Goal: Information Seeking & Learning: Learn about a topic

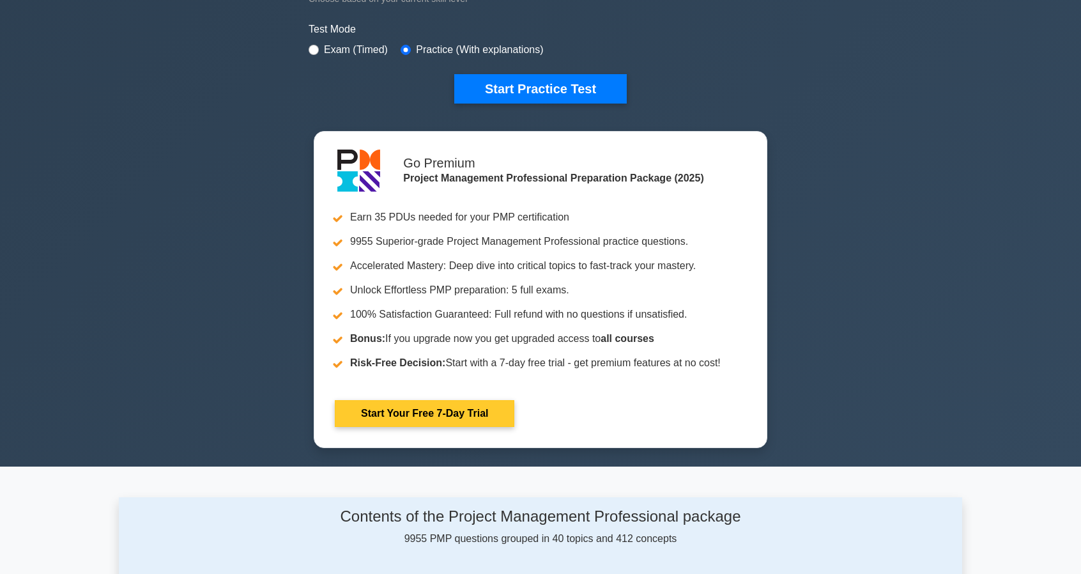
scroll to position [64, 0]
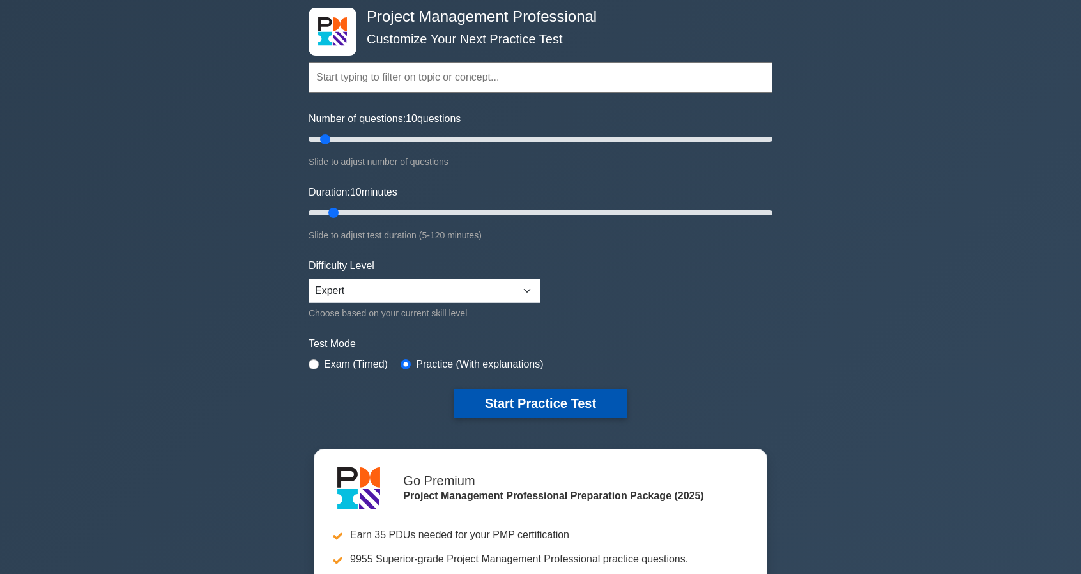
click at [552, 401] on button "Start Practice Test" at bounding box center [540, 403] width 173 height 29
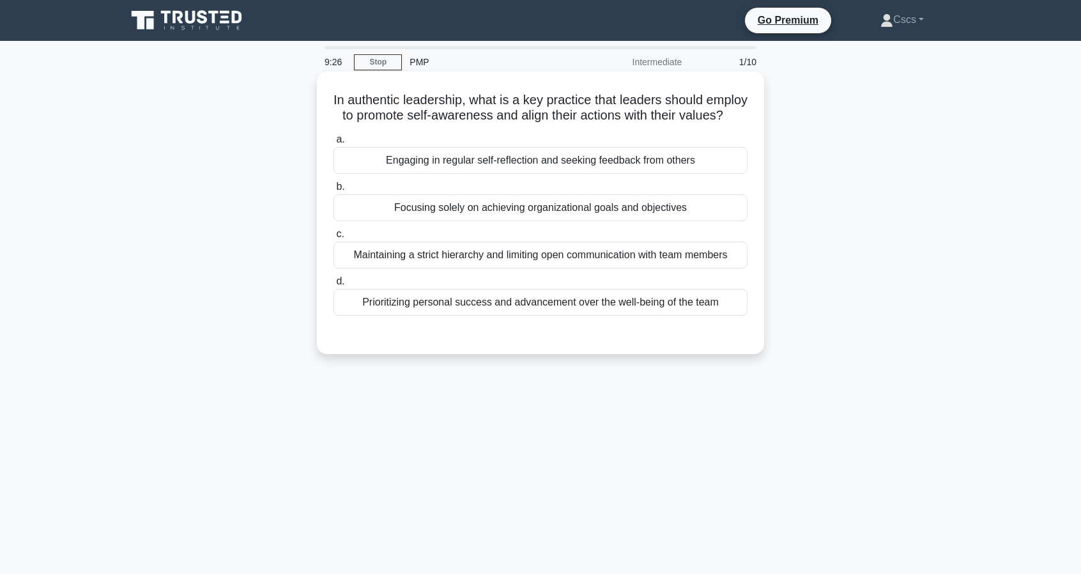
click at [569, 174] on div "Engaging in regular self-reflection and seeking feedback from others" at bounding box center [541, 160] width 414 height 27
click at [334, 144] on input "a. Engaging in regular self-reflection and seeking feedback from others" at bounding box center [334, 139] width 0 height 8
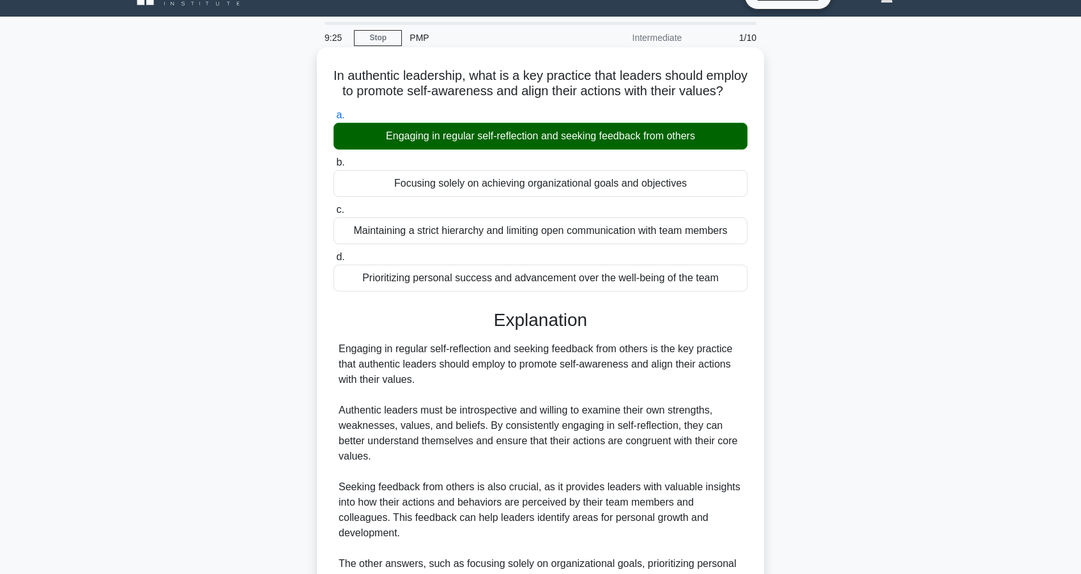
scroll to position [128, 0]
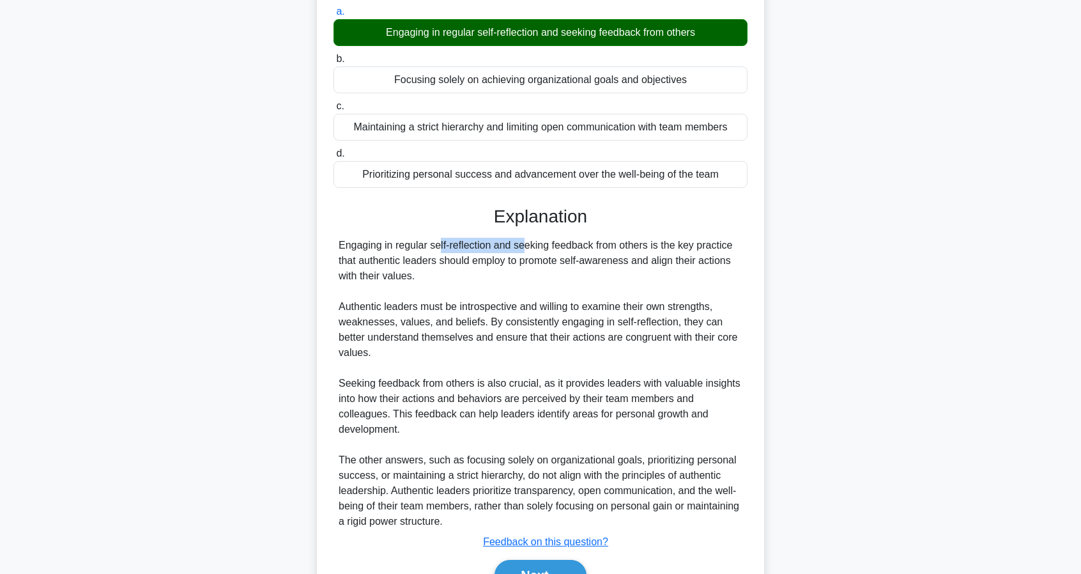
drag, startPoint x: 428, startPoint y: 259, endPoint x: 450, endPoint y: 261, distance: 22.4
click at [450, 261] on div "Engaging in regular self-reflection and seeking feedback from others is the key…" at bounding box center [541, 383] width 404 height 291
drag, startPoint x: 403, startPoint y: 255, endPoint x: 377, endPoint y: 272, distance: 30.8
click at [377, 272] on div "Engaging in regular self-reflection and seeking feedback from others is the key…" at bounding box center [541, 383] width 404 height 291
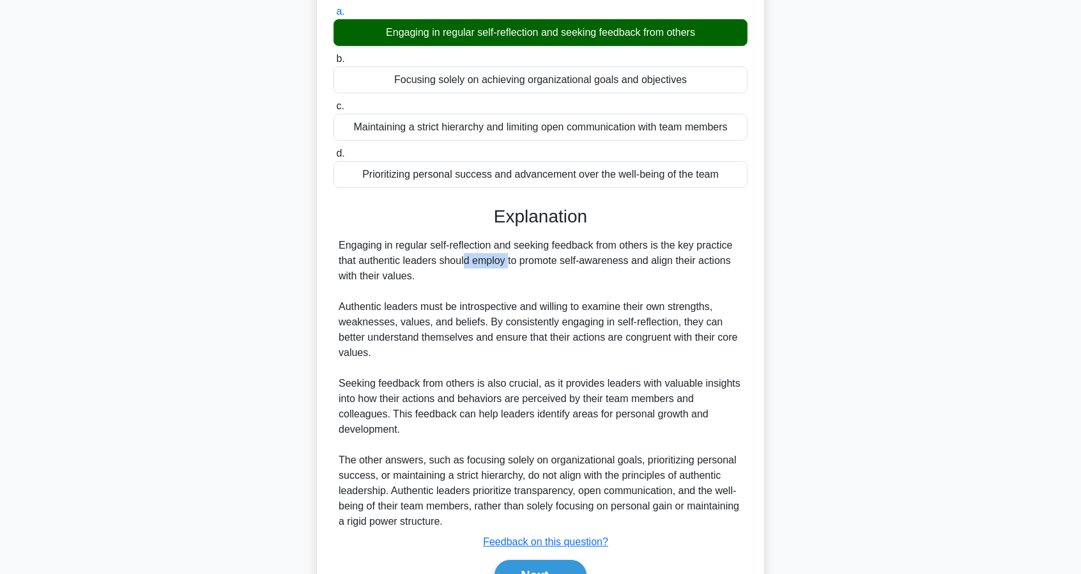
drag, startPoint x: 411, startPoint y: 272, endPoint x: 429, endPoint y: 277, distance: 19.2
click at [429, 277] on div "Engaging in regular self-reflection and seeking feedback from others is the key…" at bounding box center [541, 383] width 404 height 291
drag, startPoint x: 458, startPoint y: 277, endPoint x: 716, endPoint y: 287, distance: 258.4
click at [716, 287] on div "Engaging in regular self-reflection and seeking feedback from others is the key…" at bounding box center [541, 383] width 404 height 291
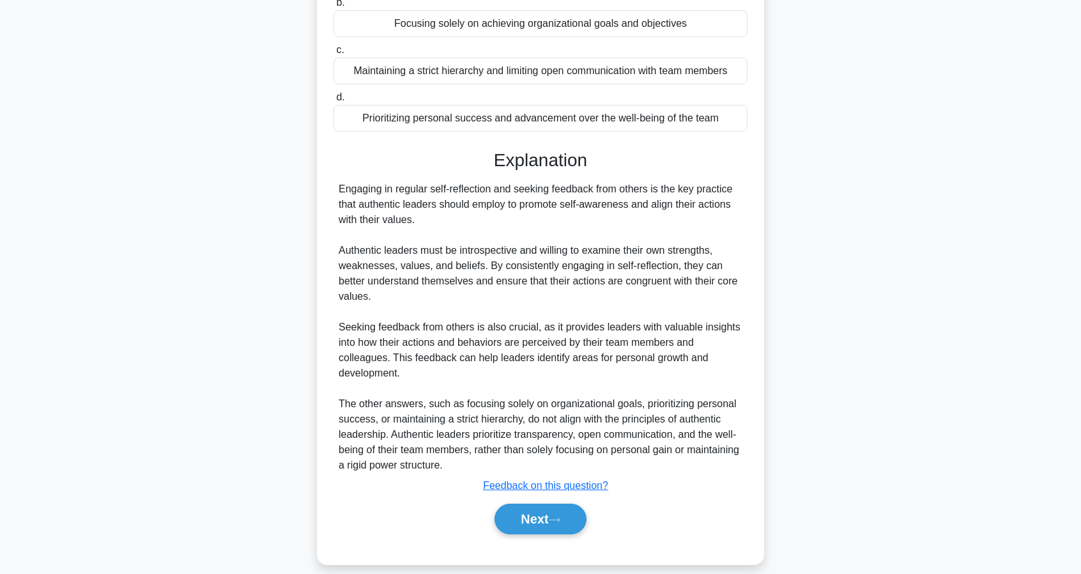
scroll to position [192, 0]
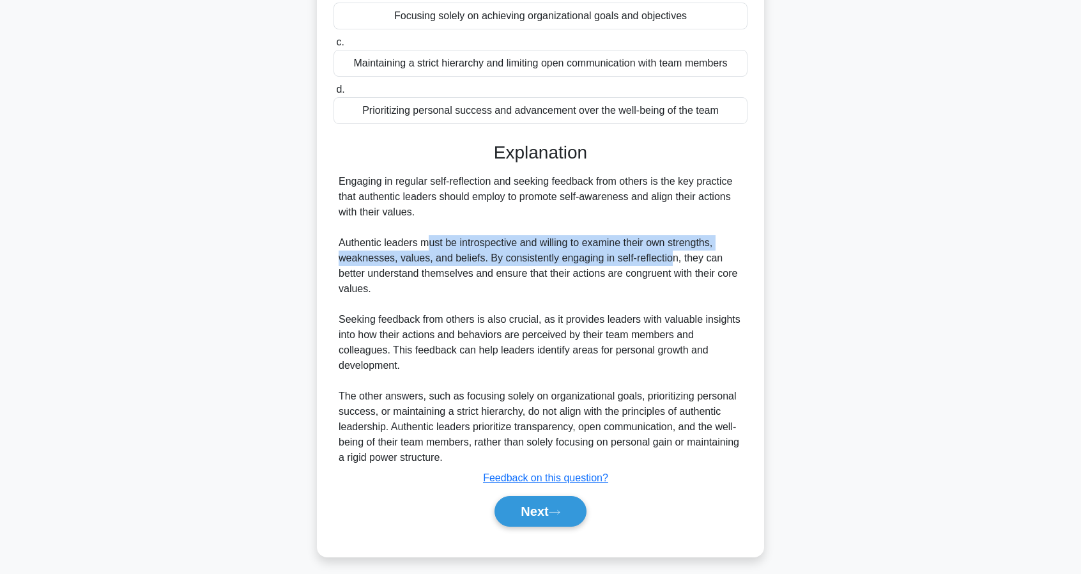
drag, startPoint x: 539, startPoint y: 266, endPoint x: 665, endPoint y: 272, distance: 126.6
click at [665, 272] on div "Engaging in regular self-reflection and seeking feedback from others is the key…" at bounding box center [541, 319] width 404 height 291
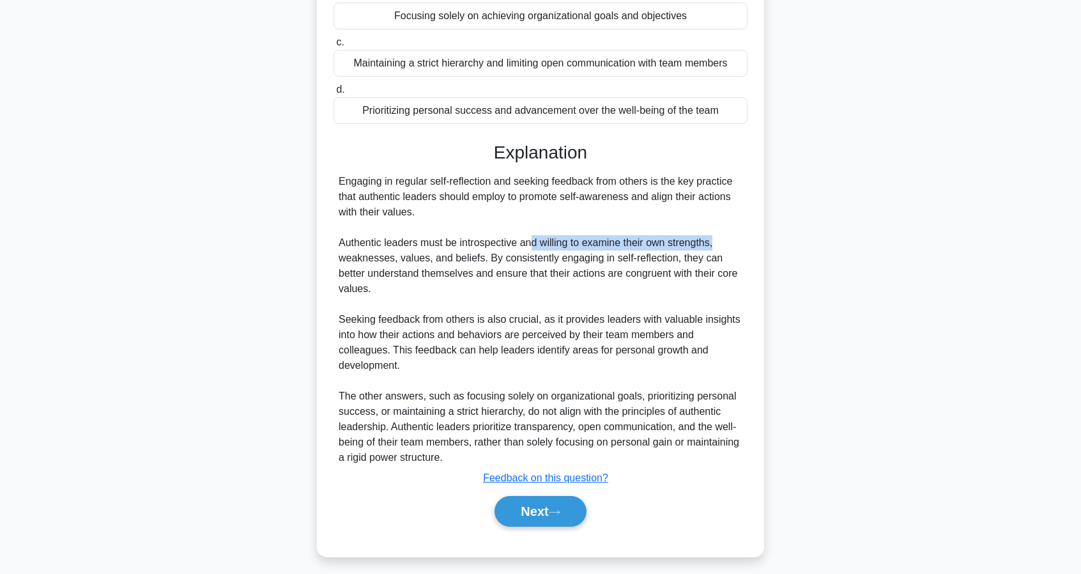
drag, startPoint x: 592, startPoint y: 257, endPoint x: 725, endPoint y: 258, distance: 132.9
click at [725, 258] on div "Engaging in regular self-reflection and seeking feedback from others is the key…" at bounding box center [541, 319] width 404 height 291
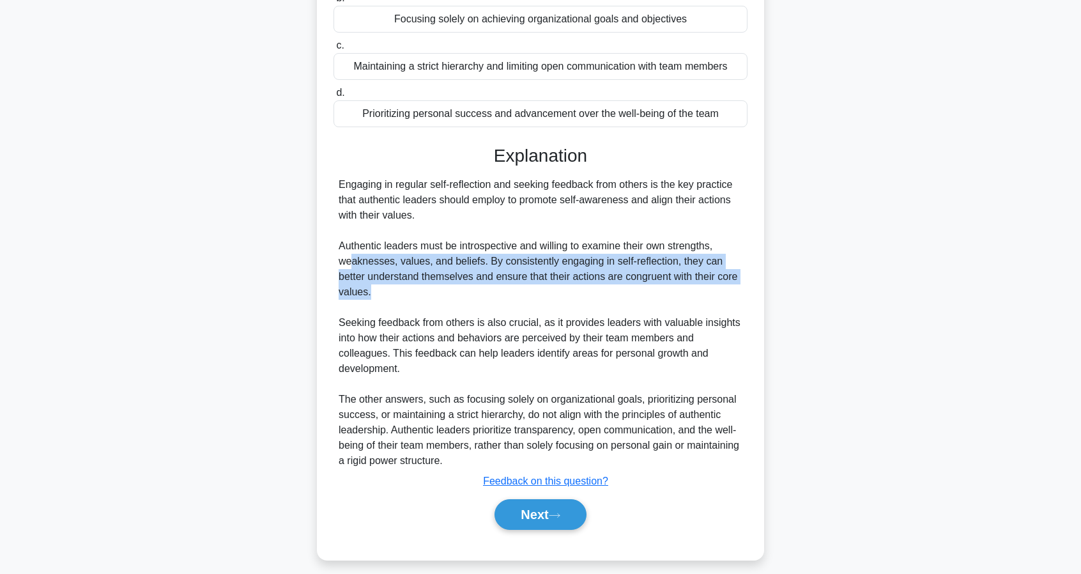
drag, startPoint x: 353, startPoint y: 273, endPoint x: 769, endPoint y: 310, distance: 416.9
click at [791, 307] on div "In authentic leadership, what is a key practice that leaders should employ to p…" at bounding box center [540, 229] width 843 height 692
click at [769, 310] on div "In authentic leadership, what is a key practice that leaders should employ to p…" at bounding box center [540, 229] width 843 height 692
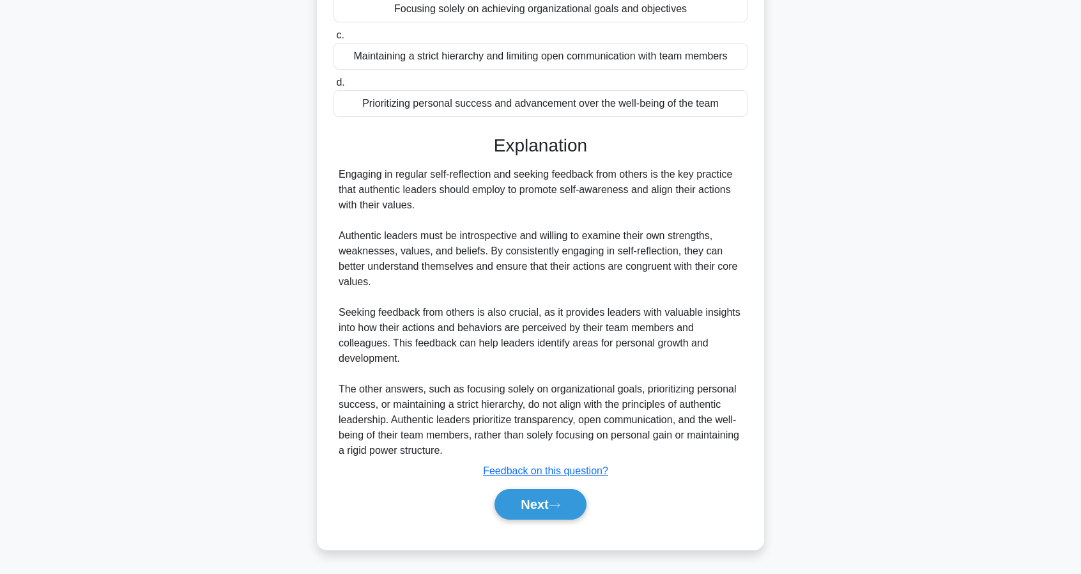
scroll to position [212, 0]
drag, startPoint x: 336, startPoint y: 308, endPoint x: 532, endPoint y: 309, distance: 195.5
click at [532, 309] on div "Engaging in regular self-reflection and seeking feedback from others is the key…" at bounding box center [541, 312] width 414 height 291
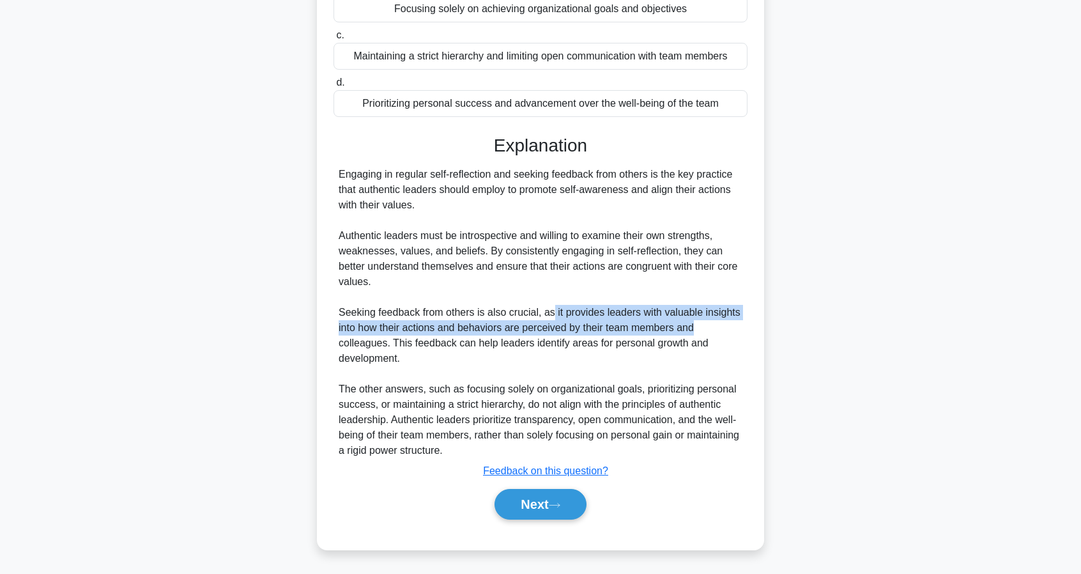
drag, startPoint x: 551, startPoint y: 309, endPoint x: 691, endPoint y: 334, distance: 142.9
click at [693, 334] on div "Engaging in regular self-reflection and seeking feedback from others is the key…" at bounding box center [541, 312] width 404 height 291
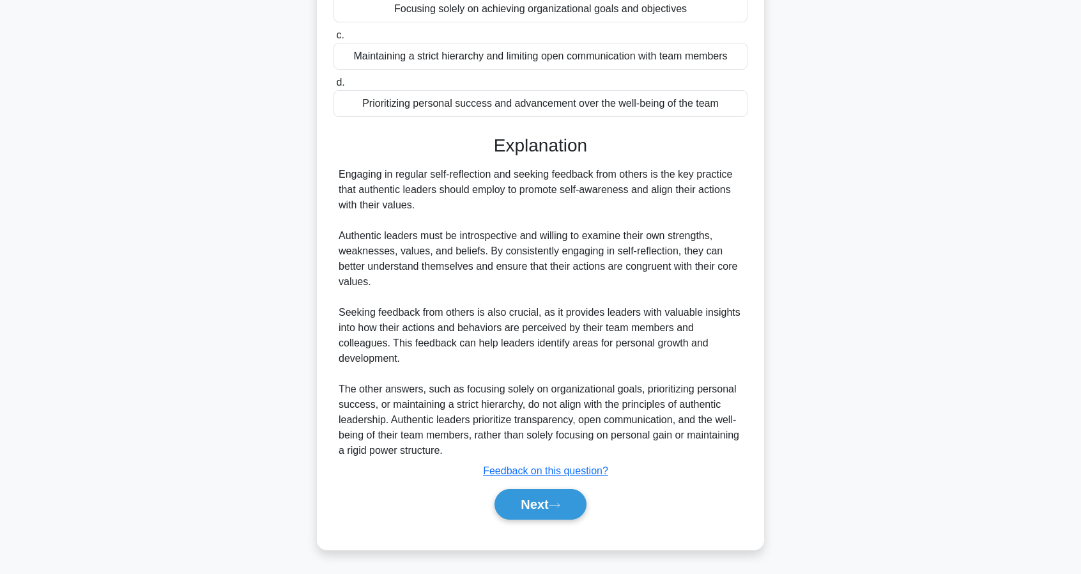
click at [445, 315] on div "Engaging in regular self-reflection and seeking feedback from others is the key…" at bounding box center [541, 312] width 404 height 291
drag, startPoint x: 682, startPoint y: 324, endPoint x: 746, endPoint y: 327, distance: 64.0
click at [746, 327] on div "Engaging in regular self-reflection and seeking feedback from others is the key…" at bounding box center [541, 312] width 414 height 291
drag, startPoint x: 682, startPoint y: 316, endPoint x: 391, endPoint y: 332, distance: 291.8
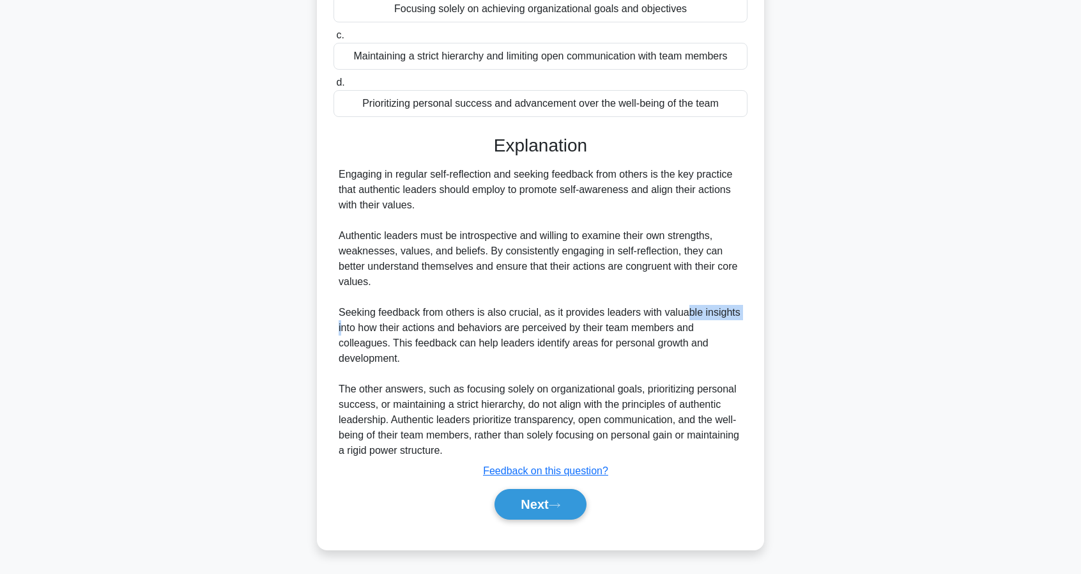
click at [346, 327] on div "Engaging in regular self-reflection and seeking feedback from others is the key…" at bounding box center [541, 312] width 404 height 291
drag, startPoint x: 391, startPoint y: 332, endPoint x: 562, endPoint y: 328, distance: 171.3
click at [562, 328] on div "Engaging in regular self-reflection and seeking feedback from others is the key…" at bounding box center [541, 312] width 404 height 291
click at [603, 323] on div "Engaging in regular self-reflection and seeking feedback from others is the key…" at bounding box center [541, 312] width 404 height 291
drag, startPoint x: 583, startPoint y: 335, endPoint x: 692, endPoint y: 334, distance: 109.3
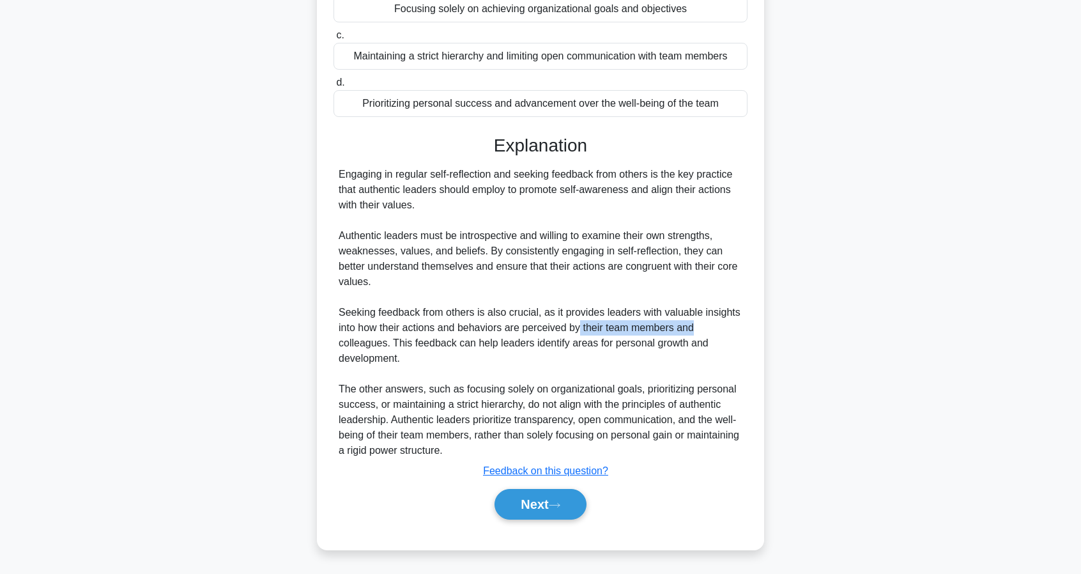
click at [692, 334] on div "Engaging in regular self-reflection and seeking feedback from others is the key…" at bounding box center [541, 312] width 404 height 291
click at [611, 336] on div "Engaging in regular self-reflection and seeking feedback from others is the key…" at bounding box center [541, 312] width 404 height 291
drag, startPoint x: 456, startPoint y: 348, endPoint x: 571, endPoint y: 349, distance: 115.7
click at [571, 349] on div "Engaging in regular self-reflection and seeking feedback from others is the key…" at bounding box center [541, 312] width 404 height 291
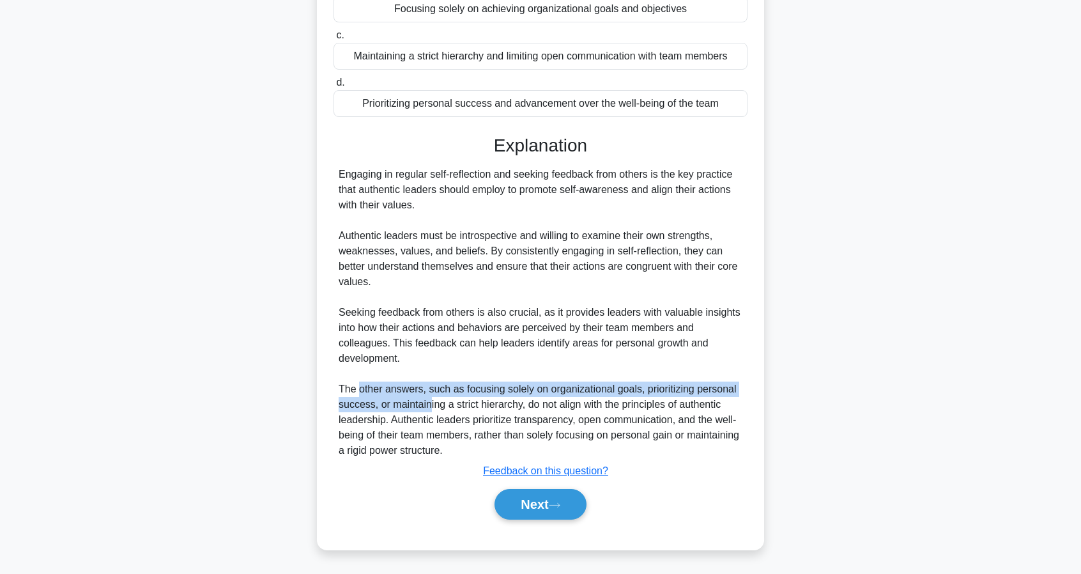
drag, startPoint x: 381, startPoint y: 395, endPoint x: 436, endPoint y: 401, distance: 55.9
click at [427, 402] on div "Engaging in regular self-reflection and seeking feedback from others is the key…" at bounding box center [541, 312] width 404 height 291
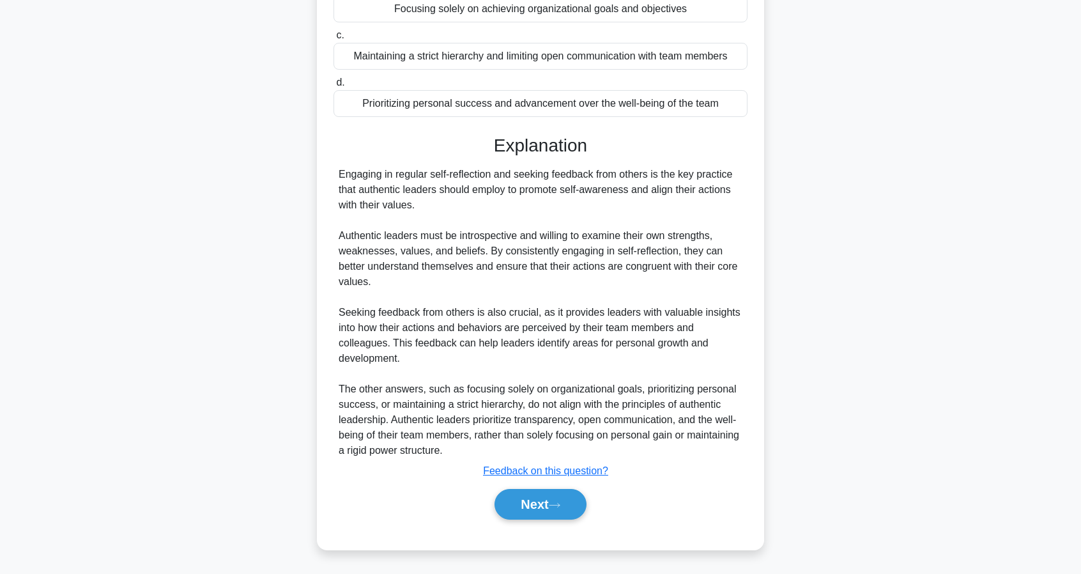
click at [438, 401] on div "Engaging in regular self-reflection and seeking feedback from others is the key…" at bounding box center [541, 312] width 404 height 291
drag, startPoint x: 458, startPoint y: 388, endPoint x: 611, endPoint y: 396, distance: 152.9
click at [610, 396] on div "Engaging in regular self-reflection and seeking feedback from others is the key…" at bounding box center [541, 312] width 404 height 291
click at [611, 396] on div "Engaging in regular self-reflection and seeking feedback from others is the key…" at bounding box center [541, 312] width 404 height 291
drag, startPoint x: 656, startPoint y: 394, endPoint x: 389, endPoint y: 410, distance: 267.6
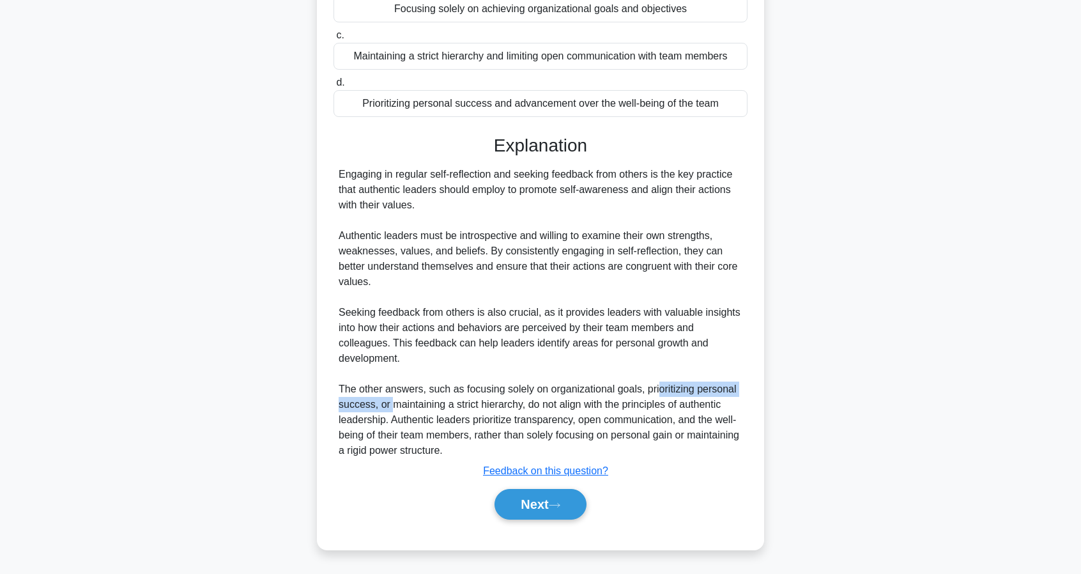
click at [389, 410] on div "Engaging in regular self-reflection and seeking feedback from others is the key…" at bounding box center [541, 312] width 404 height 291
drag, startPoint x: 409, startPoint y: 410, endPoint x: 539, endPoint y: 409, distance: 130.4
click at [505, 408] on div "Engaging in regular self-reflection and seeking feedback from others is the key…" at bounding box center [541, 312] width 404 height 291
drag, startPoint x: 540, startPoint y: 409, endPoint x: 682, endPoint y: 408, distance: 142.5
click at [682, 408] on div "Engaging in regular self-reflection and seeking feedback from others is the key…" at bounding box center [541, 312] width 404 height 291
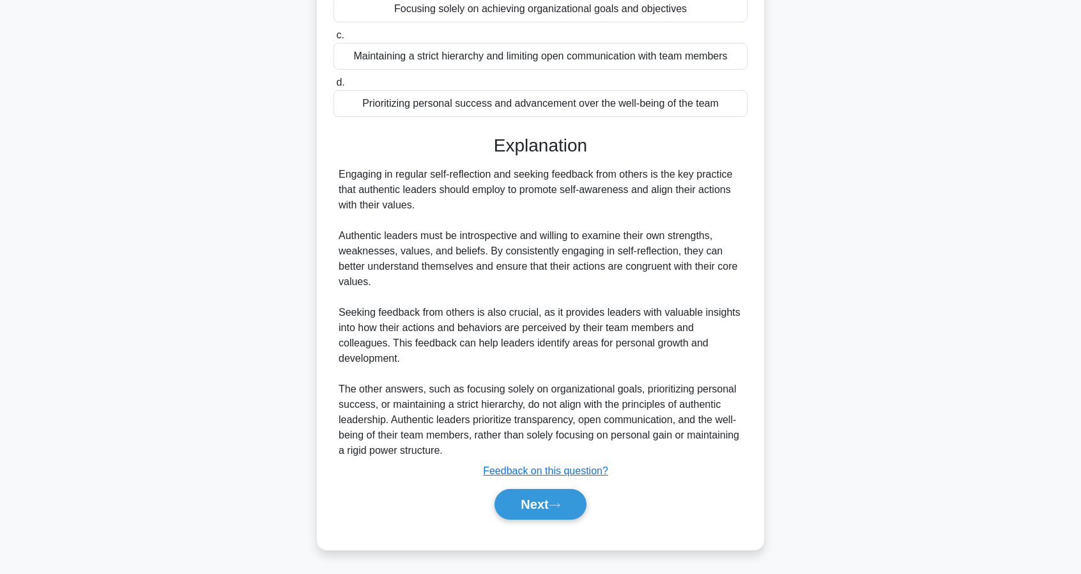
click at [688, 409] on div "Engaging in regular self-reflection and seeking feedback from others is the key…" at bounding box center [541, 312] width 404 height 291
drag, startPoint x: 601, startPoint y: 410, endPoint x: 364, endPoint y: 420, distance: 236.6
click at [364, 420] on div "Engaging in regular self-reflection and seeking feedback from others is the key…" at bounding box center [541, 312] width 404 height 291
drag, startPoint x: 386, startPoint y: 420, endPoint x: 512, endPoint y: 425, distance: 126.6
click at [512, 425] on div "Engaging in regular self-reflection and seeking feedback from others is the key…" at bounding box center [541, 312] width 404 height 291
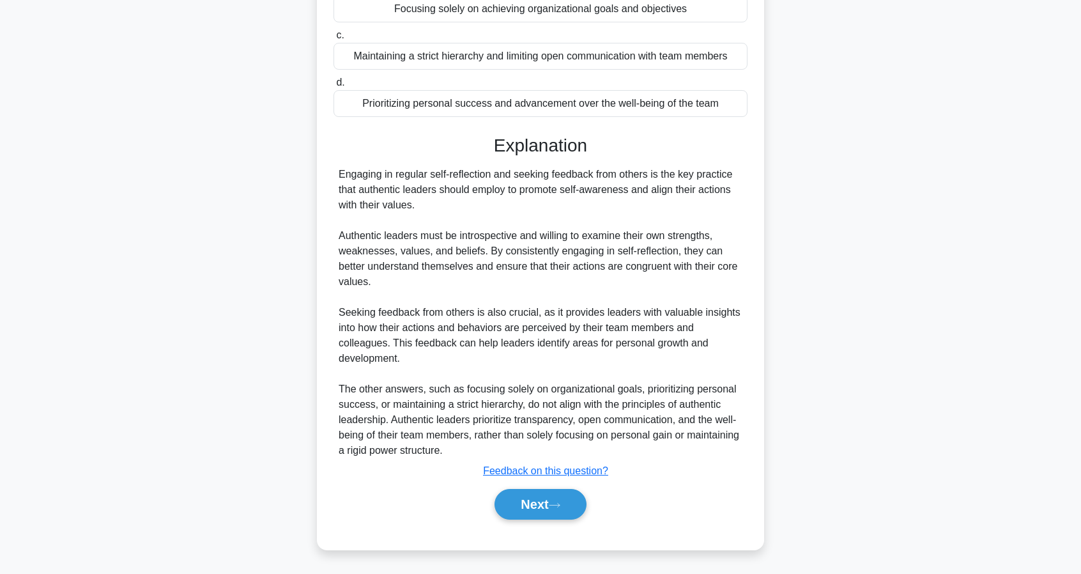
click at [531, 426] on div "Engaging in regular self-reflection and seeking feedback from others is the key…" at bounding box center [541, 312] width 404 height 291
click at [569, 422] on div "Engaging in regular self-reflection and seeking feedback from others is the key…" at bounding box center [541, 312] width 404 height 291
drag, startPoint x: 598, startPoint y: 422, endPoint x: 706, endPoint y: 422, distance: 108.0
click at [679, 422] on div "Engaging in regular self-reflection and seeking feedback from others is the key…" at bounding box center [541, 312] width 404 height 291
drag, startPoint x: 706, startPoint y: 422, endPoint x: 482, endPoint y: 439, distance: 224.9
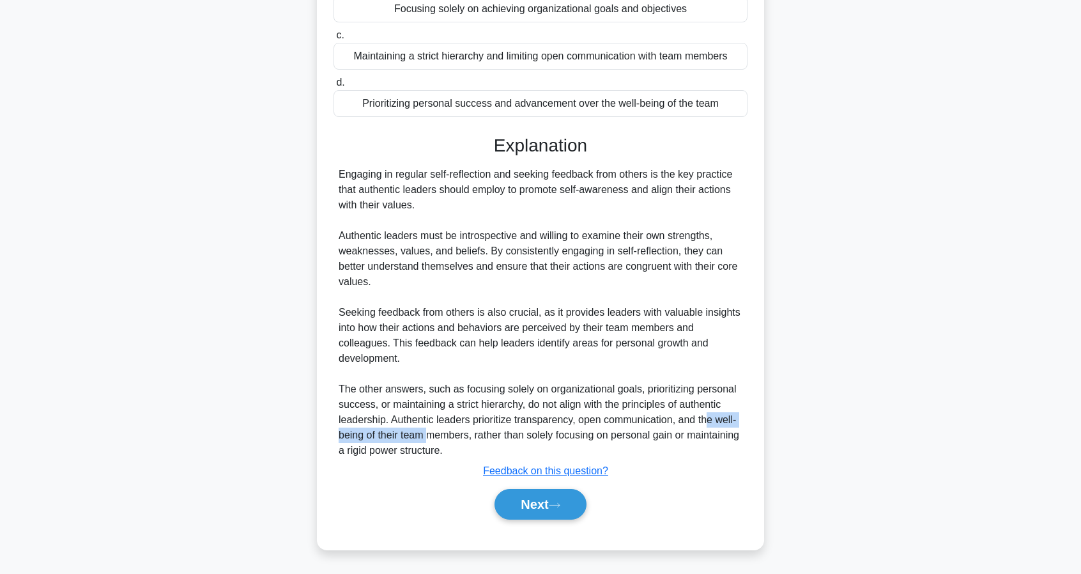
click at [429, 435] on div "Engaging in regular self-reflection and seeking feedback from others is the key…" at bounding box center [541, 312] width 404 height 291
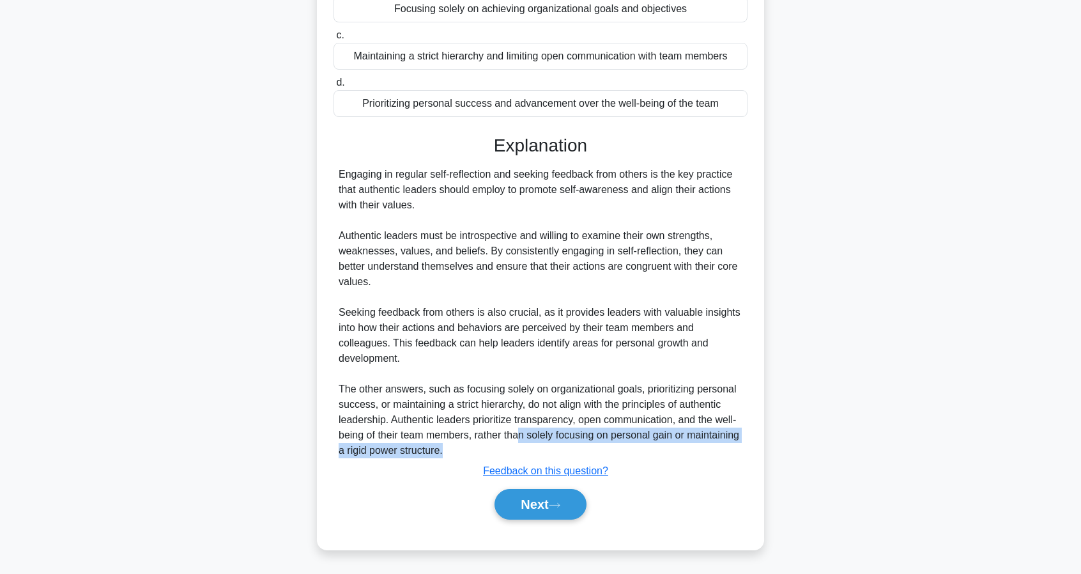
drag, startPoint x: 520, startPoint y: 440, endPoint x: 695, endPoint y: 448, distance: 175.3
click at [695, 448] on div "Engaging in regular self-reflection and seeking feedback from others is the key…" at bounding box center [541, 312] width 404 height 291
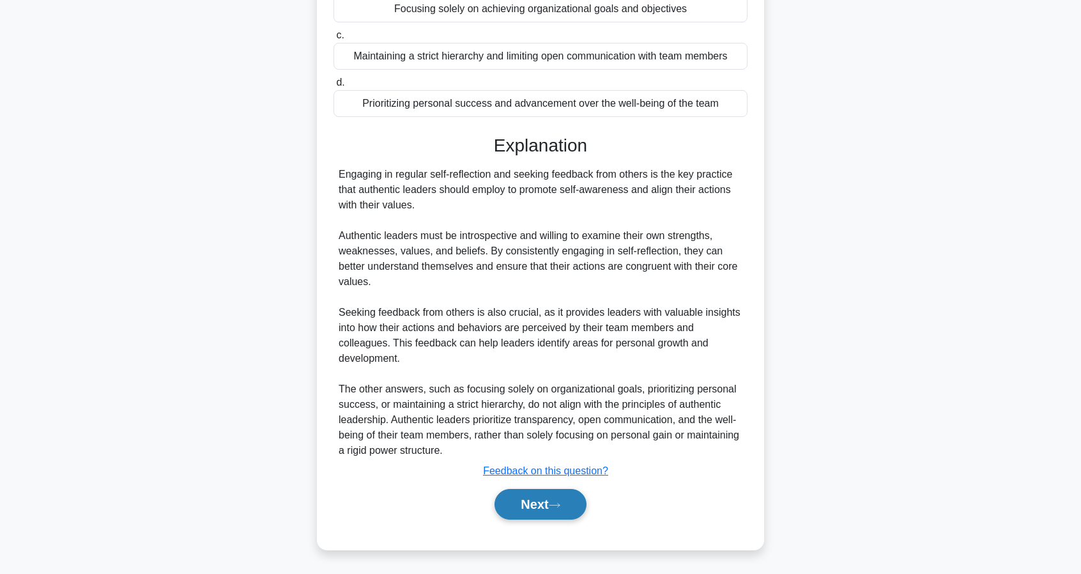
click at [535, 510] on button "Next" at bounding box center [540, 504] width 91 height 31
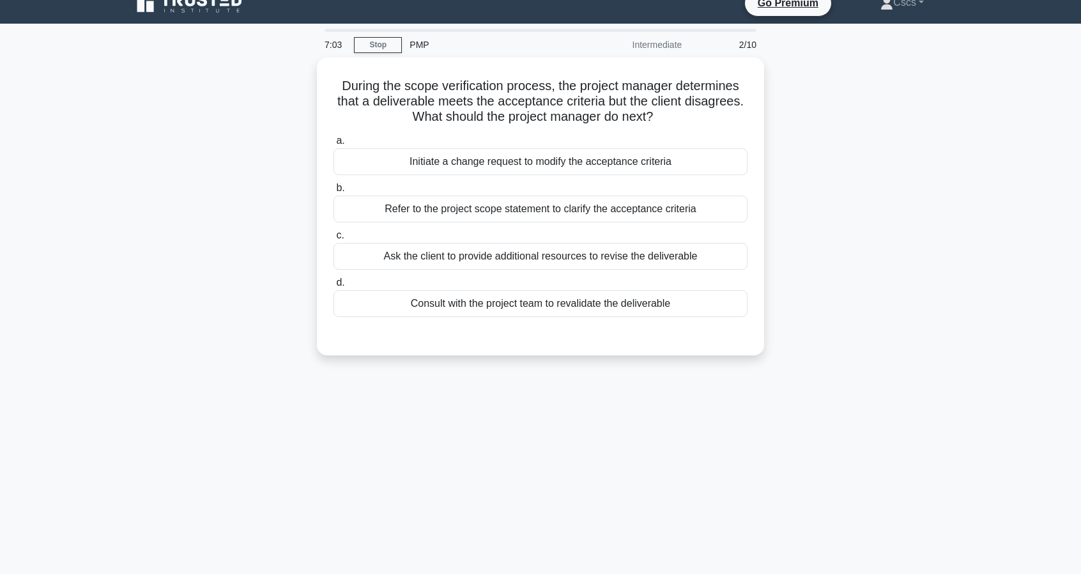
scroll to position [0, 0]
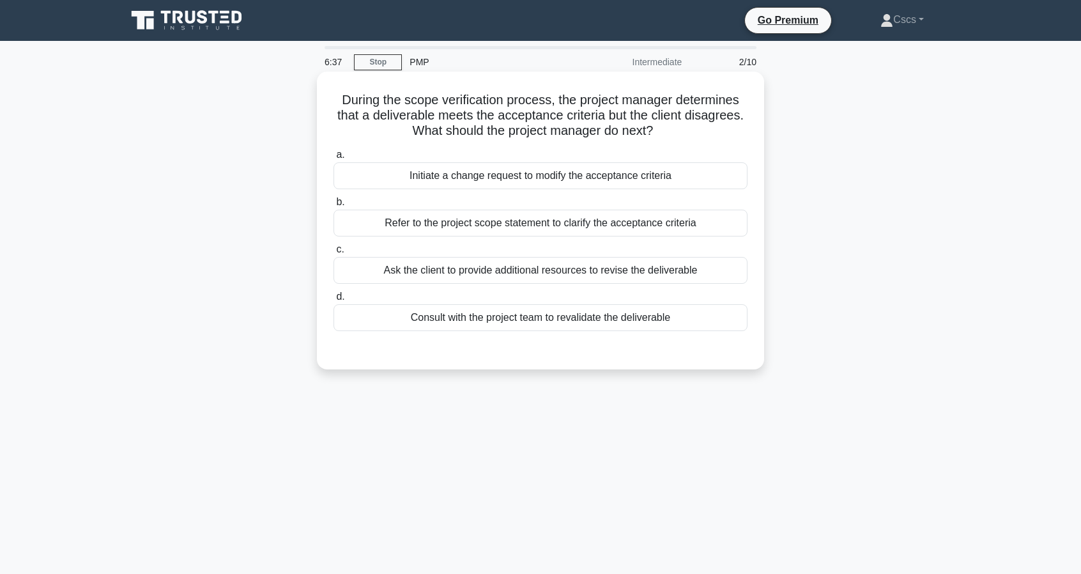
click at [601, 228] on div "Refer to the project scope statement to clarify the acceptance criteria" at bounding box center [541, 223] width 414 height 27
click at [334, 206] on input "b. Refer to the project scope statement to clarify the acceptance criteria" at bounding box center [334, 202] width 0 height 8
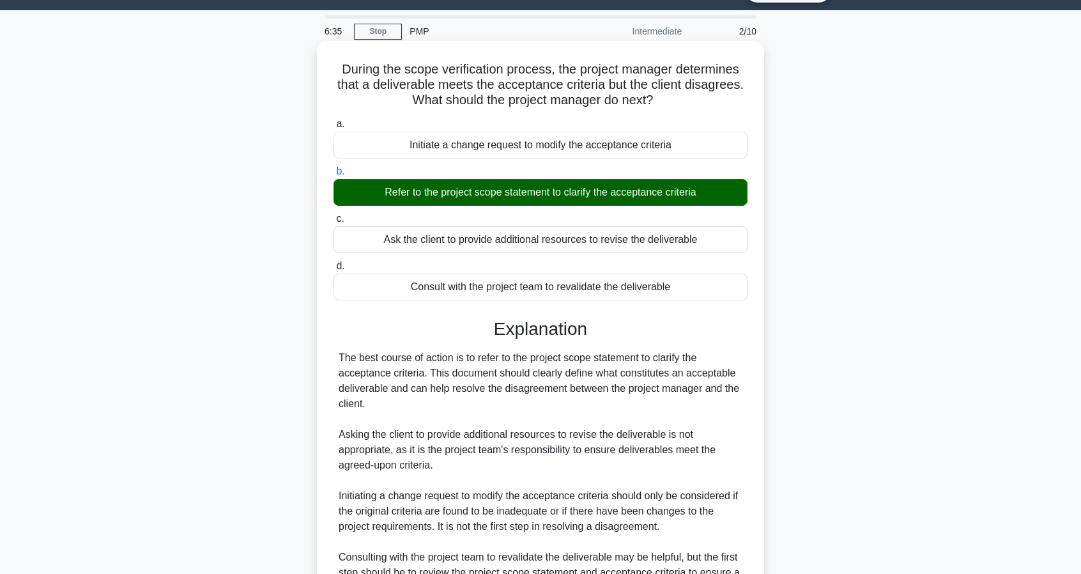
scroll to position [166, 0]
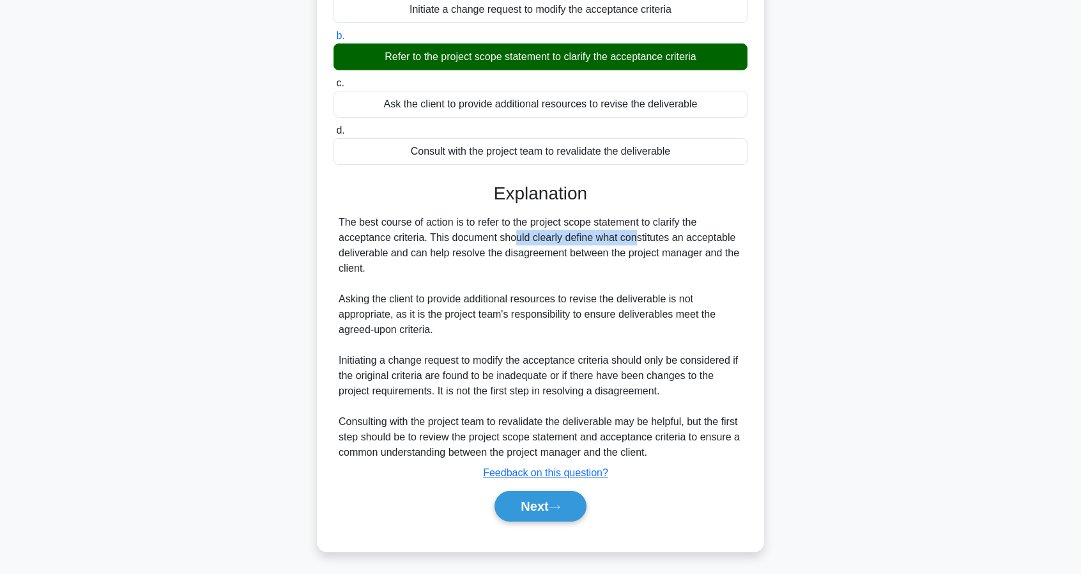
drag, startPoint x: 429, startPoint y: 238, endPoint x: 556, endPoint y: 237, distance: 126.5
click at [556, 237] on div "The best course of action is to refer to the project scope statement to clarify…" at bounding box center [541, 337] width 404 height 245
drag, startPoint x: 420, startPoint y: 245, endPoint x: 598, endPoint y: 255, distance: 177.9
click at [598, 255] on div "The best course of action is to refer to the project scope statement to clarify…" at bounding box center [541, 337] width 404 height 245
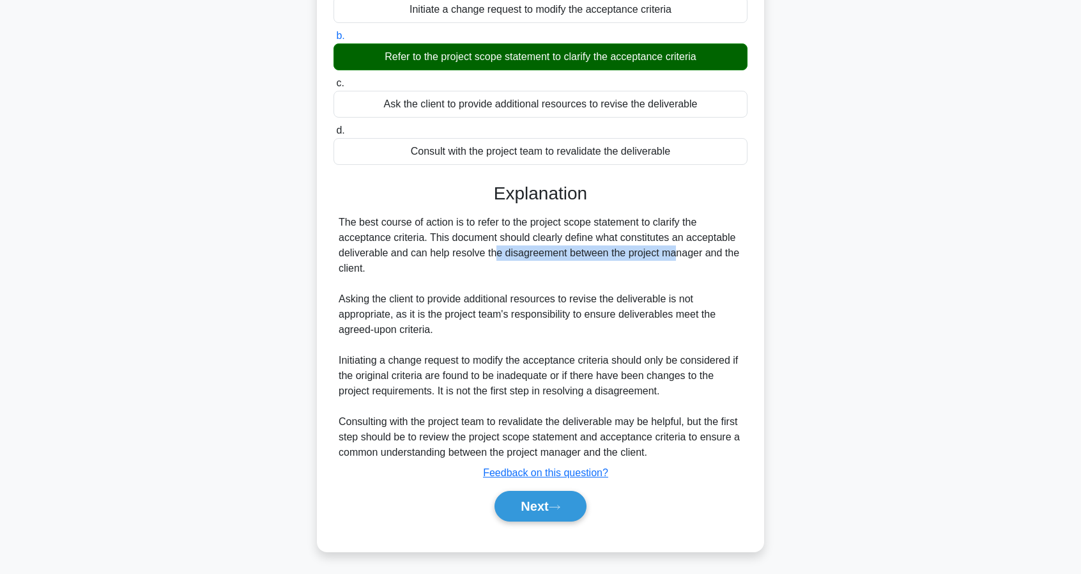
click at [598, 255] on div "The best course of action is to refer to the project scope statement to clarify…" at bounding box center [541, 337] width 404 height 245
drag, startPoint x: 475, startPoint y: 245, endPoint x: 589, endPoint y: 254, distance: 114.1
click at [589, 254] on div "The best course of action is to refer to the project scope statement to clarify…" at bounding box center [541, 337] width 404 height 245
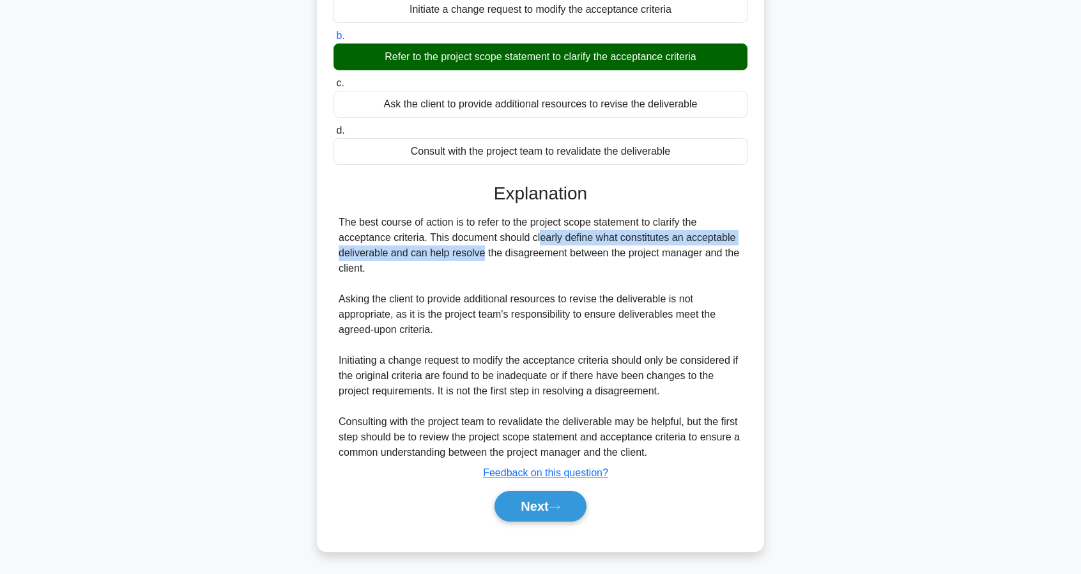
drag, startPoint x: 455, startPoint y: 242, endPoint x: 414, endPoint y: 254, distance: 42.8
click at [413, 254] on div "The best course of action is to refer to the project scope statement to clarify…" at bounding box center [541, 337] width 404 height 245
drag, startPoint x: 506, startPoint y: 255, endPoint x: 704, endPoint y: 258, distance: 198.1
click at [703, 258] on div "The best course of action is to refer to the project scope statement to clarify…" at bounding box center [541, 337] width 404 height 245
click at [704, 258] on div "The best course of action is to refer to the project scope statement to clarify…" at bounding box center [541, 337] width 404 height 245
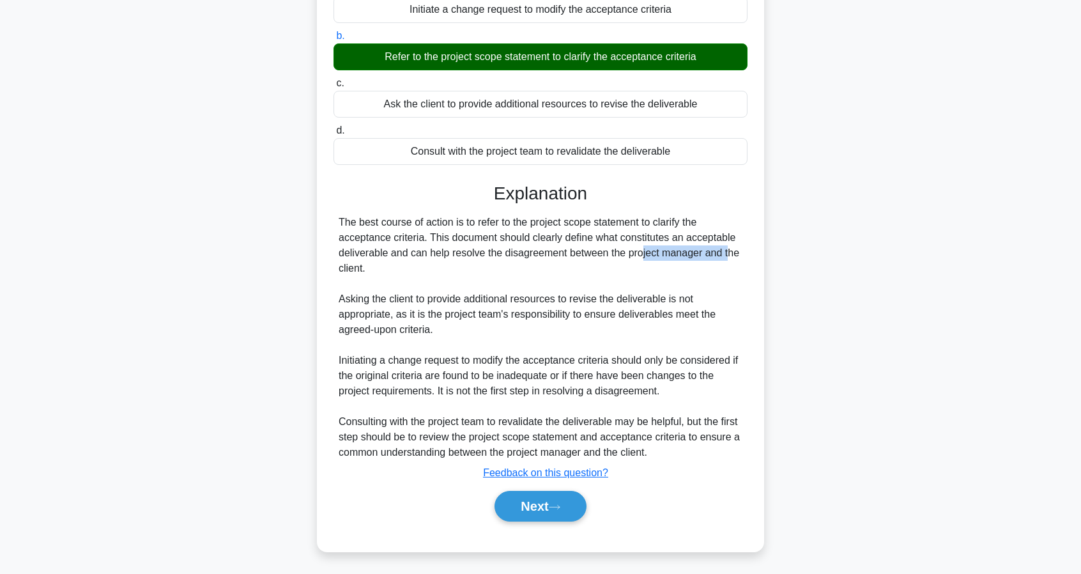
drag, startPoint x: 558, startPoint y: 255, endPoint x: 648, endPoint y: 257, distance: 89.5
click at [647, 257] on div "The best course of action is to refer to the project scope statement to clarify…" at bounding box center [541, 337] width 404 height 245
click at [648, 257] on div "The best course of action is to refer to the project scope statement to clarify…" at bounding box center [541, 337] width 404 height 245
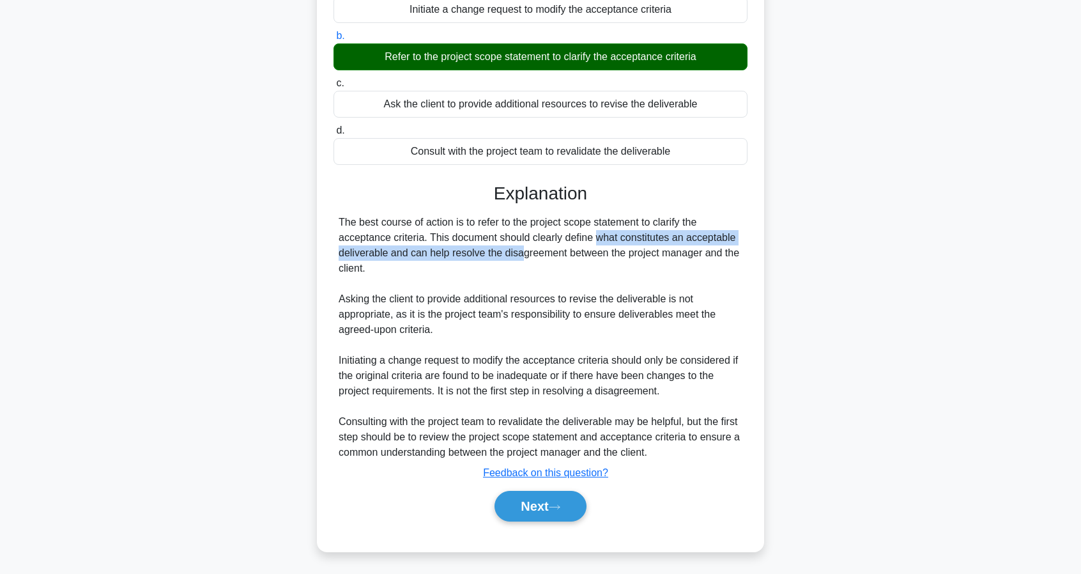
drag, startPoint x: 524, startPoint y: 238, endPoint x: 449, endPoint y: 256, distance: 77.5
click at [449, 256] on div "The best course of action is to refer to the project scope statement to clarify…" at bounding box center [541, 337] width 404 height 245
drag, startPoint x: 491, startPoint y: 254, endPoint x: 714, endPoint y: 263, distance: 223.2
click at [714, 263] on div "The best course of action is to refer to the project scope statement to clarify…" at bounding box center [541, 337] width 404 height 245
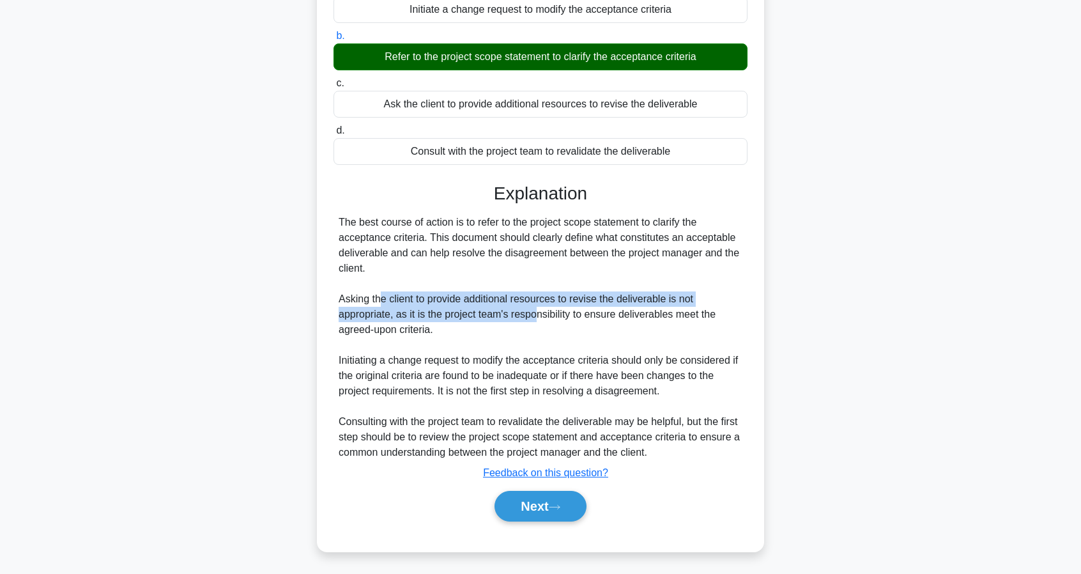
drag, startPoint x: 383, startPoint y: 302, endPoint x: 536, endPoint y: 308, distance: 153.5
click at [536, 308] on div "The best course of action is to refer to the project scope statement to clarify…" at bounding box center [541, 337] width 404 height 245
drag, startPoint x: 455, startPoint y: 298, endPoint x: 706, endPoint y: 318, distance: 251.9
click at [704, 319] on div "The best course of action is to refer to the project scope statement to clarify…" at bounding box center [541, 337] width 404 height 245
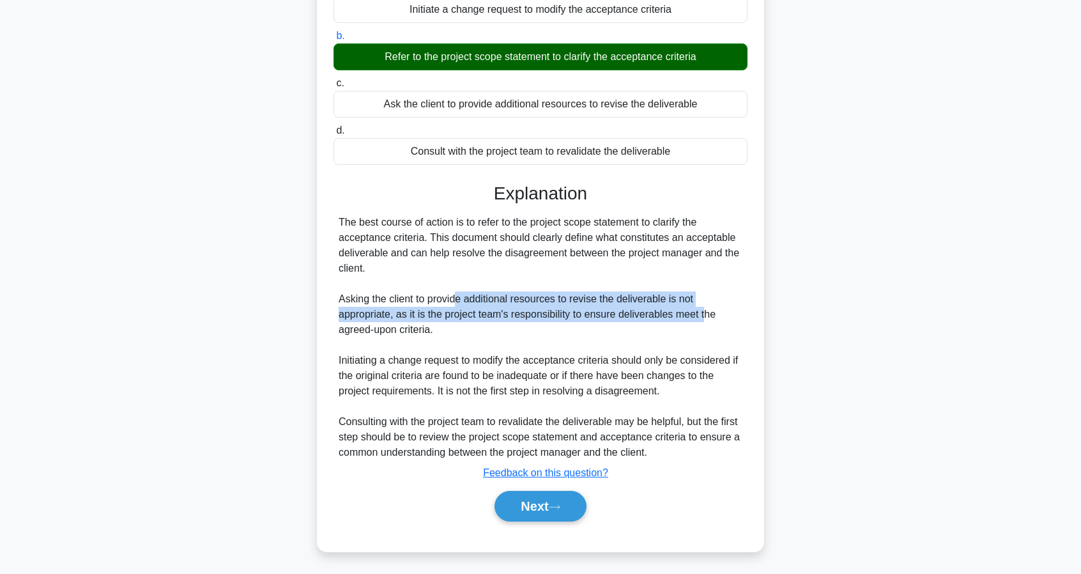
click at [706, 318] on div "The best course of action is to refer to the project scope statement to clarify…" at bounding box center [541, 337] width 404 height 245
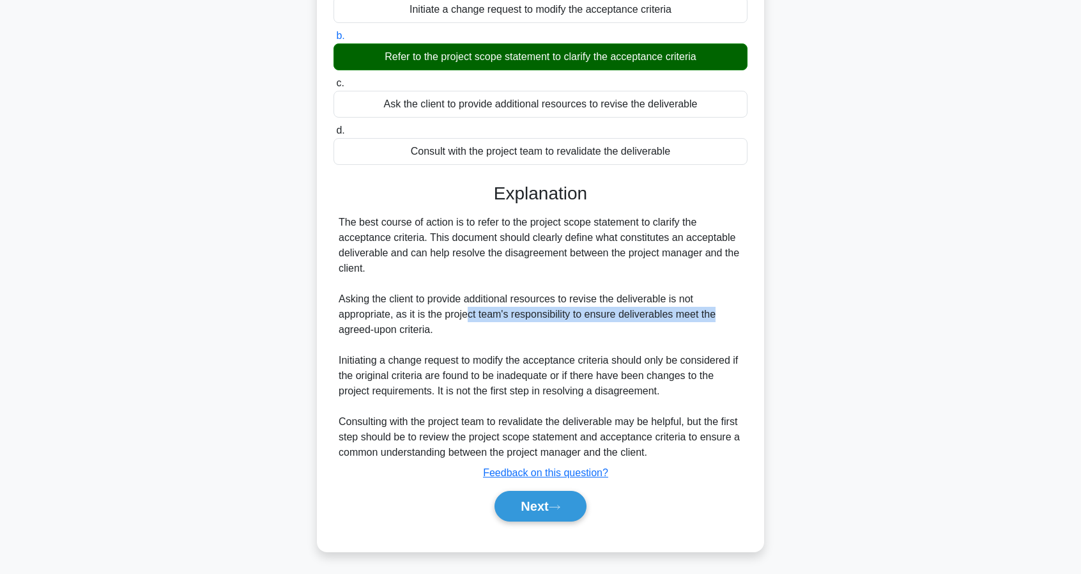
drag, startPoint x: 719, startPoint y: 312, endPoint x: 448, endPoint y: 306, distance: 271.0
click at [466, 309] on div "The best course of action is to refer to the project scope statement to clarify…" at bounding box center [541, 337] width 404 height 245
click at [417, 302] on div "The best course of action is to refer to the project scope statement to clarify…" at bounding box center [541, 337] width 404 height 245
drag, startPoint x: 385, startPoint y: 309, endPoint x: 622, endPoint y: 344, distance: 240.3
click at [622, 344] on div "The best course of action is to refer to the project scope statement to clarify…" at bounding box center [541, 337] width 404 height 245
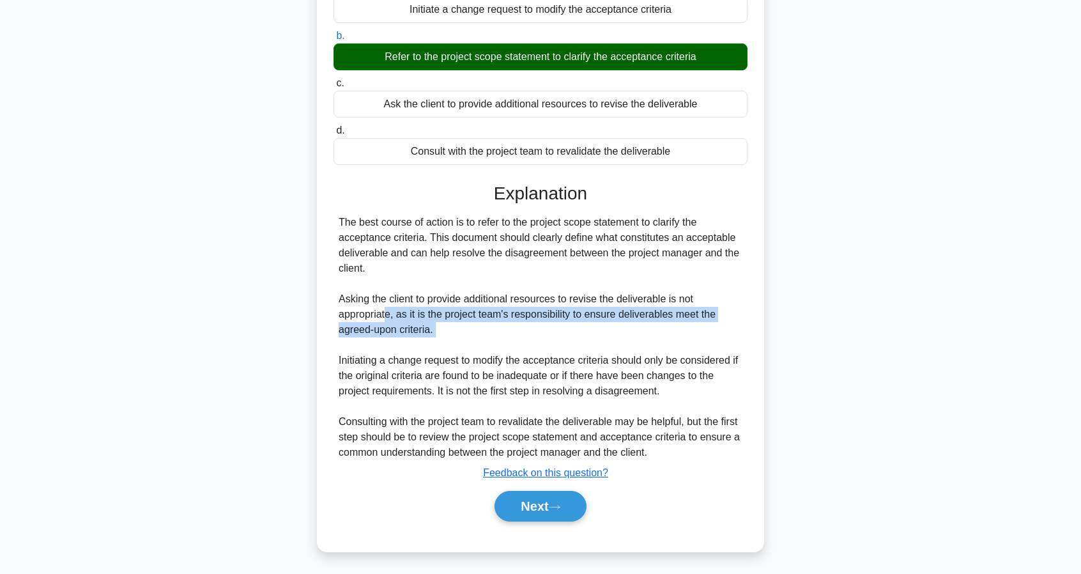
click at [622, 344] on div "The best course of action is to refer to the project scope statement to clarify…" at bounding box center [541, 337] width 404 height 245
drag, startPoint x: 600, startPoint y: 330, endPoint x: 433, endPoint y: 318, distance: 167.9
click at [435, 319] on div "The best course of action is to refer to the project scope statement to clarify…" at bounding box center [541, 337] width 404 height 245
click at [436, 309] on div "The best course of action is to refer to the project scope statement to clarify…" at bounding box center [541, 337] width 404 height 245
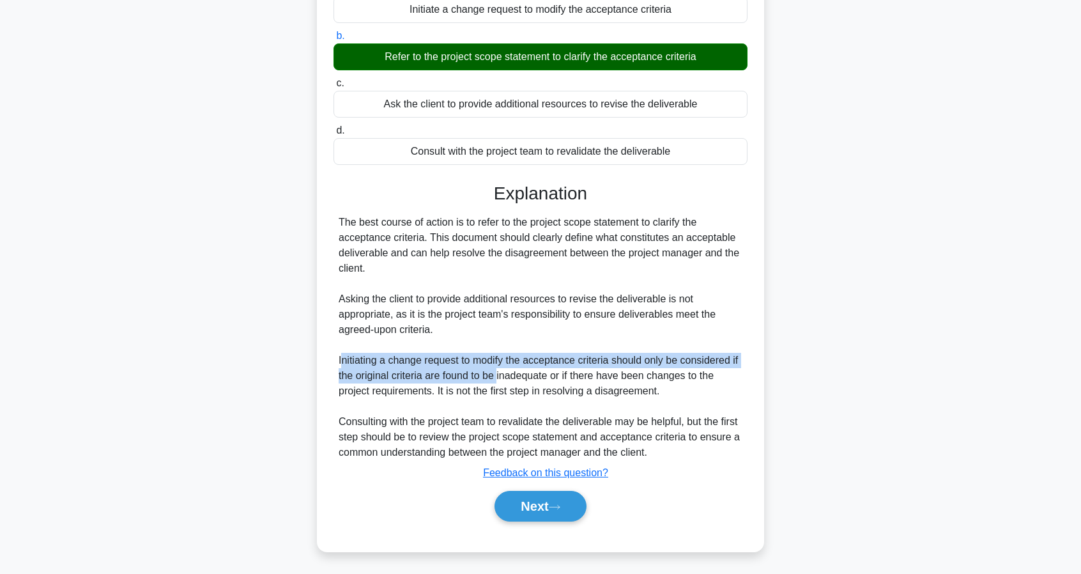
drag, startPoint x: 344, startPoint y: 362, endPoint x: 502, endPoint y: 367, distance: 158.6
click at [501, 367] on div "The best course of action is to refer to the project scope statement to clarify…" at bounding box center [541, 337] width 404 height 245
click at [502, 367] on div "The best course of action is to refer to the project scope statement to clarify…" at bounding box center [541, 337] width 404 height 245
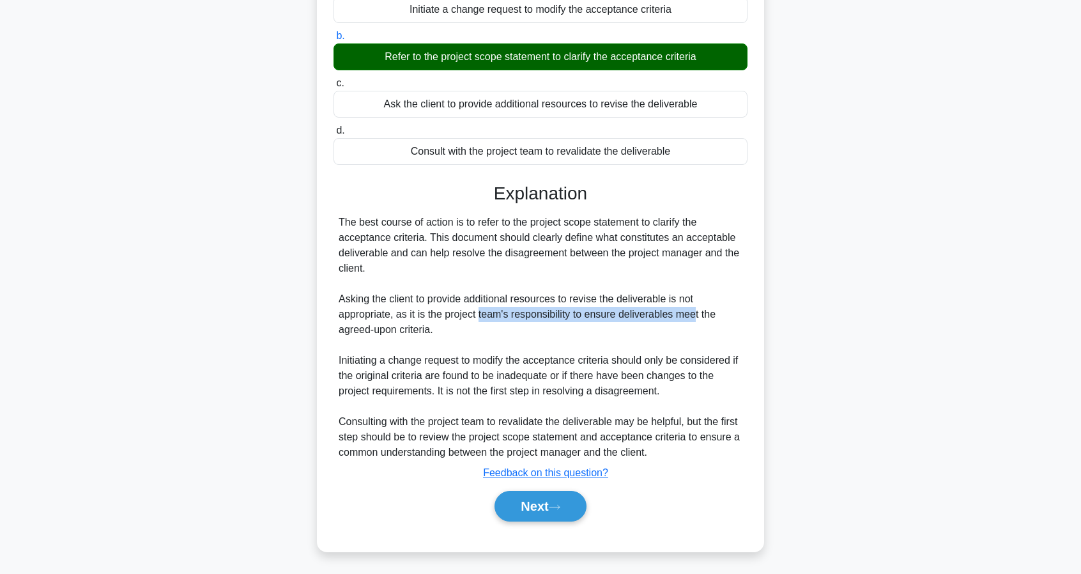
drag, startPoint x: 479, startPoint y: 309, endPoint x: 693, endPoint y: 315, distance: 214.2
click at [693, 315] on div "The best course of action is to refer to the project scope statement to clarify…" at bounding box center [541, 337] width 404 height 245
drag, startPoint x: 351, startPoint y: 366, endPoint x: 452, endPoint y: 361, distance: 100.5
click at [433, 362] on div "The best course of action is to refer to the project scope statement to clarify…" at bounding box center [541, 337] width 404 height 245
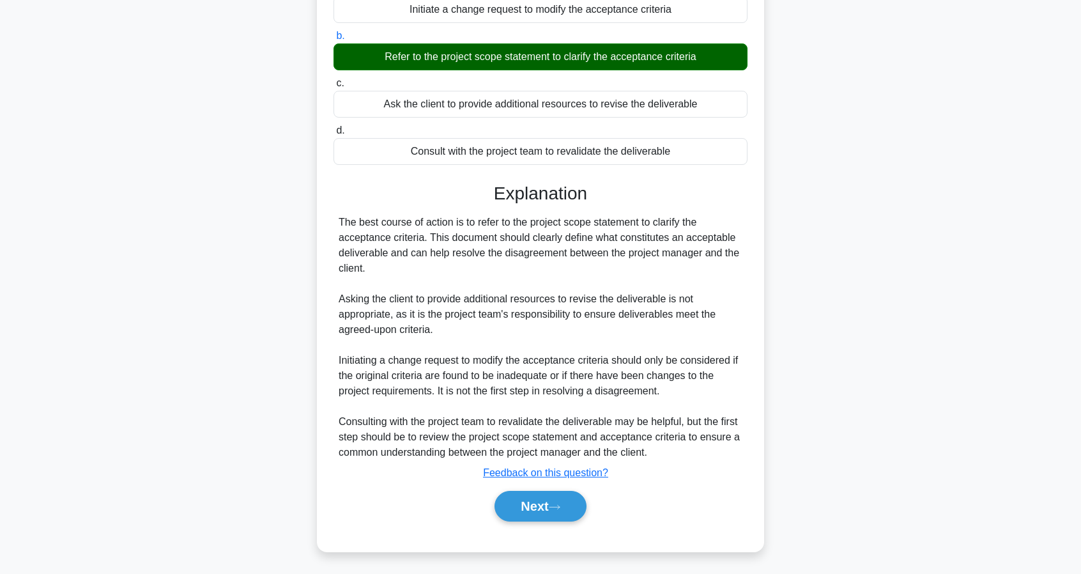
click at [452, 361] on div "The best course of action is to refer to the project scope statement to clarify…" at bounding box center [541, 337] width 404 height 245
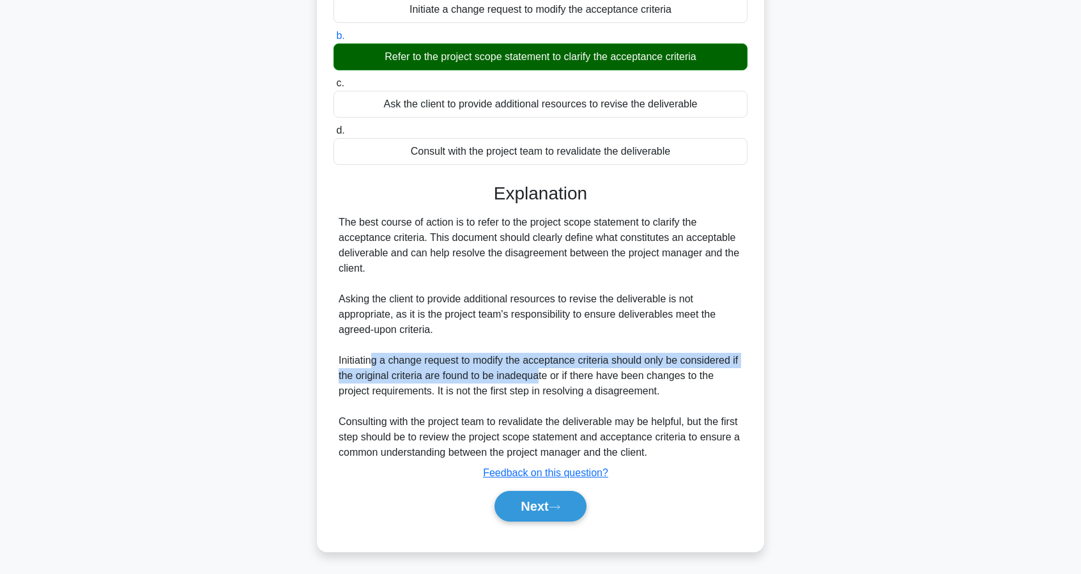
drag, startPoint x: 370, startPoint y: 358, endPoint x: 541, endPoint y: 374, distance: 171.9
click at [541, 374] on div "The best course of action is to refer to the project scope statement to clarify…" at bounding box center [541, 337] width 404 height 245
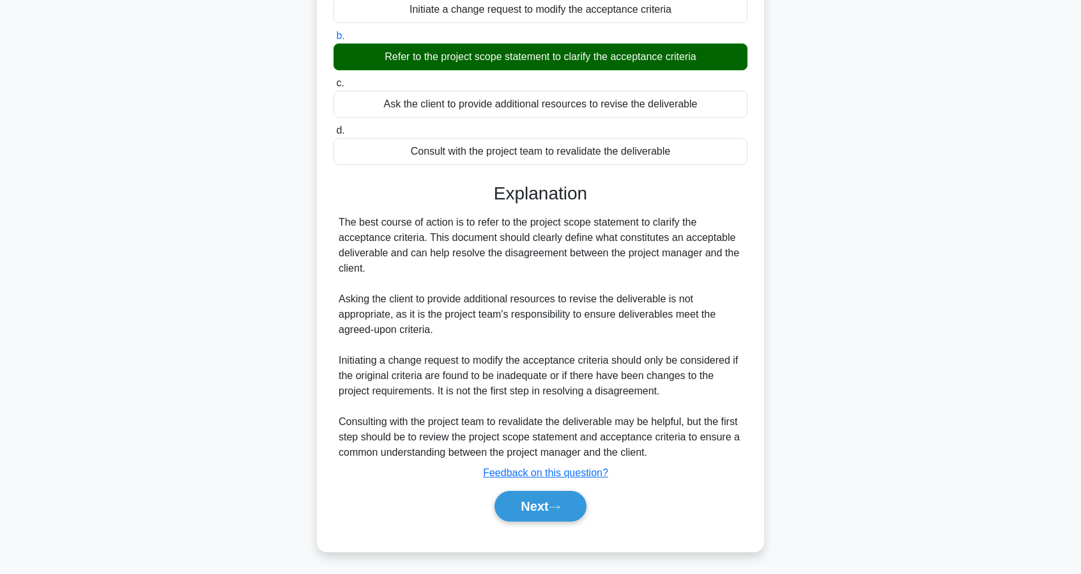
click at [612, 382] on div "The best course of action is to refer to the project scope statement to clarify…" at bounding box center [541, 337] width 404 height 245
drag, startPoint x: 672, startPoint y: 424, endPoint x: 737, endPoint y: 412, distance: 66.3
click at [734, 414] on div "The best course of action is to refer to the project scope statement to clarify…" at bounding box center [541, 337] width 404 height 245
drag, startPoint x: 737, startPoint y: 412, endPoint x: 760, endPoint y: 394, distance: 28.8
click at [741, 410] on div "The best course of action is to refer to the project scope statement to clarify…" at bounding box center [541, 337] width 404 height 245
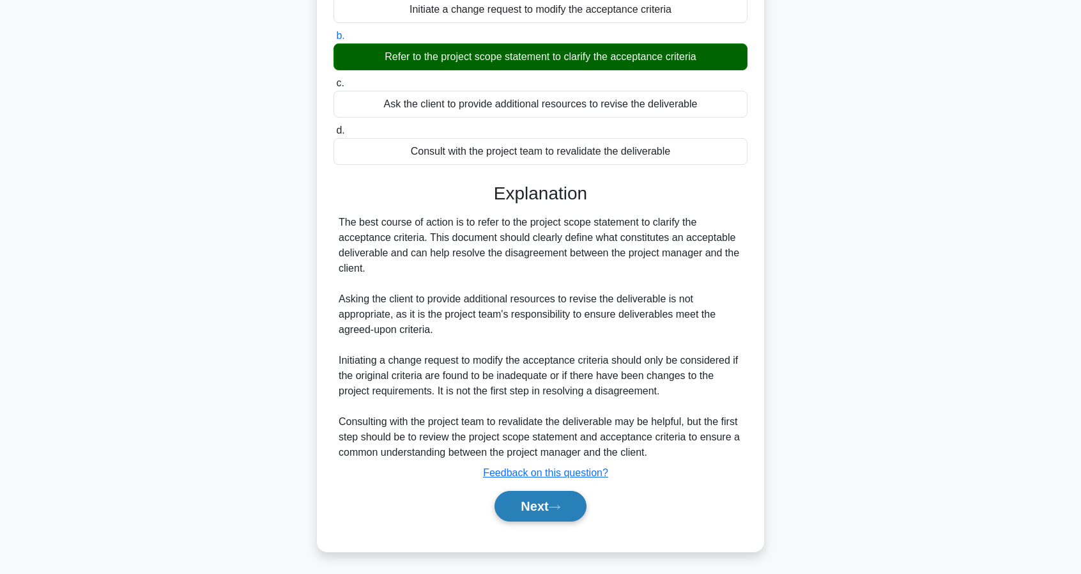
click at [548, 514] on button "Next" at bounding box center [540, 506] width 91 height 31
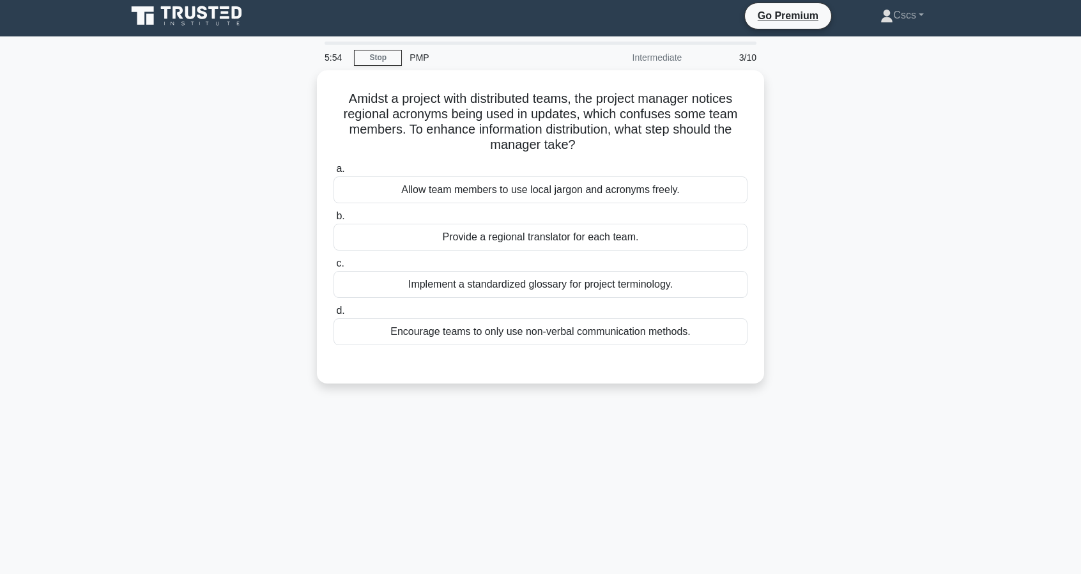
scroll to position [0, 0]
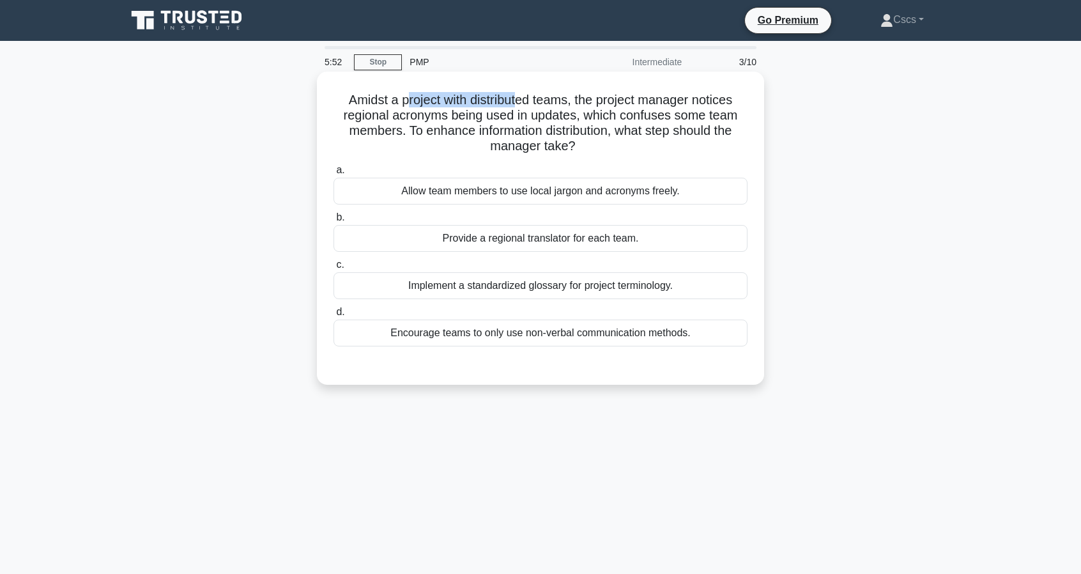
drag, startPoint x: 401, startPoint y: 102, endPoint x: 520, endPoint y: 102, distance: 119.5
click at [518, 102] on h5 "Amidst a project with distributed teams, the project manager notices regional a…" at bounding box center [540, 123] width 417 height 63
click at [521, 102] on h5 "Amidst a project with distributed teams, the project manager notices regional a…" at bounding box center [540, 123] width 417 height 63
drag, startPoint x: 534, startPoint y: 99, endPoint x: 566, endPoint y: 100, distance: 31.3
click at [566, 100] on h5 "Amidst a project with distributed teams, the project manager notices regional a…" at bounding box center [540, 123] width 417 height 63
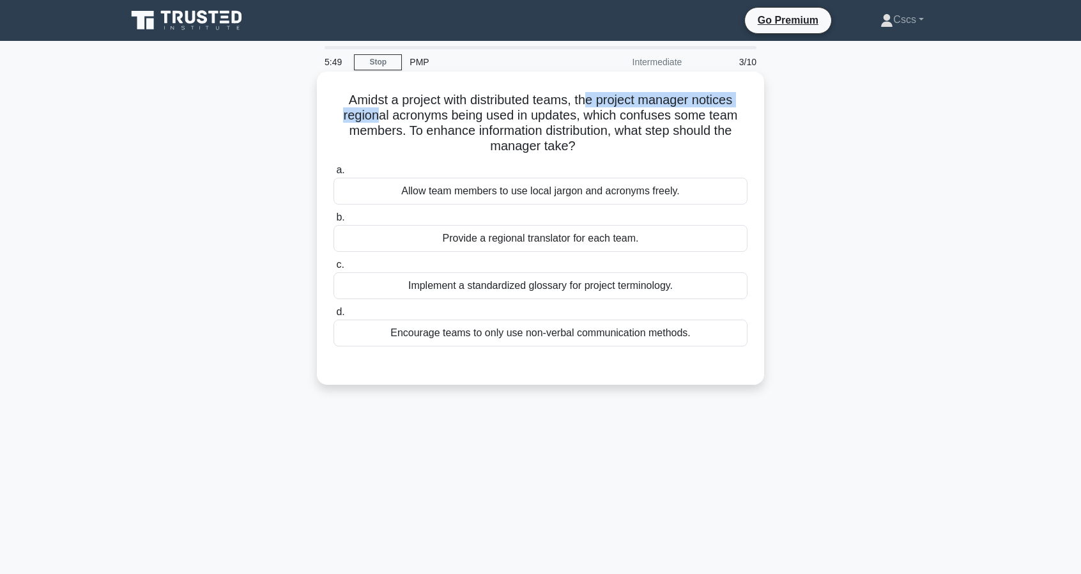
drag, startPoint x: 590, startPoint y: 99, endPoint x: 377, endPoint y: 114, distance: 213.9
click at [377, 114] on h5 "Amidst a project with distributed teams, the project manager notices regional a…" at bounding box center [540, 123] width 417 height 63
drag, startPoint x: 455, startPoint y: 111, endPoint x: 436, endPoint y: 113, distance: 18.7
click at [436, 113] on h5 "Amidst a project with distributed teams, the project manager notices regional a…" at bounding box center [540, 123] width 417 height 63
click at [442, 115] on h5 "Amidst a project with distributed teams, the project manager notices regional a…" at bounding box center [540, 123] width 417 height 63
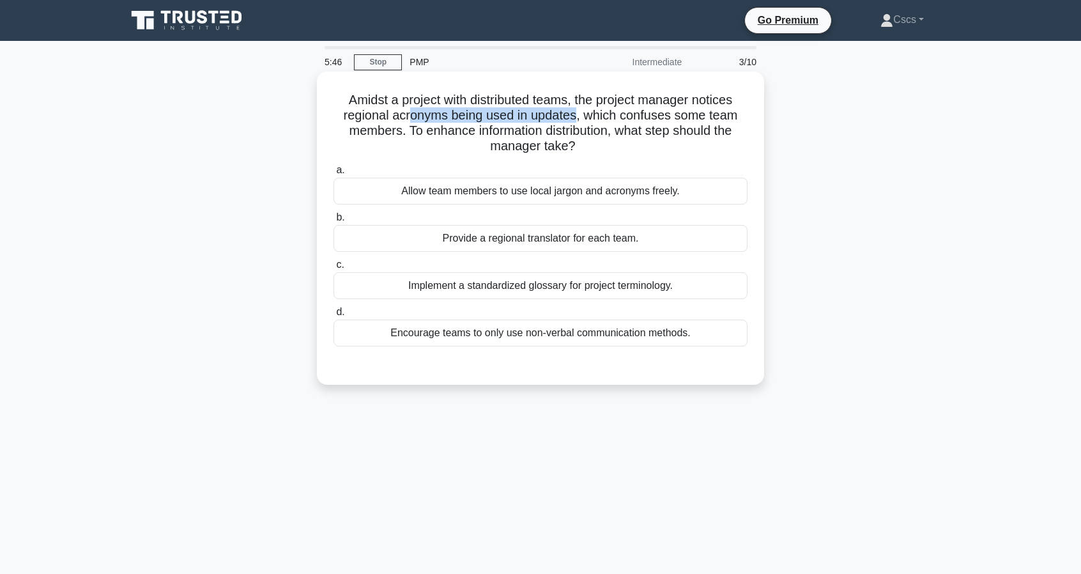
drag, startPoint x: 409, startPoint y: 117, endPoint x: 579, endPoint y: 113, distance: 170.0
click at [579, 113] on h5 "Amidst a project with distributed teams, the project manager notices regional a…" at bounding box center [540, 123] width 417 height 63
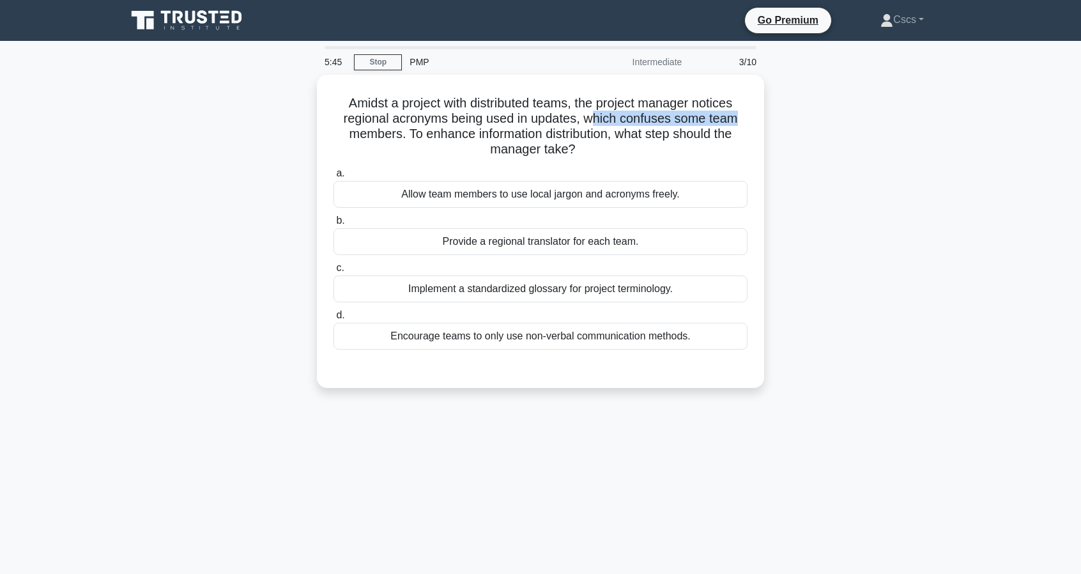
drag, startPoint x: 591, startPoint y: 114, endPoint x: 789, endPoint y: 118, distance: 197.5
click at [789, 118] on div "Amidst a project with distributed teams, the project manager notices regional a…" at bounding box center [540, 239] width 843 height 328
click at [788, 118] on div "Amidst a project with distributed teams, the project manager notices regional a…" at bounding box center [540, 239] width 843 height 328
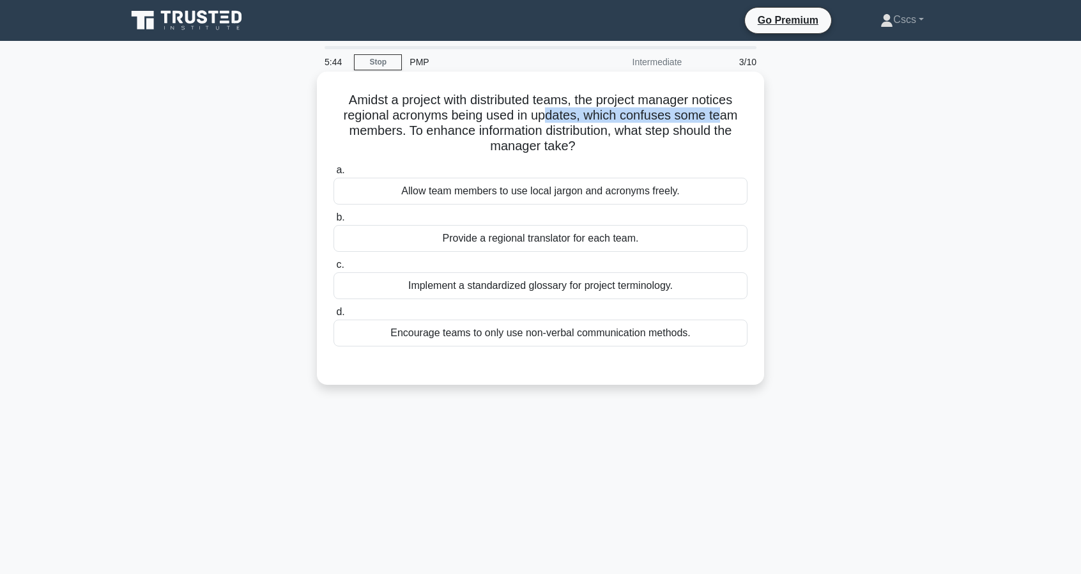
drag, startPoint x: 634, startPoint y: 117, endPoint x: 547, endPoint y: 112, distance: 87.1
click at [547, 112] on h5 "Amidst a project with distributed teams, the project manager notices regional a…" at bounding box center [540, 123] width 417 height 63
drag, startPoint x: 396, startPoint y: 118, endPoint x: 553, endPoint y: 119, distance: 157.2
click at [553, 119] on h5 "Amidst a project with distributed teams, the project manager notices regional a…" at bounding box center [540, 123] width 417 height 63
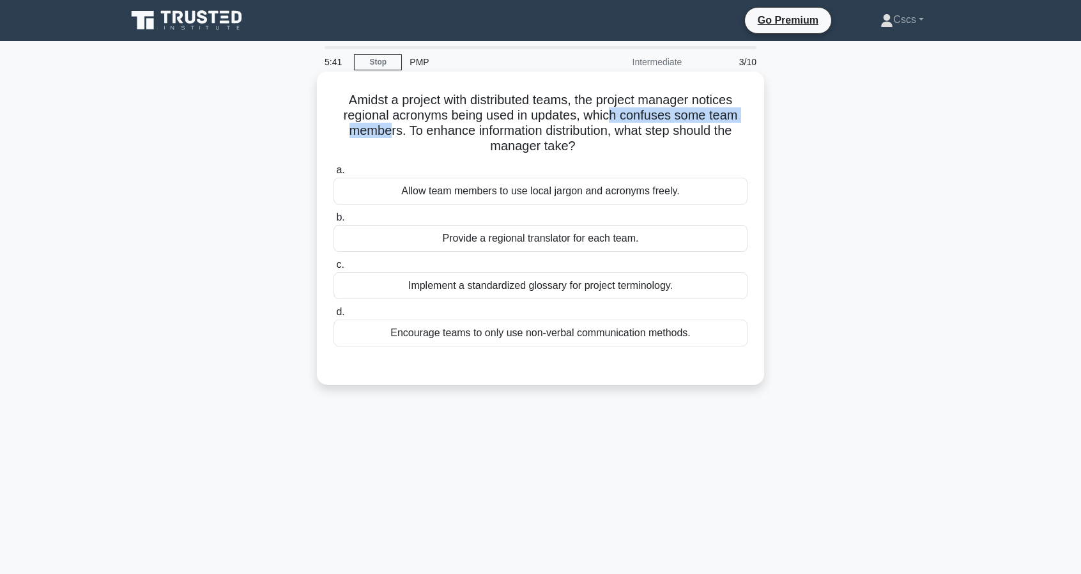
drag, startPoint x: 612, startPoint y: 118, endPoint x: 385, endPoint y: 132, distance: 227.3
click at [385, 132] on h5 "Amidst a project with distributed teams, the project manager notices regional a…" at bounding box center [540, 123] width 417 height 63
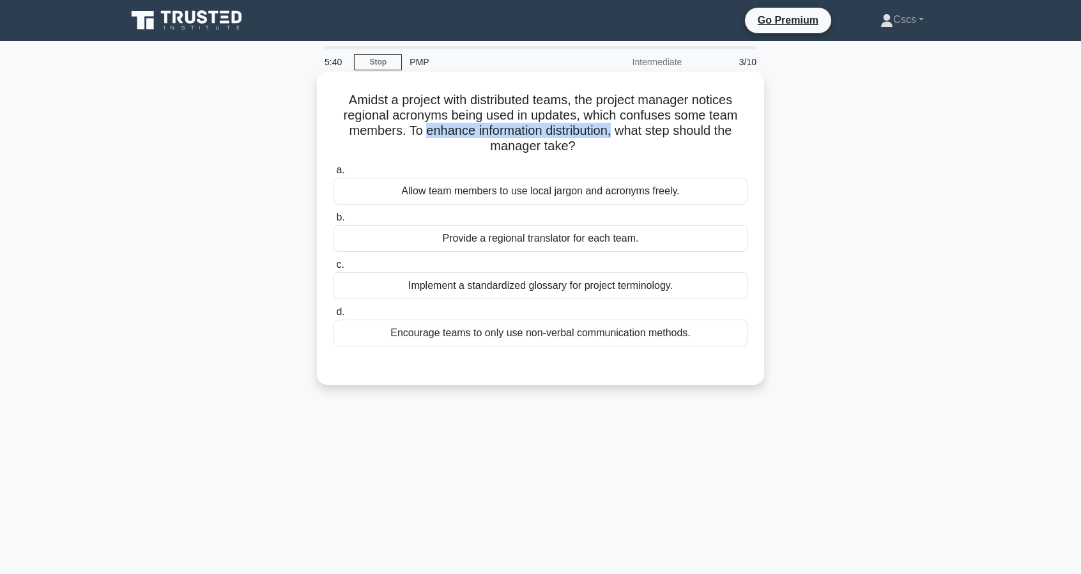
drag, startPoint x: 419, startPoint y: 128, endPoint x: 615, endPoint y: 129, distance: 196.2
click at [615, 129] on h5 "Amidst a project with distributed teams, the project manager notices regional a…" at bounding box center [540, 123] width 417 height 63
drag, startPoint x: 631, startPoint y: 131, endPoint x: 726, endPoint y: 157, distance: 98.1
click at [726, 157] on div "Amidst a project with distributed teams, the project manager notices regional a…" at bounding box center [540, 228] width 437 height 303
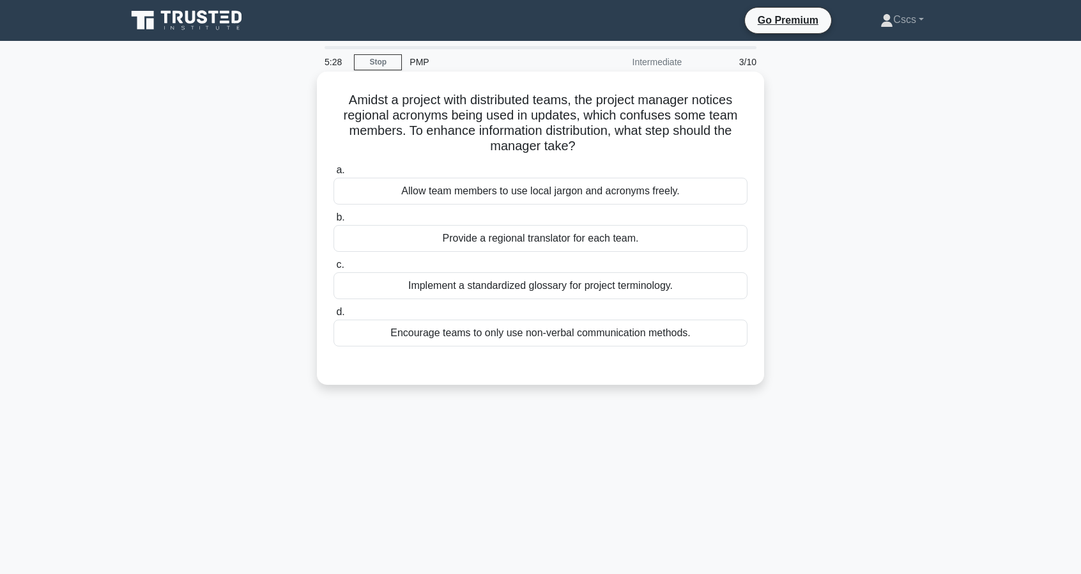
click at [576, 286] on div "Implement a standardized glossary for project terminology." at bounding box center [541, 285] width 414 height 27
click at [334, 269] on input "c. Implement a standardized glossary for project terminology." at bounding box center [334, 265] width 0 height 8
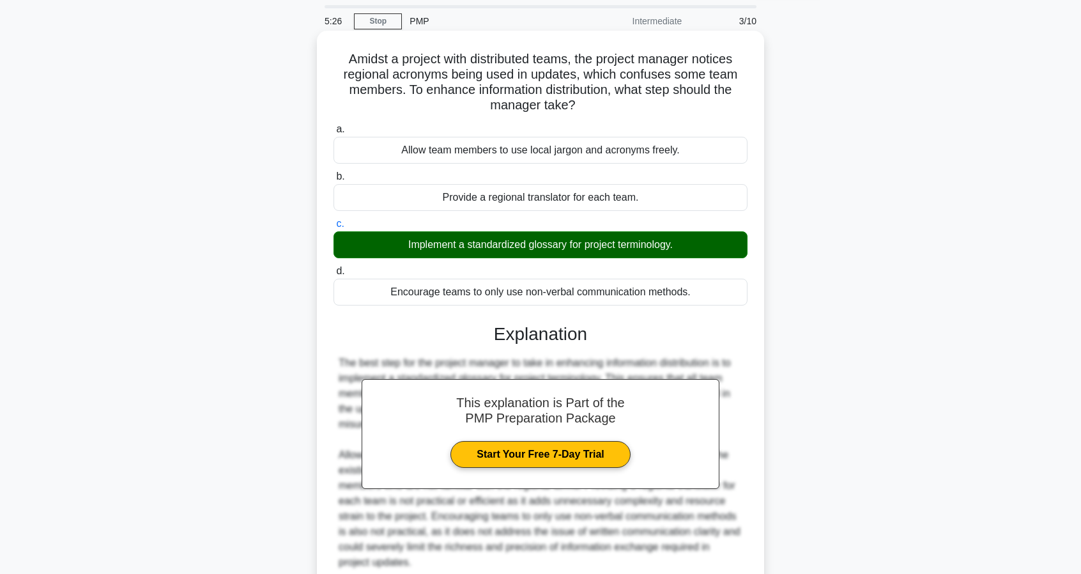
scroll to position [151, 0]
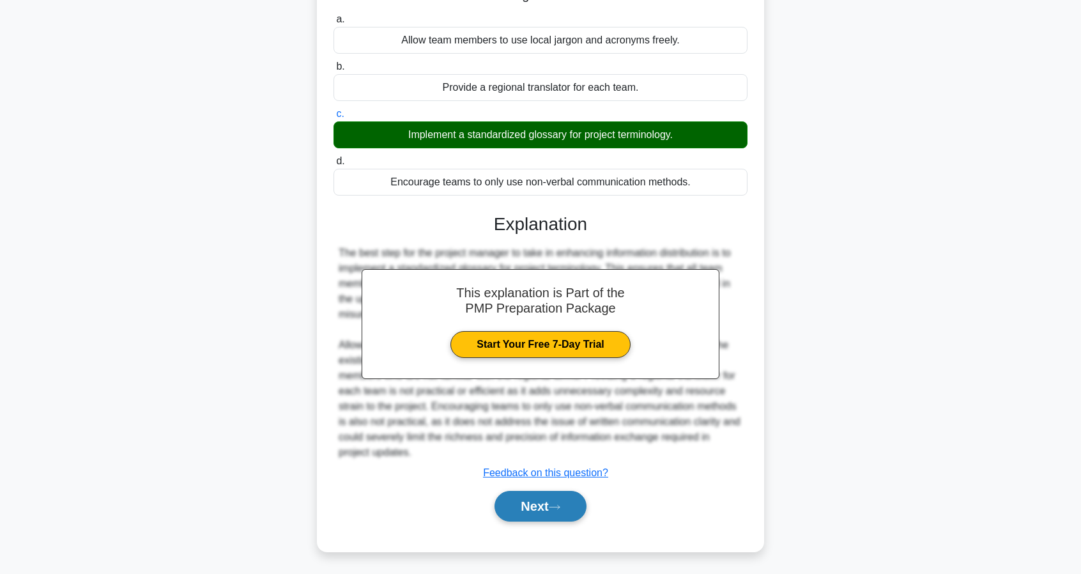
click at [551, 509] on button "Next" at bounding box center [540, 506] width 91 height 31
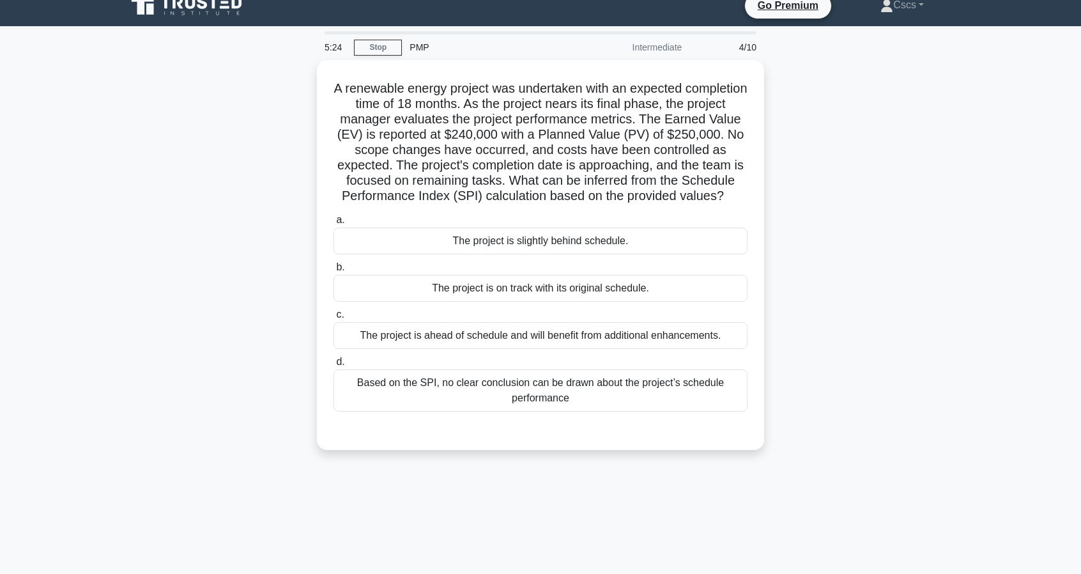
scroll to position [0, 0]
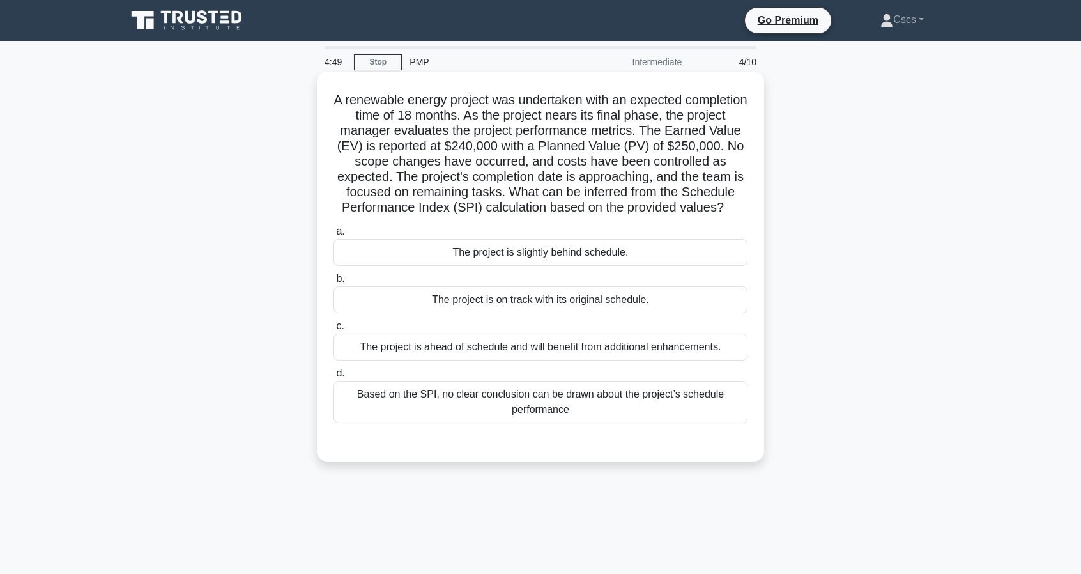
click at [541, 266] on div "The project is slightly behind schedule." at bounding box center [541, 252] width 414 height 27
click at [334, 236] on input "a. The project is slightly behind schedule." at bounding box center [334, 231] width 0 height 8
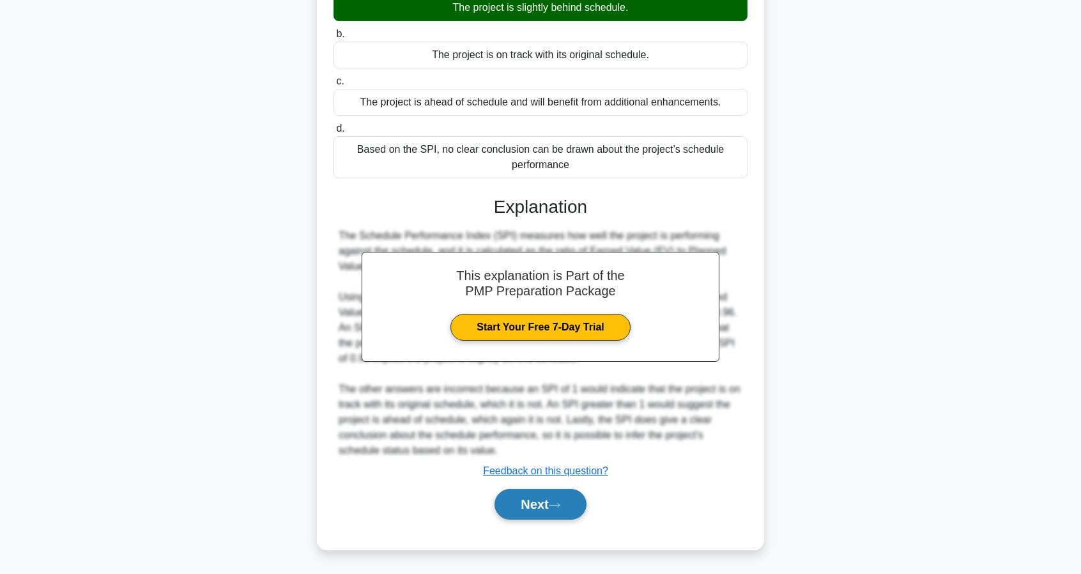
click at [569, 509] on button "Next" at bounding box center [540, 504] width 91 height 31
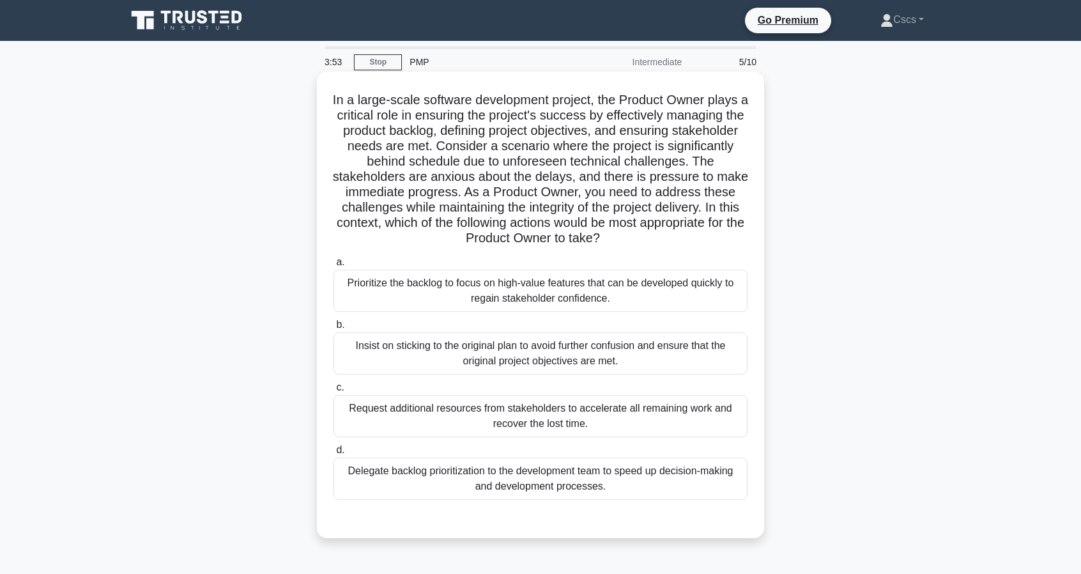
click at [651, 288] on div "Prioritize the backlog to focus on high-value features that can be developed qu…" at bounding box center [541, 291] width 414 height 42
click at [334, 266] on input "a. Prioritize the backlog to focus on high-value features that can be developed…" at bounding box center [334, 262] width 0 height 8
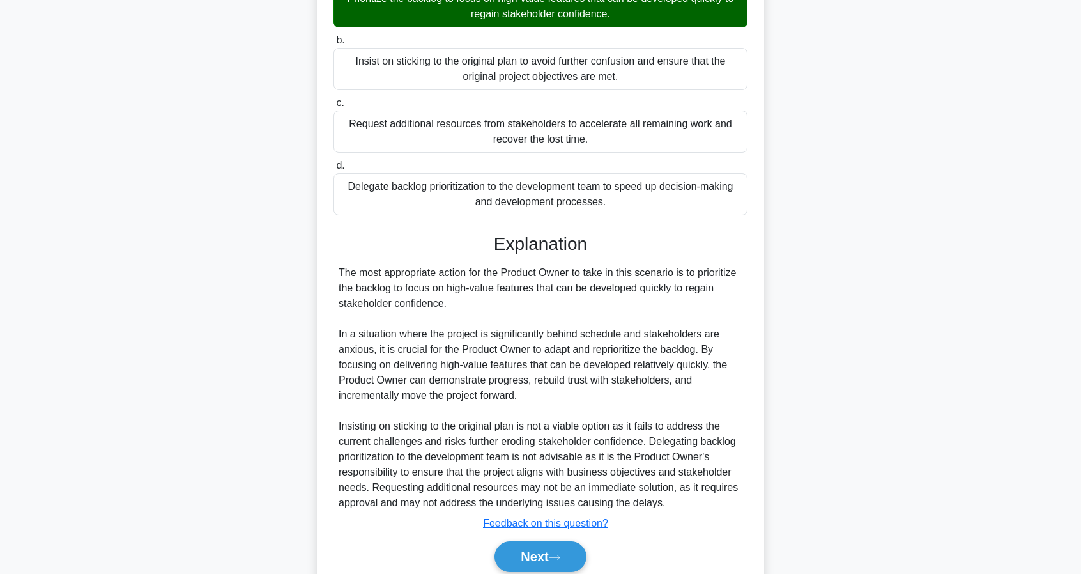
scroll to position [319, 0]
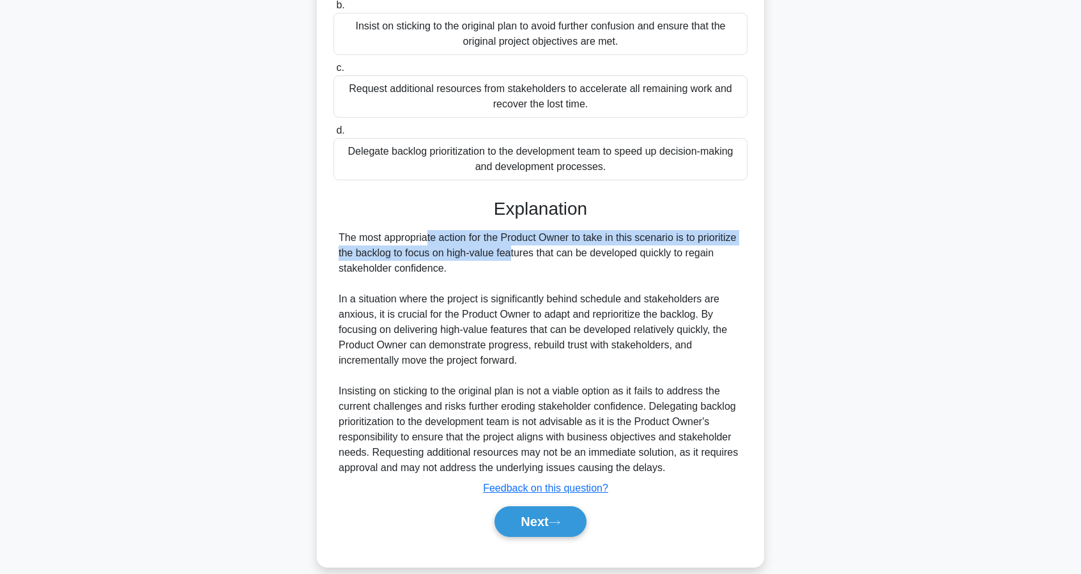
drag, startPoint x: 343, startPoint y: 241, endPoint x: 435, endPoint y: 249, distance: 91.7
click at [435, 249] on div "The most appropriate action for the Product Owner to take in this scenario is t…" at bounding box center [541, 352] width 404 height 245
drag, startPoint x: 432, startPoint y: 242, endPoint x: 611, endPoint y: 244, distance: 178.9
click at [610, 244] on div "The most appropriate action for the Product Owner to take in this scenario is t…" at bounding box center [541, 352] width 404 height 245
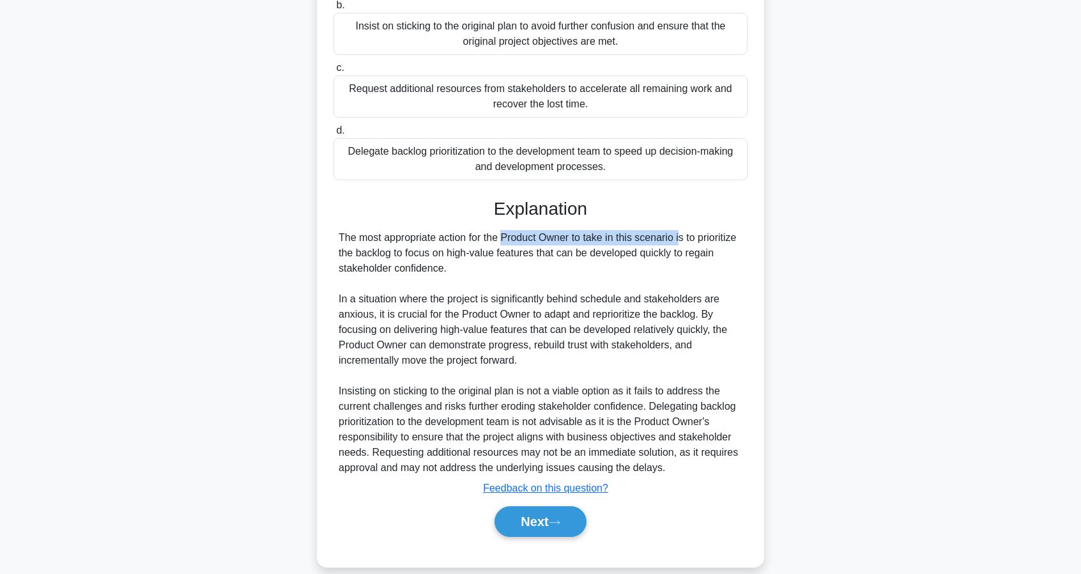
click at [611, 244] on div "The most appropriate action for the Product Owner to take in this scenario is t…" at bounding box center [541, 352] width 404 height 245
drag, startPoint x: 550, startPoint y: 236, endPoint x: 596, endPoint y: 263, distance: 53.3
click at [596, 263] on div "The most appropriate action for the Product Owner to take in this scenario is t…" at bounding box center [541, 352] width 404 height 245
drag, startPoint x: 594, startPoint y: 263, endPoint x: 552, endPoint y: 278, distance: 44.3
click at [592, 263] on div "The most appropriate action for the Product Owner to take in this scenario is t…" at bounding box center [541, 352] width 404 height 245
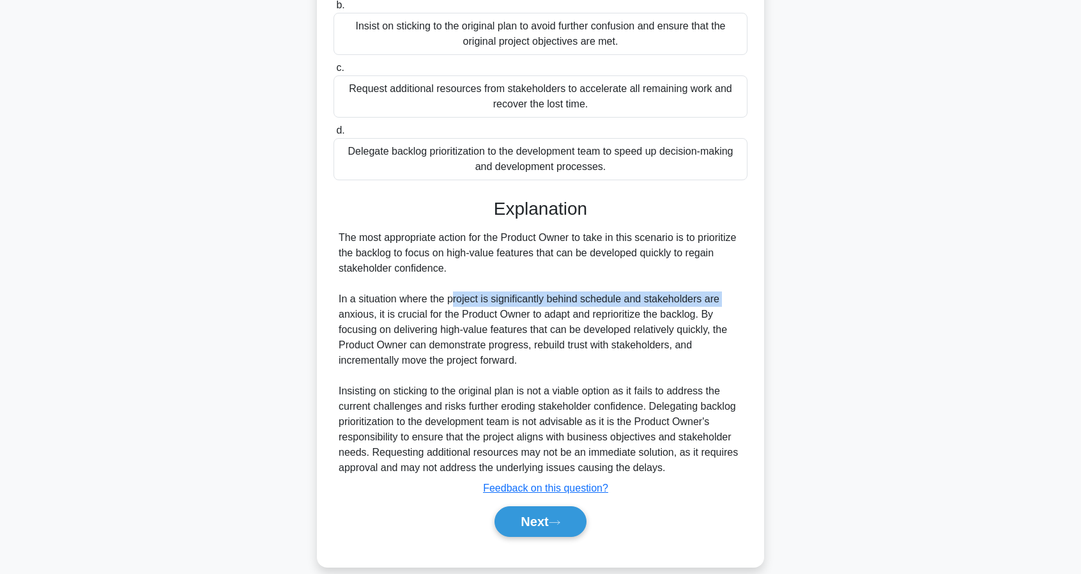
drag, startPoint x: 335, startPoint y: 306, endPoint x: 458, endPoint y: 302, distance: 122.8
click at [453, 302] on div "The most appropriate action for the Product Owner to take in this scenario is t…" at bounding box center [541, 352] width 414 height 245
click at [458, 302] on div "The most appropriate action for the Product Owner to take in this scenario is t…" at bounding box center [541, 352] width 404 height 245
drag, startPoint x: 390, startPoint y: 300, endPoint x: 369, endPoint y: 311, distance: 23.2
click at [369, 311] on div "The most appropriate action for the Product Owner to take in this scenario is t…" at bounding box center [541, 352] width 404 height 245
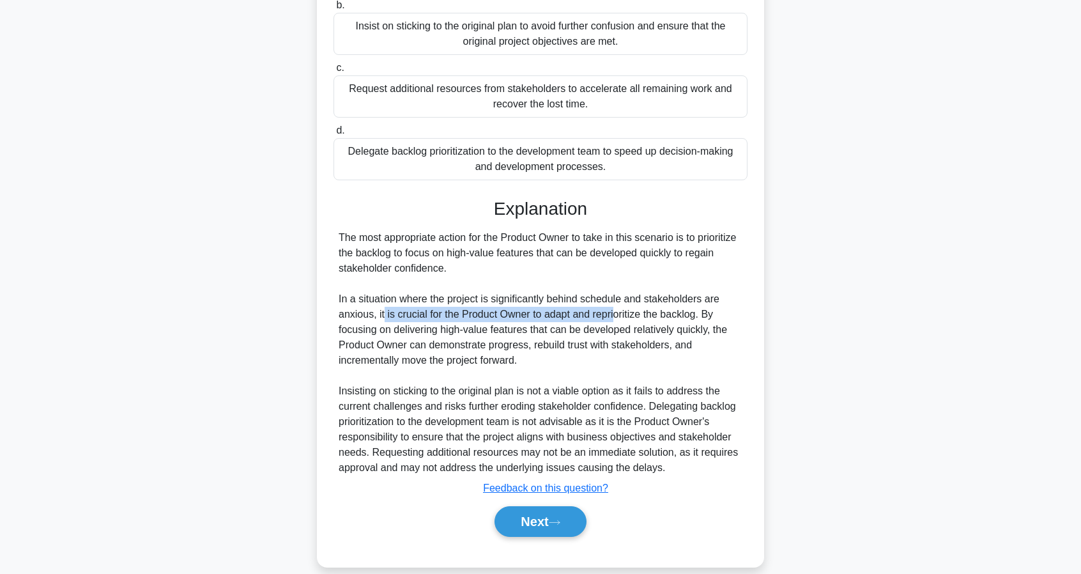
drag, startPoint x: 384, startPoint y: 311, endPoint x: 599, endPoint y: 320, distance: 215.6
click at [609, 320] on div "The most appropriate action for the Product Owner to take in this scenario is t…" at bounding box center [541, 352] width 404 height 245
click at [599, 320] on div "The most appropriate action for the Product Owner to take in this scenario is t…" at bounding box center [541, 352] width 404 height 245
drag, startPoint x: 427, startPoint y: 320, endPoint x: 534, endPoint y: 314, distance: 106.9
click at [532, 314] on div "The most appropriate action for the Product Owner to take in this scenario is t…" at bounding box center [541, 352] width 404 height 245
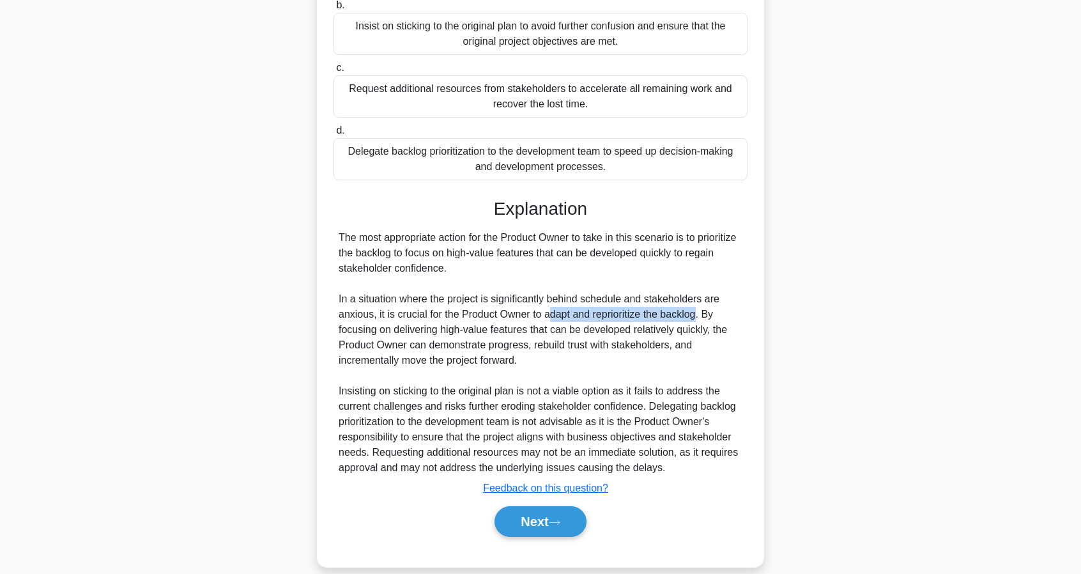
drag, startPoint x: 547, startPoint y: 314, endPoint x: 695, endPoint y: 316, distance: 148.3
click at [695, 316] on div "The most appropriate action for the Product Owner to take in this scenario is t…" at bounding box center [541, 352] width 404 height 245
click at [721, 321] on div "The most appropriate action for the Product Owner to take in this scenario is t…" at bounding box center [541, 352] width 404 height 245
drag, startPoint x: 712, startPoint y: 316, endPoint x: 673, endPoint y: 317, distance: 38.3
click at [728, 320] on div "The most appropriate action for the Product Owner to take in this scenario is t…" at bounding box center [541, 352] width 404 height 245
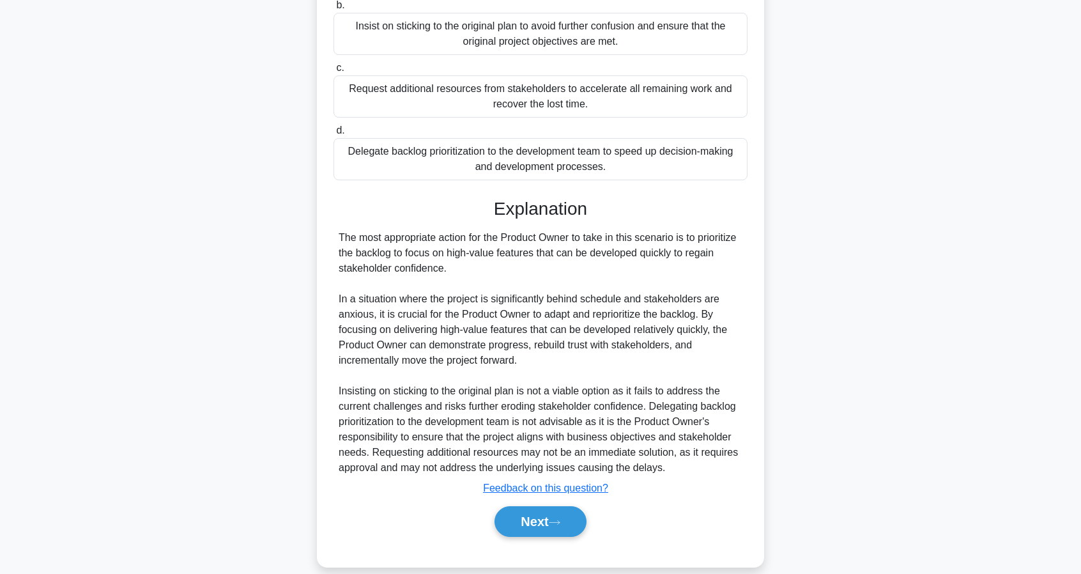
click at [564, 320] on div "The most appropriate action for the Product Owner to take in this scenario is t…" at bounding box center [541, 352] width 404 height 245
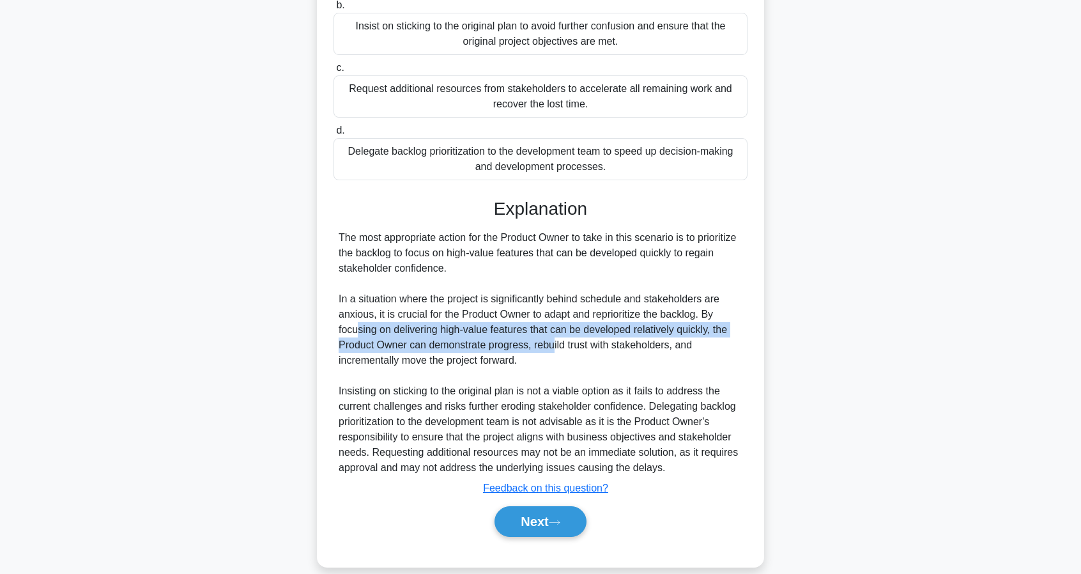
drag, startPoint x: 355, startPoint y: 334, endPoint x: 554, endPoint y: 339, distance: 198.8
click at [553, 339] on div "The most appropriate action for the Product Owner to take in this scenario is t…" at bounding box center [541, 352] width 404 height 245
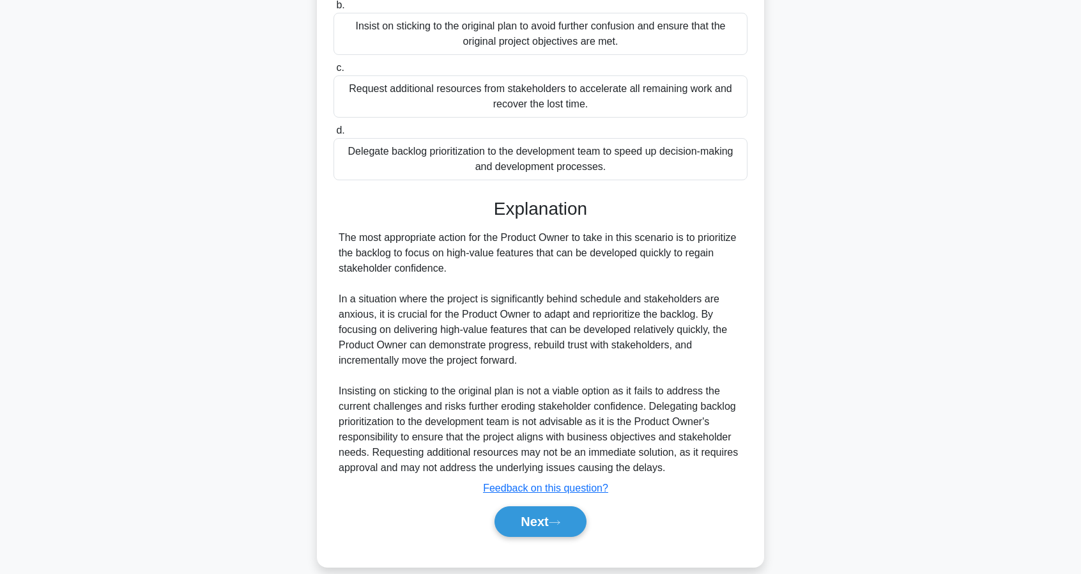
click at [555, 339] on div "The most appropriate action for the Product Owner to take in this scenario is t…" at bounding box center [541, 352] width 404 height 245
drag, startPoint x: 386, startPoint y: 399, endPoint x: 546, endPoint y: 401, distance: 159.8
click at [529, 405] on div "The most appropriate action for the Product Owner to take in this scenario is t…" at bounding box center [541, 352] width 404 height 245
click at [546, 401] on div "The most appropriate action for the Product Owner to take in this scenario is t…" at bounding box center [541, 352] width 404 height 245
drag, startPoint x: 548, startPoint y: 399, endPoint x: 654, endPoint y: 392, distance: 106.3
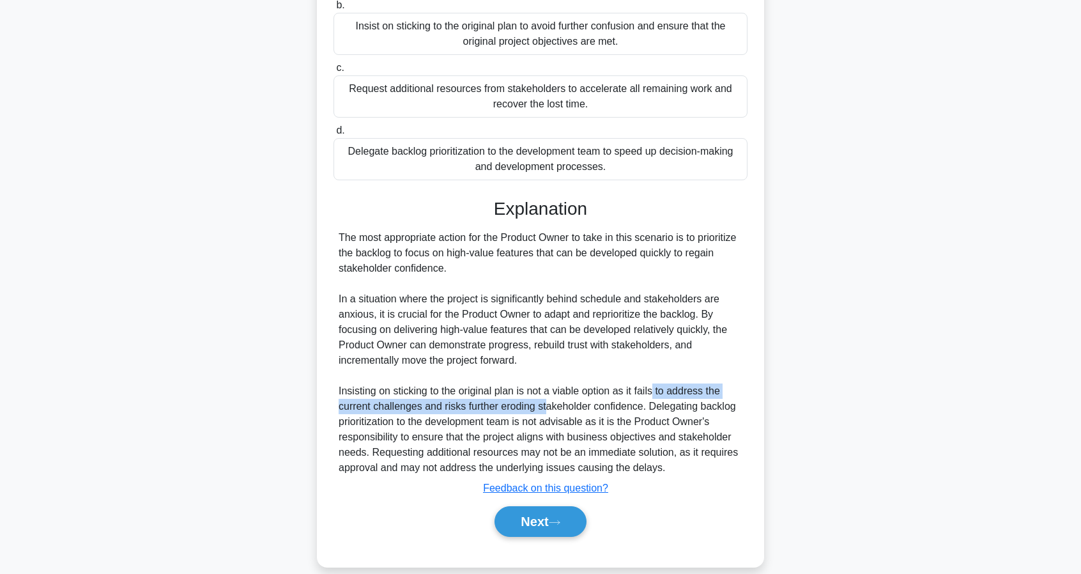
click at [654, 392] on div "The most appropriate action for the Product Owner to take in this scenario is t…" at bounding box center [541, 352] width 404 height 245
click at [718, 409] on div "The most appropriate action for the Product Owner to take in this scenario is t…" at bounding box center [541, 352] width 404 height 245
drag, startPoint x: 674, startPoint y: 404, endPoint x: 564, endPoint y: 412, distance: 110.2
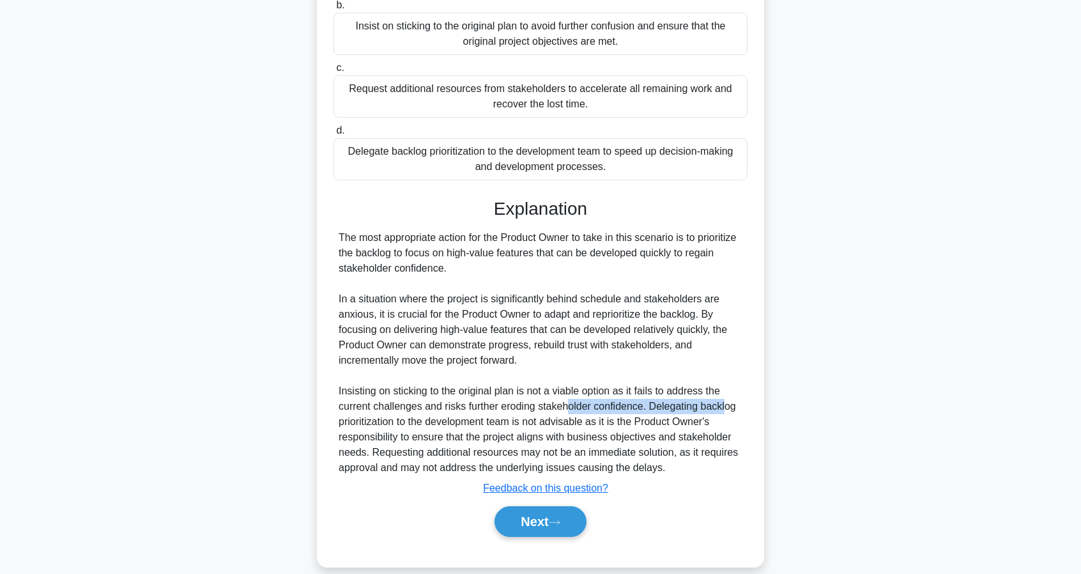
click at [569, 412] on div "The most appropriate action for the Product Owner to take in this scenario is t…" at bounding box center [541, 352] width 404 height 245
drag, startPoint x: 564, startPoint y: 412, endPoint x: 546, endPoint y: 415, distance: 18.1
click at [562, 413] on div "The most appropriate action for the Product Owner to take in this scenario is t…" at bounding box center [541, 352] width 404 height 245
drag, startPoint x: 359, startPoint y: 408, endPoint x: 608, endPoint y: 403, distance: 249.3
click at [608, 403] on div "The most appropriate action for the Product Owner to take in this scenario is t…" at bounding box center [541, 352] width 404 height 245
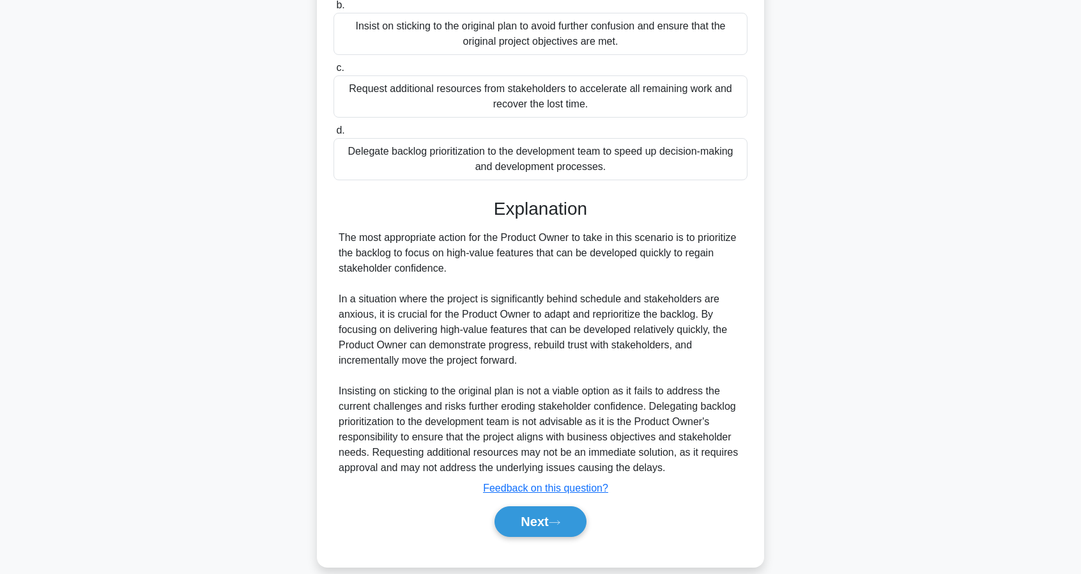
click at [613, 401] on div "The most appropriate action for the Product Owner to take in this scenario is t…" at bounding box center [541, 352] width 404 height 245
drag, startPoint x: 427, startPoint y: 404, endPoint x: 616, endPoint y: 412, distance: 189.3
click at [617, 412] on div "The most appropriate action for the Product Owner to take in this scenario is t…" at bounding box center [541, 352] width 404 height 245
click at [616, 412] on div "The most appropriate action for the Product Owner to take in this scenario is t…" at bounding box center [541, 352] width 404 height 245
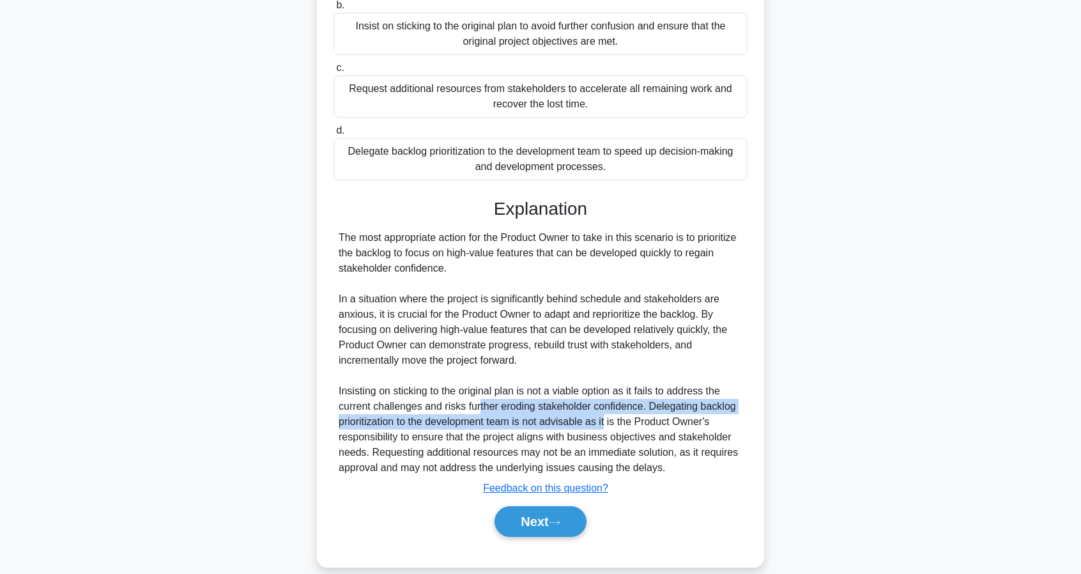
drag, startPoint x: 562, startPoint y: 413, endPoint x: 454, endPoint y: 412, distance: 108.0
click at [477, 412] on div "The most appropriate action for the Product Owner to take in this scenario is t…" at bounding box center [541, 352] width 404 height 245
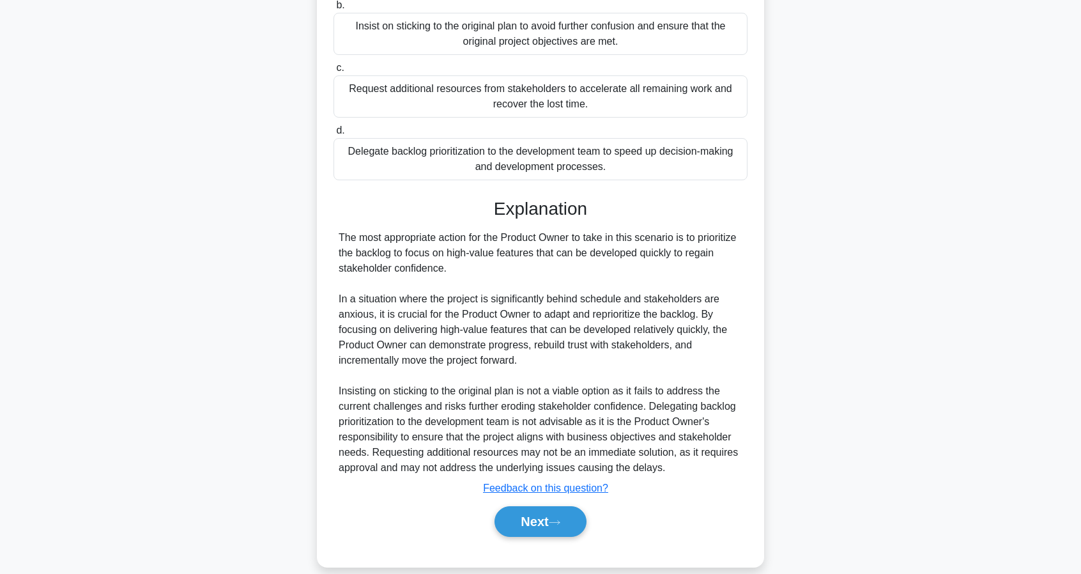
click at [452, 412] on div "The most appropriate action for the Product Owner to take in this scenario is t…" at bounding box center [541, 352] width 404 height 245
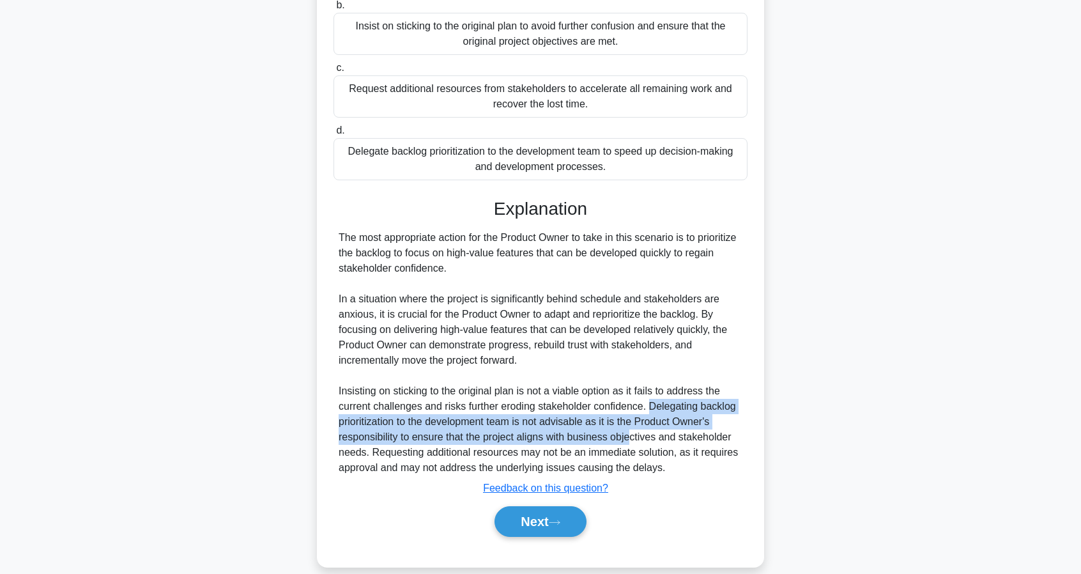
drag, startPoint x: 650, startPoint y: 408, endPoint x: 636, endPoint y: 427, distance: 23.3
click at [631, 429] on div "The most appropriate action for the Product Owner to take in this scenario is t…" at bounding box center [541, 352] width 404 height 245
click at [636, 427] on div "The most appropriate action for the Product Owner to take in this scenario is t…" at bounding box center [541, 352] width 404 height 245
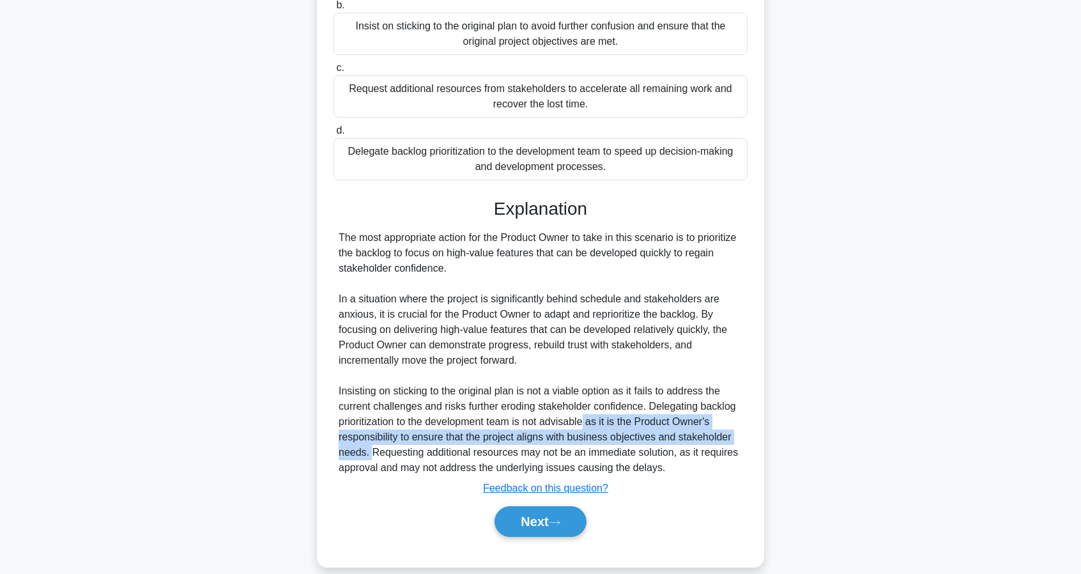
drag, startPoint x: 587, startPoint y: 421, endPoint x: 371, endPoint y: 452, distance: 218.9
click at [371, 452] on div "The most appropriate action for the Product Owner to take in this scenario is t…" at bounding box center [541, 352] width 404 height 245
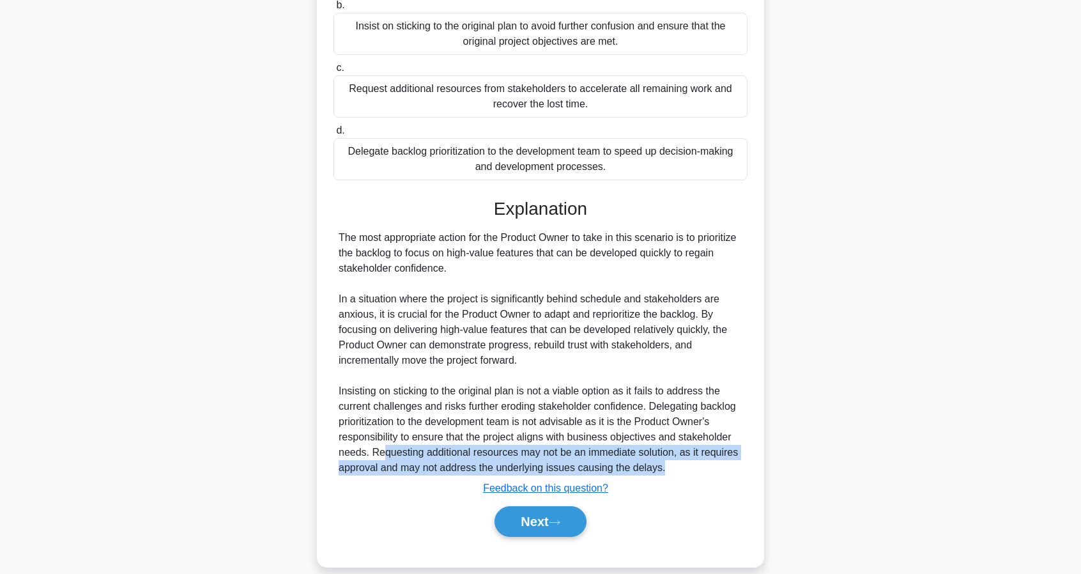
drag, startPoint x: 383, startPoint y: 450, endPoint x: 729, endPoint y: 462, distance: 345.9
click at [730, 462] on div "The most appropriate action for the Product Owner to take in this scenario is t…" at bounding box center [541, 352] width 404 height 245
drag, startPoint x: 663, startPoint y: 461, endPoint x: 489, endPoint y: 452, distance: 173.4
click at [489, 452] on div "The most appropriate action for the Product Owner to take in this scenario is t…" at bounding box center [541, 352] width 404 height 245
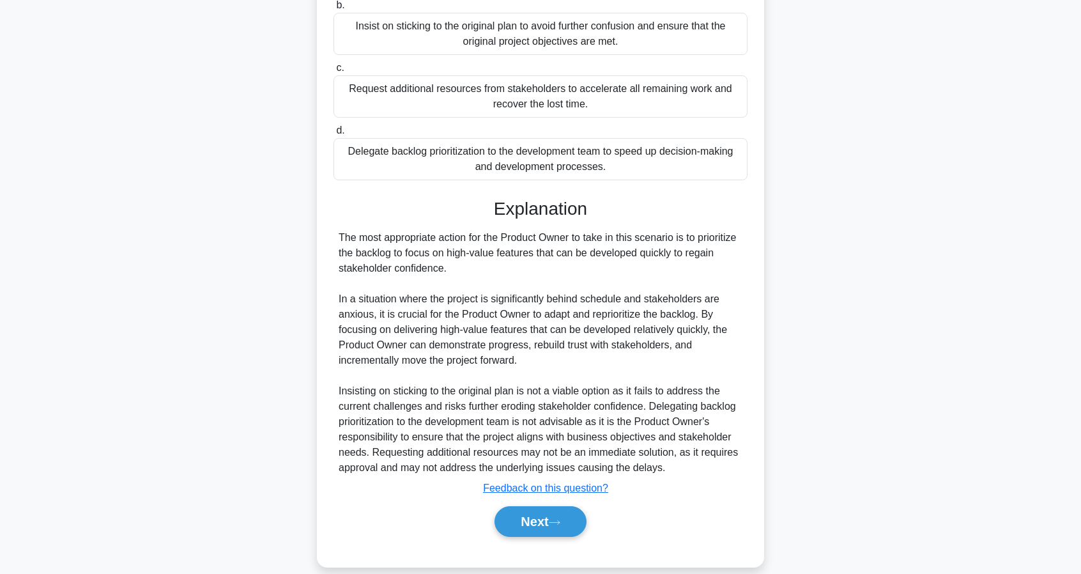
drag, startPoint x: 487, startPoint y: 452, endPoint x: 442, endPoint y: 452, distance: 44.7
click at [484, 452] on div "The most appropriate action for the Product Owner to take in this scenario is t…" at bounding box center [541, 352] width 404 height 245
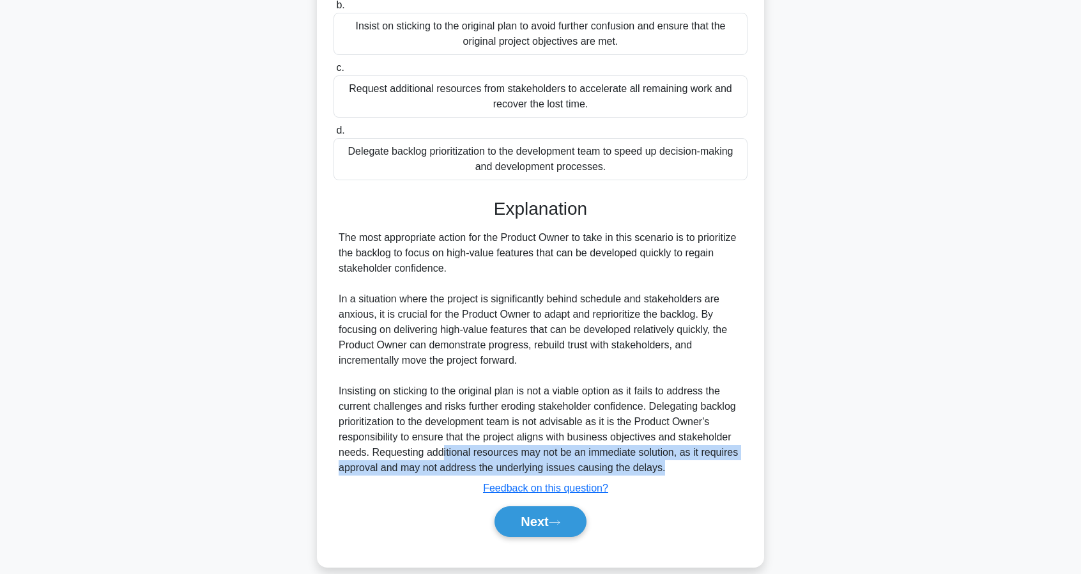
drag, startPoint x: 442, startPoint y: 452, endPoint x: 713, endPoint y: 467, distance: 271.4
click at [713, 467] on div "The most appropriate action for the Product Owner to take in this scenario is t…" at bounding box center [541, 352] width 404 height 245
click at [714, 467] on div "The most appropriate action for the Product Owner to take in this scenario is t…" at bounding box center [541, 352] width 404 height 245
click at [659, 467] on div "The most appropriate action for the Product Owner to take in this scenario is t…" at bounding box center [541, 352] width 404 height 245
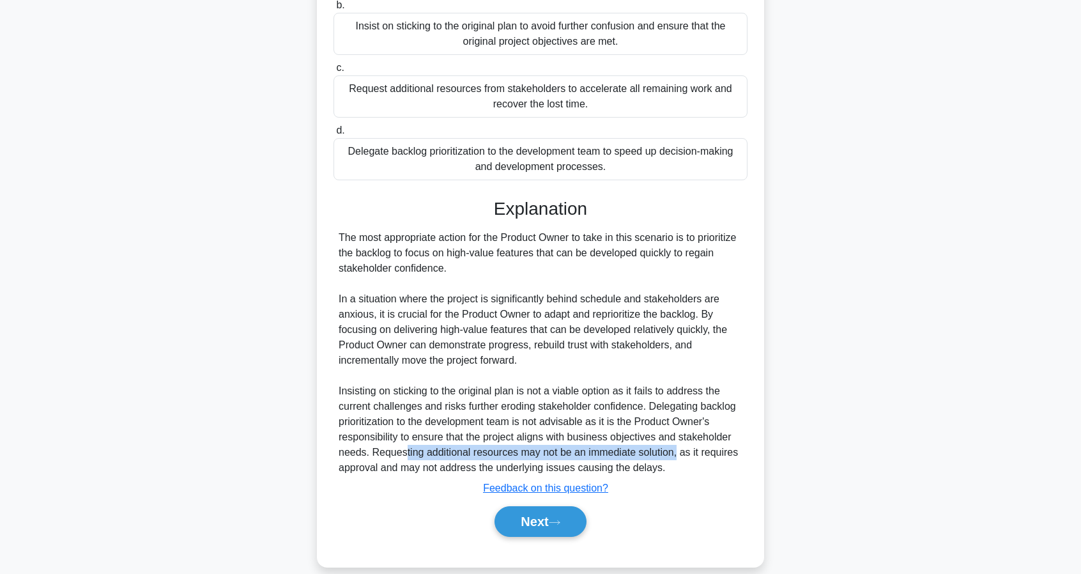
drag, startPoint x: 402, startPoint y: 452, endPoint x: 679, endPoint y: 459, distance: 276.8
click at [676, 459] on div "The most appropriate action for the Product Owner to take in this scenario is t…" at bounding box center [541, 352] width 404 height 245
click at [680, 459] on div "The most appropriate action for the Product Owner to take in this scenario is t…" at bounding box center [541, 352] width 404 height 245
click at [541, 517] on button "Next" at bounding box center [540, 521] width 91 height 31
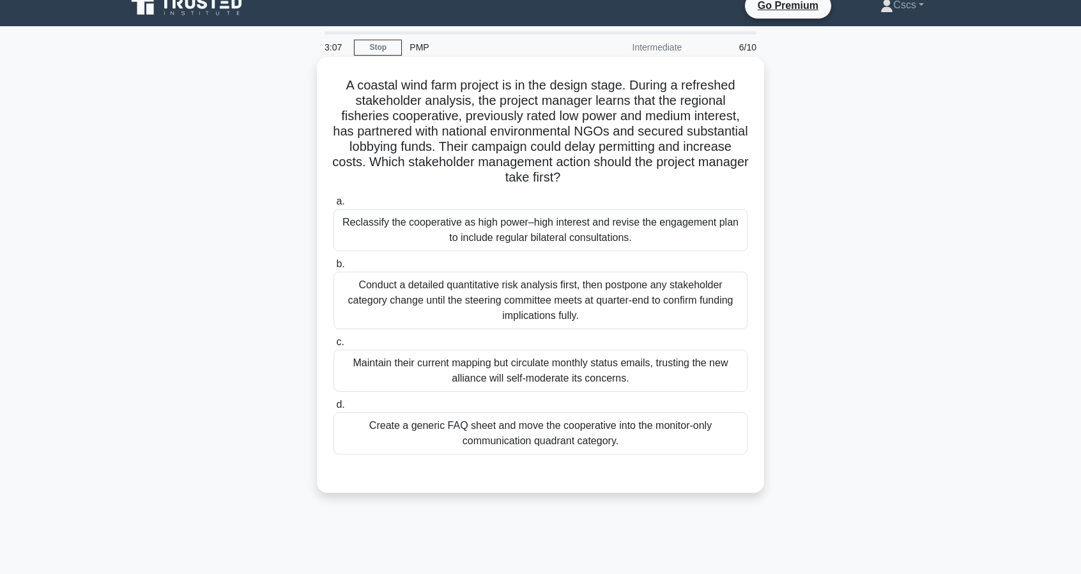
scroll to position [0, 0]
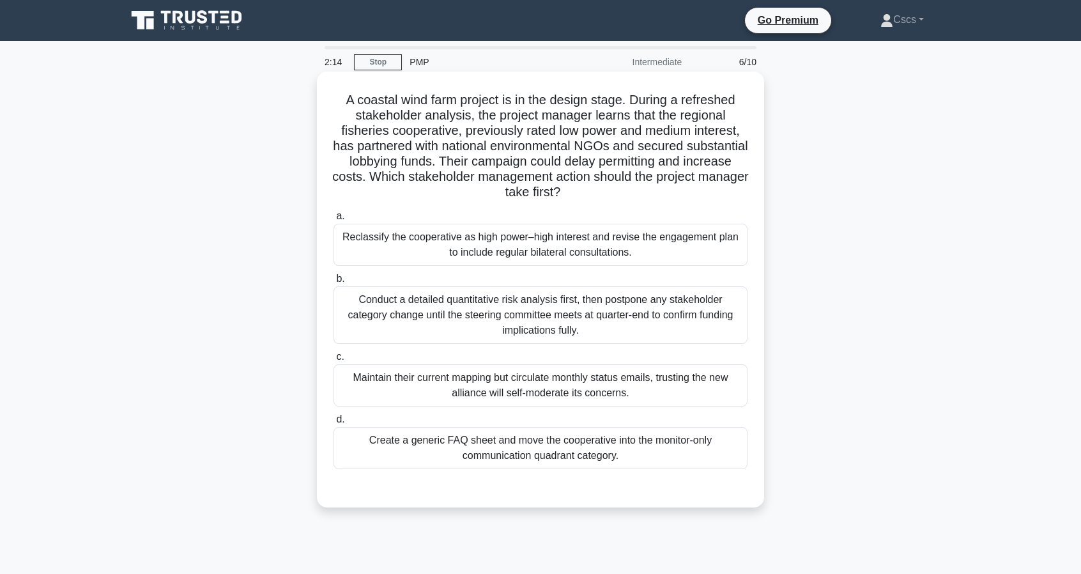
click at [658, 242] on div "Reclassify the cooperative as high power–high interest and revise the engagemen…" at bounding box center [541, 245] width 414 height 42
click at [334, 220] on input "a. Reclassify the cooperative as high power–high interest and revise the engage…" at bounding box center [334, 216] width 0 height 8
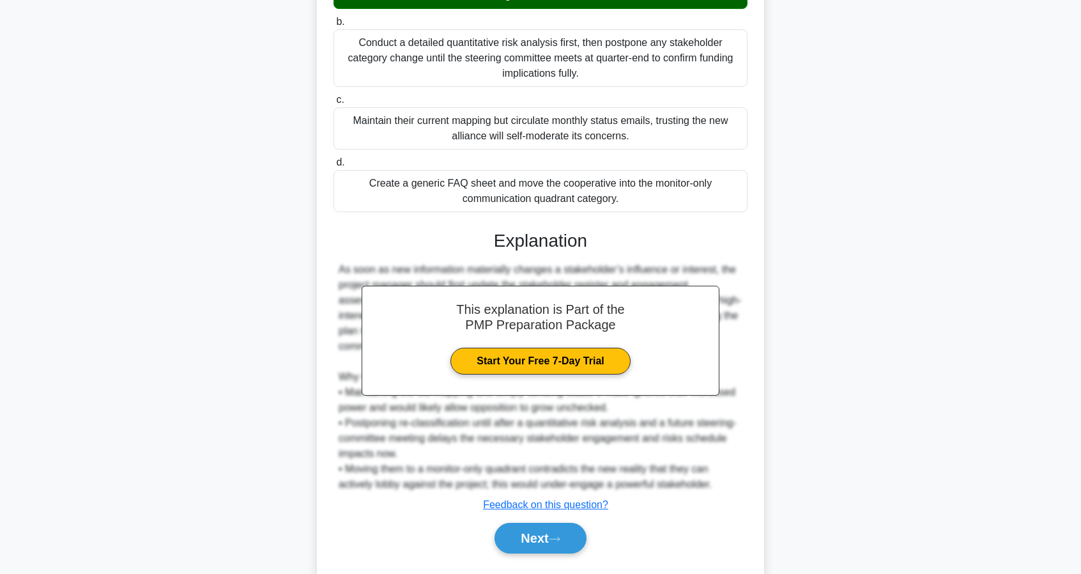
scroll to position [289, 0]
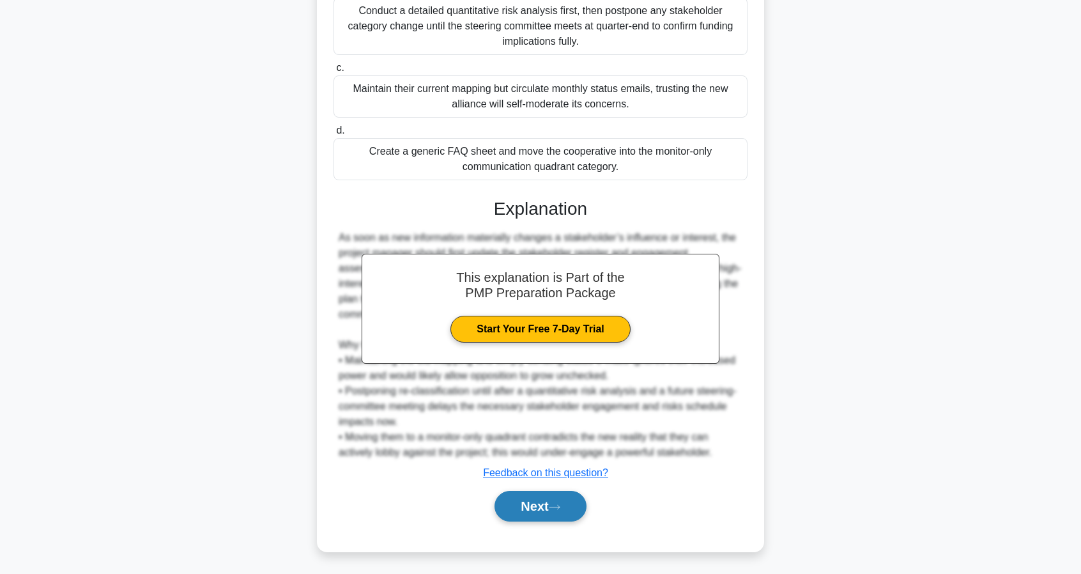
click at [557, 498] on button "Next" at bounding box center [540, 506] width 91 height 31
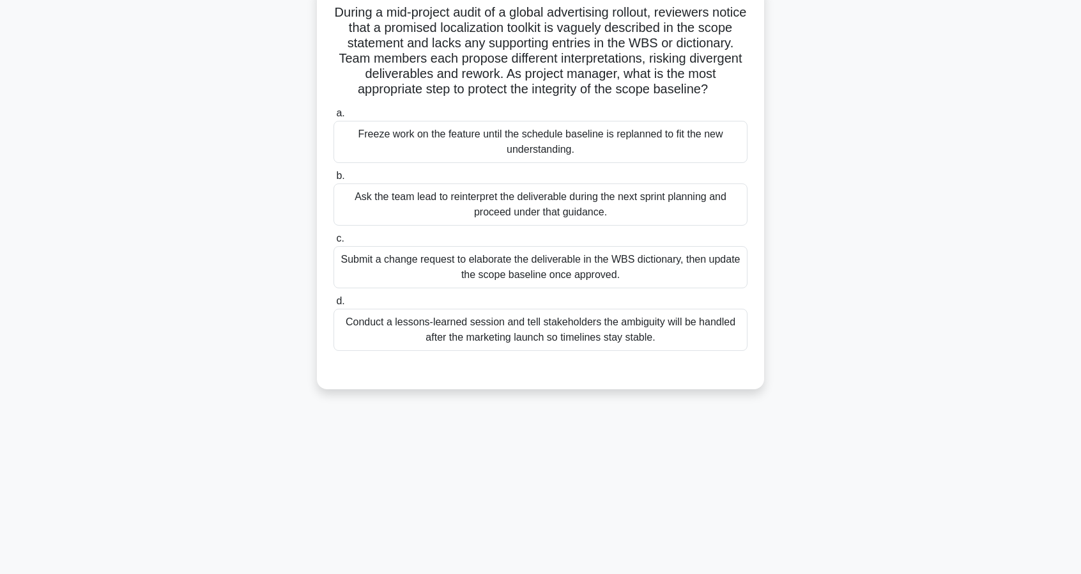
scroll to position [116, 0]
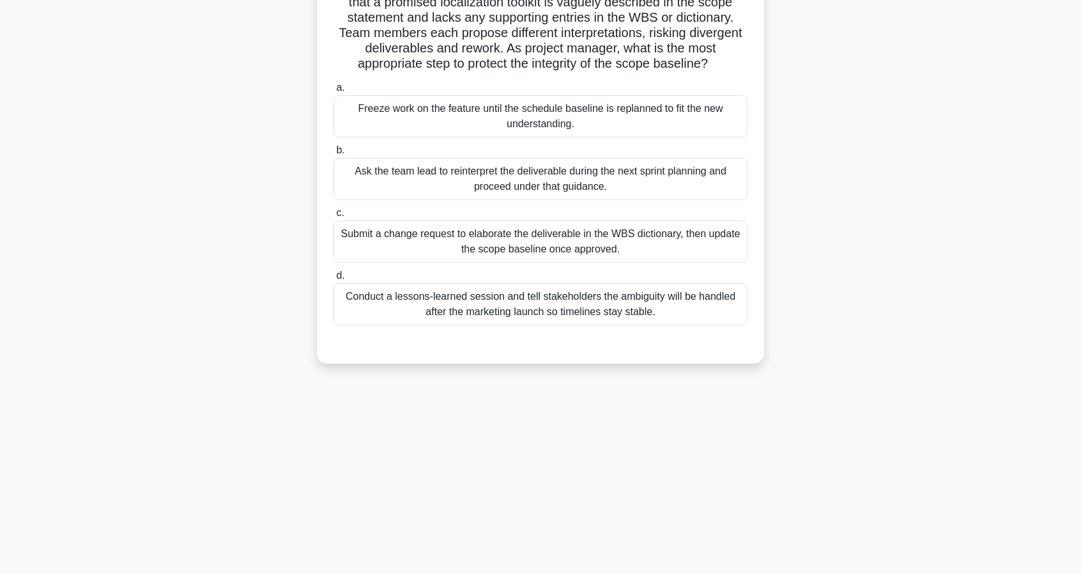
click at [564, 379] on div "During a mid-project audit of a global advertising rollout, reviewers notice th…" at bounding box center [540, 168] width 843 height 420
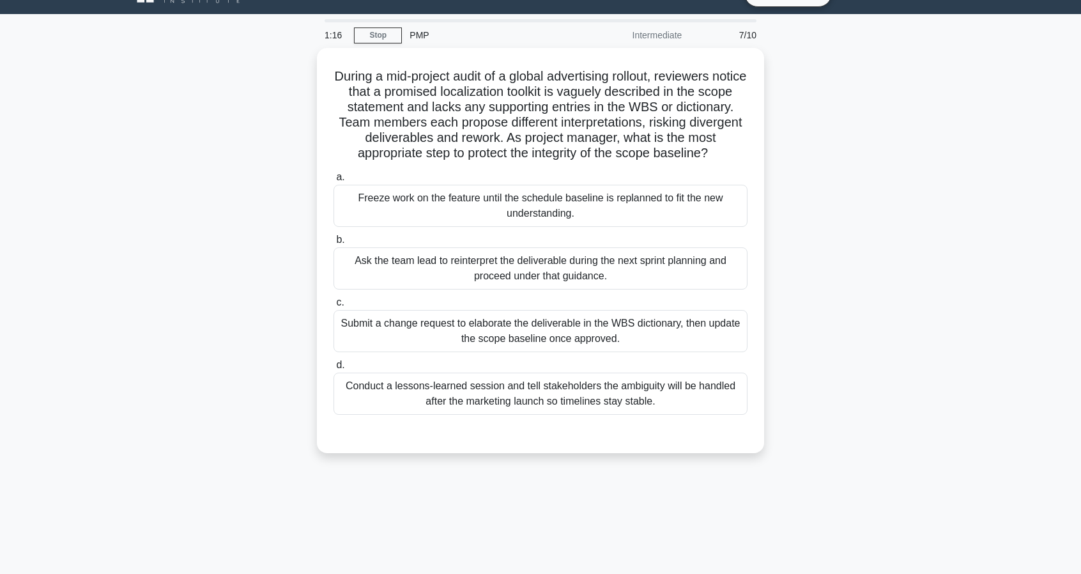
scroll to position [0, 0]
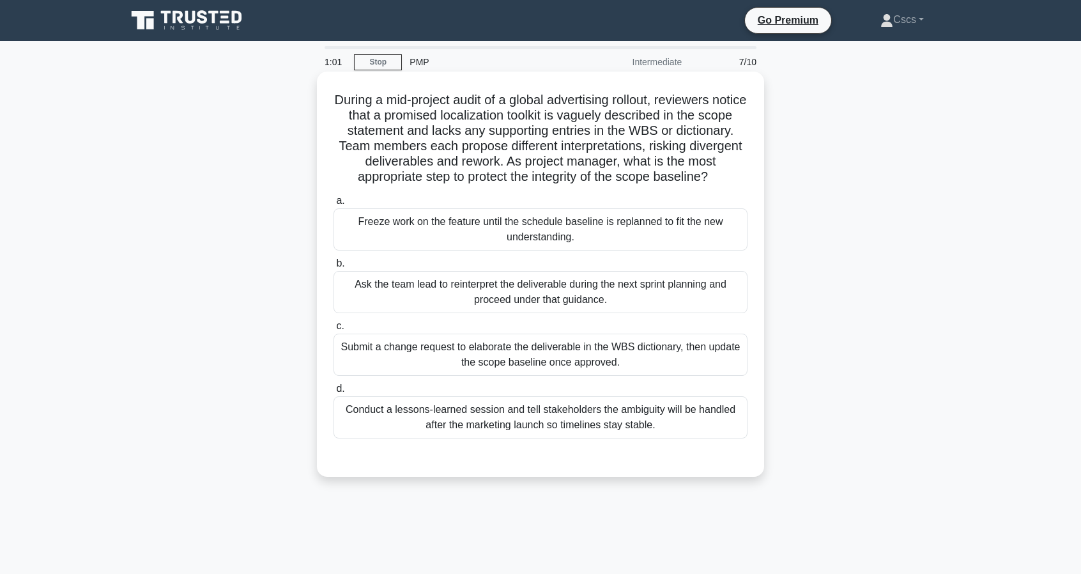
click at [550, 313] on div "Ask the team lead to reinterpret the deliverable during the next sprint plannin…" at bounding box center [541, 292] width 414 height 42
click at [334, 268] on input "b. Ask the team lead to reinterpret the deliverable during the next sprint plan…" at bounding box center [334, 263] width 0 height 8
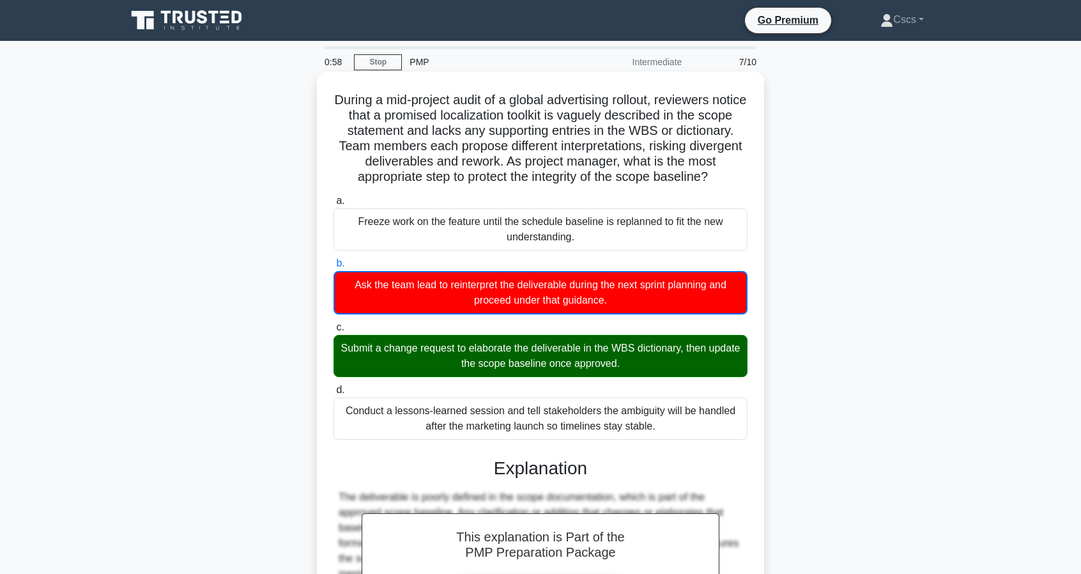
click at [437, 377] on div "Submit a change request to elaborate the deliverable in the WBS dictionary, the…" at bounding box center [541, 356] width 414 height 42
click at [334, 332] on input "c. Submit a change request to elaborate the deliverable in the WBS dictionary, …" at bounding box center [334, 327] width 0 height 8
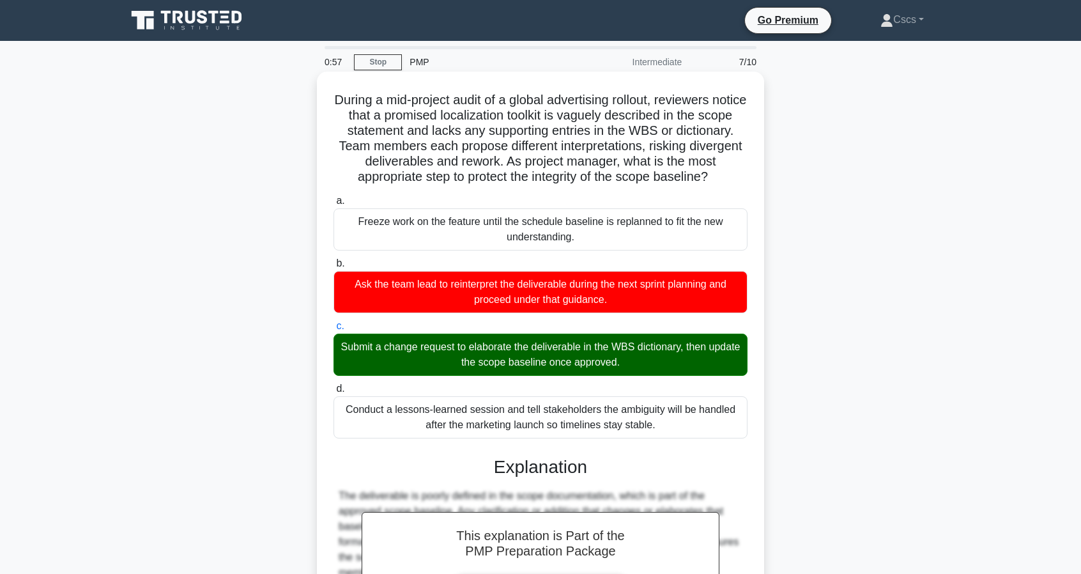
click at [616, 369] on div "Submit a change request to elaborate the deliverable in the WBS dictionary, the…" at bounding box center [541, 355] width 414 height 42
click at [334, 330] on input "c. Submit a change request to elaborate the deliverable in the WBS dictionary, …" at bounding box center [334, 326] width 0 height 8
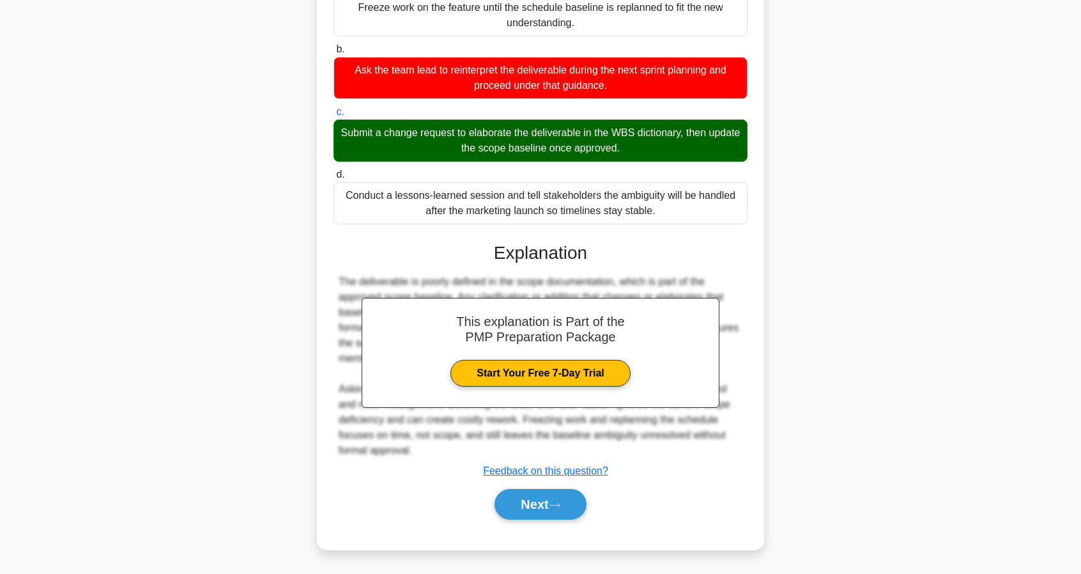
scroll to position [227, 0]
click at [557, 510] on button "Next" at bounding box center [540, 504] width 91 height 31
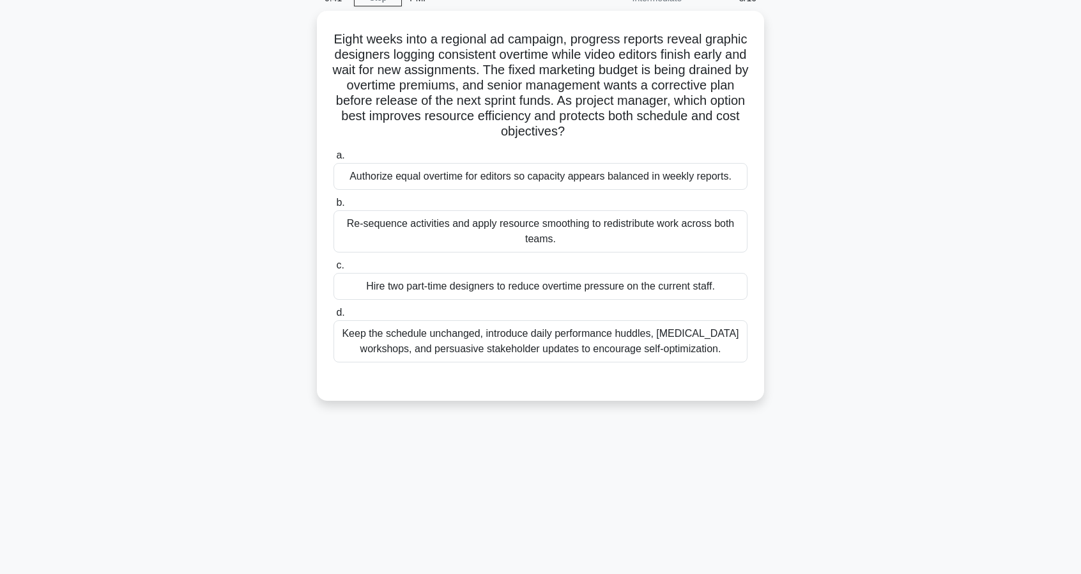
scroll to position [0, 0]
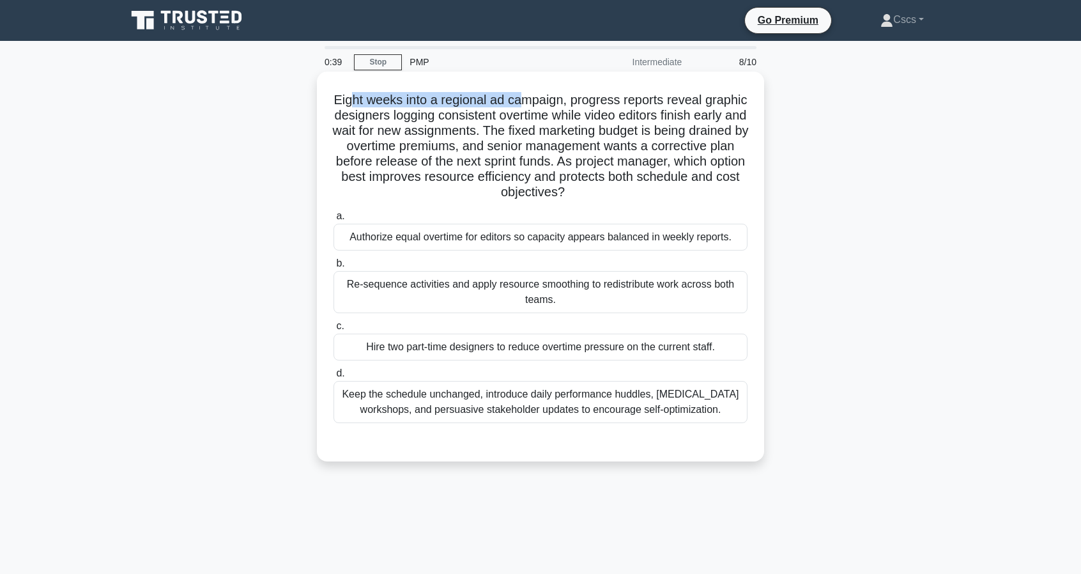
drag, startPoint x: 372, startPoint y: 98, endPoint x: 547, endPoint y: 100, distance: 175.1
click at [547, 100] on h5 "Eight weeks into a regional ad campaign, progress reports reveal graphic design…" at bounding box center [540, 146] width 417 height 109
click at [557, 104] on h5 "Eight weeks into a regional ad campaign, progress reports reveal graphic design…" at bounding box center [540, 146] width 417 height 109
drag, startPoint x: 600, startPoint y: 96, endPoint x: 440, endPoint y: 118, distance: 161.9
click at [440, 118] on h5 "Eight weeks into a regional ad campaign, progress reports reveal graphic design…" at bounding box center [540, 146] width 417 height 109
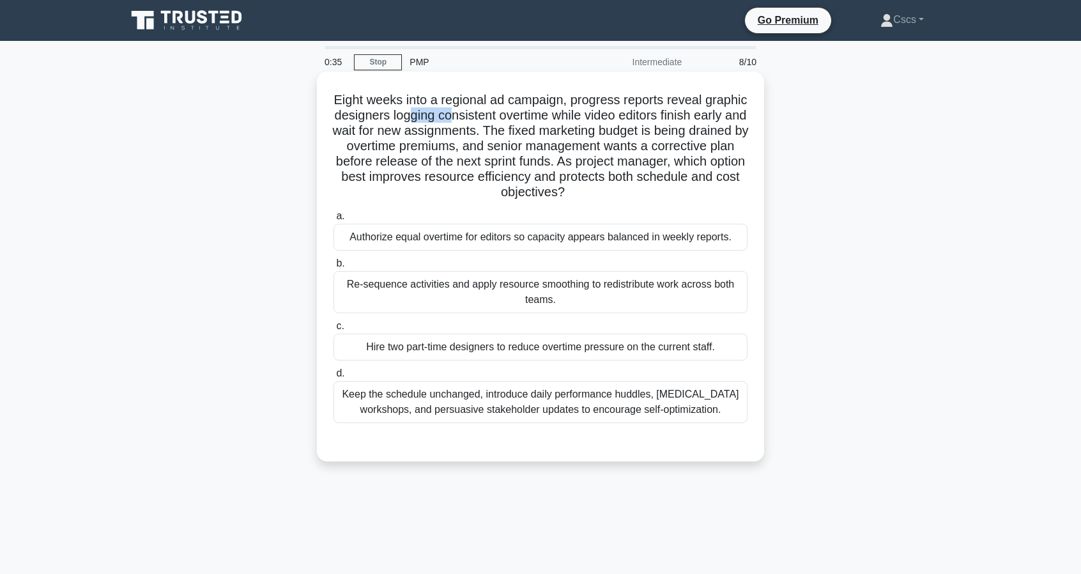
drag, startPoint x: 473, startPoint y: 117, endPoint x: 515, endPoint y: 119, distance: 42.2
click at [515, 119] on h5 "Eight weeks into a regional ad campaign, progress reports reveal graphic design…" at bounding box center [540, 146] width 417 height 109
drag, startPoint x: 550, startPoint y: 118, endPoint x: 399, endPoint y: 131, distance: 151.3
click at [399, 131] on h5 "Eight weeks into a regional ad campaign, progress reports reveal graphic design…" at bounding box center [540, 146] width 417 height 109
click at [399, 132] on h5 "Eight weeks into a regional ad campaign, progress reports reveal graphic design…" at bounding box center [540, 146] width 417 height 109
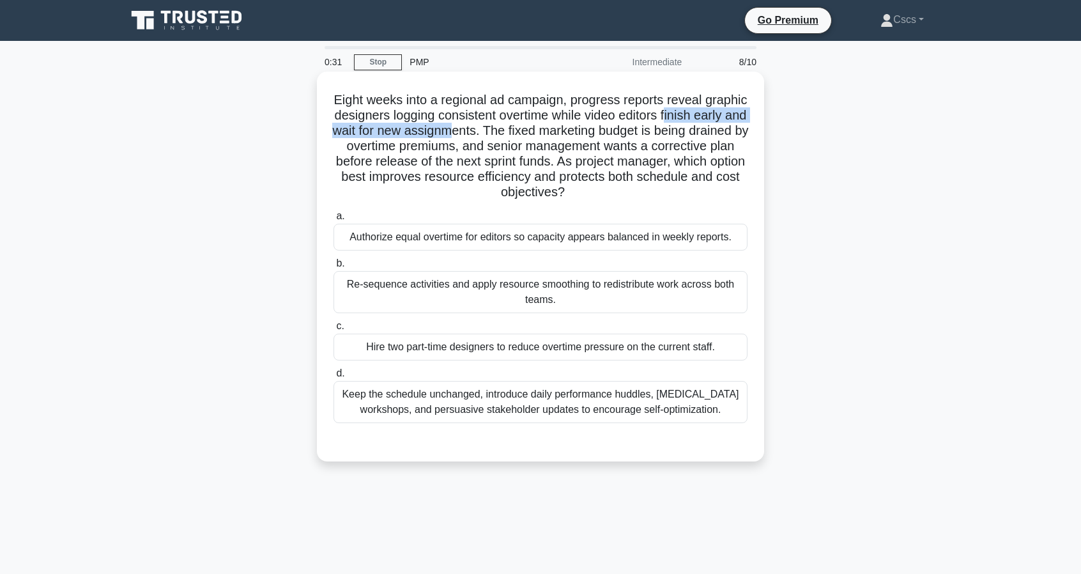
drag, startPoint x: 342, startPoint y: 136, endPoint x: 553, endPoint y: 137, distance: 210.9
click at [553, 137] on h5 "Eight weeks into a regional ad campaign, progress reports reveal graphic design…" at bounding box center [540, 146] width 417 height 109
click at [575, 134] on h5 "Eight weeks into a regional ad campaign, progress reports reveal graphic design…" at bounding box center [540, 146] width 417 height 109
drag, startPoint x: 516, startPoint y: 135, endPoint x: 438, endPoint y: 135, distance: 78.0
click at [445, 135] on h5 "Eight weeks into a regional ad campaign, progress reports reveal graphic design…" at bounding box center [540, 146] width 417 height 109
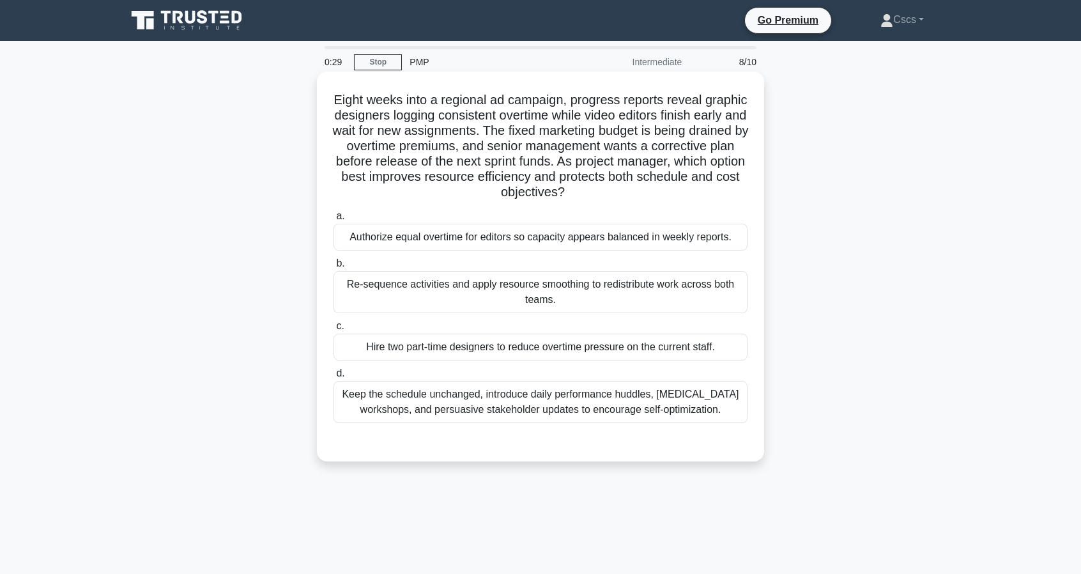
click at [438, 135] on h5 "Eight weeks into a regional ad campaign, progress reports reveal graphic design…" at bounding box center [540, 146] width 417 height 109
drag, startPoint x: 420, startPoint y: 135, endPoint x: 550, endPoint y: 132, distance: 129.1
click at [550, 132] on h5 "Eight weeks into a regional ad campaign, progress reports reveal graphic design…" at bounding box center [540, 146] width 417 height 109
drag, startPoint x: 574, startPoint y: 134, endPoint x: 753, endPoint y: 137, distance: 179.0
click at [753, 137] on div "Eight weeks into a regional ad campaign, progress reports reveal graphic design…" at bounding box center [540, 267] width 437 height 380
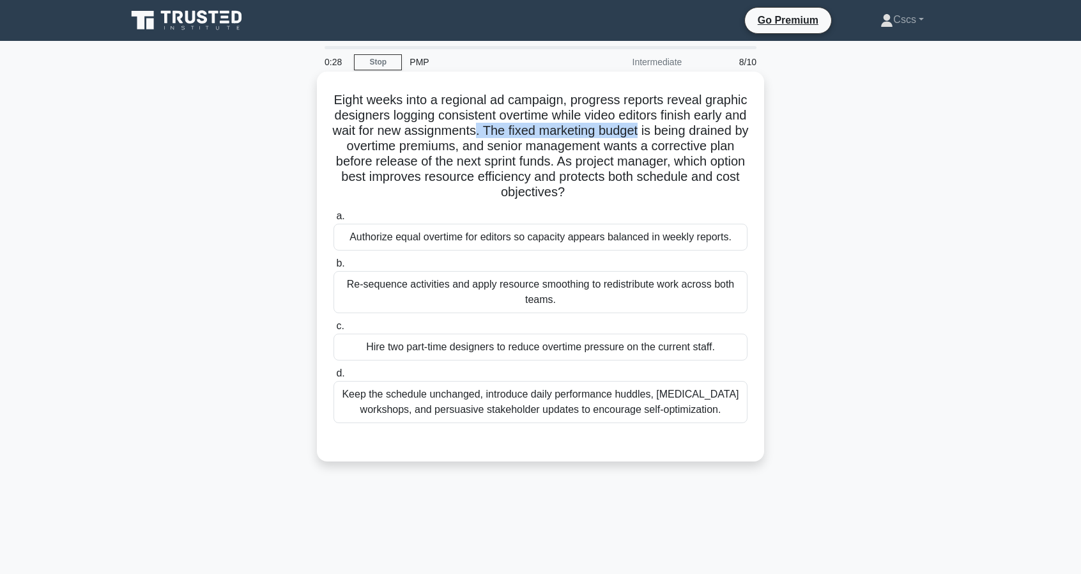
click at [753, 137] on div "Eight weeks into a regional ad campaign, progress reports reveal graphic design…" at bounding box center [540, 267] width 437 height 380
click at [564, 288] on div "Re-sequence activities and apply resource smoothing to redistribute work across…" at bounding box center [541, 292] width 414 height 42
click at [334, 268] on input "b. Re-sequence activities and apply resource smoothing to redistribute work acr…" at bounding box center [334, 263] width 0 height 8
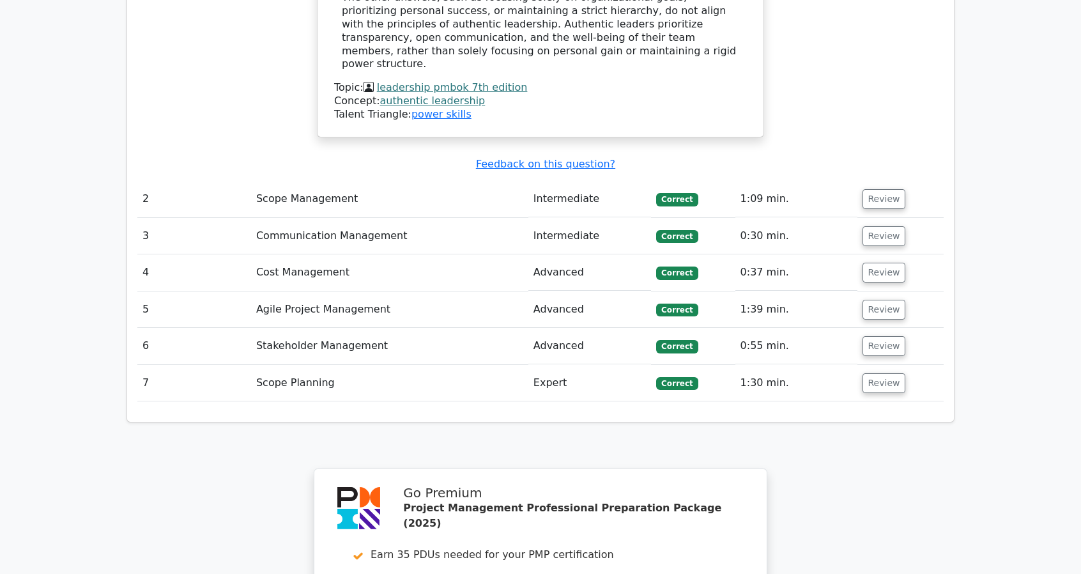
scroll to position [2058, 0]
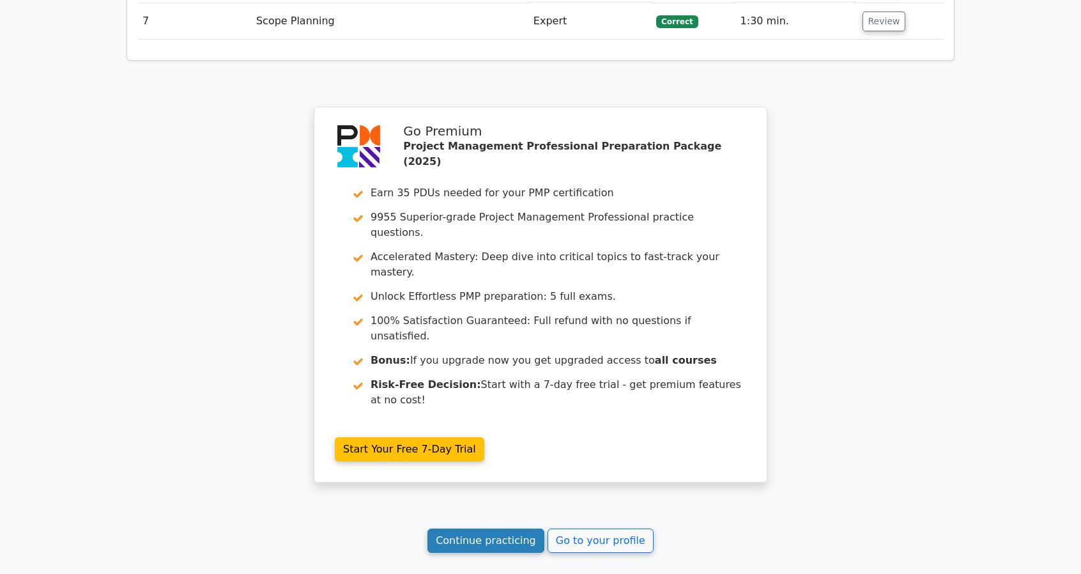
click at [475, 528] on link "Continue practicing" at bounding box center [485, 540] width 117 height 24
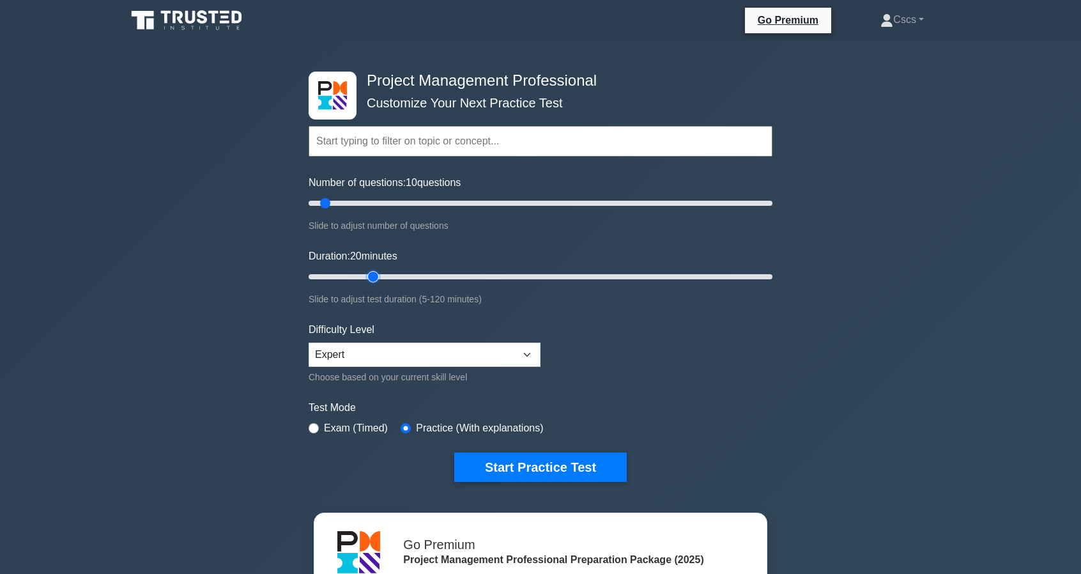
drag, startPoint x: 330, startPoint y: 274, endPoint x: 371, endPoint y: 281, distance: 41.4
type input "20"
click at [371, 281] on input "Duration: 20 minutes" at bounding box center [541, 276] width 464 height 15
click at [606, 327] on form "Topics Scope Management Time Management Cost Management Quality Management Risk…" at bounding box center [541, 284] width 464 height 395
click at [575, 475] on button "Start Practice Test" at bounding box center [540, 466] width 173 height 29
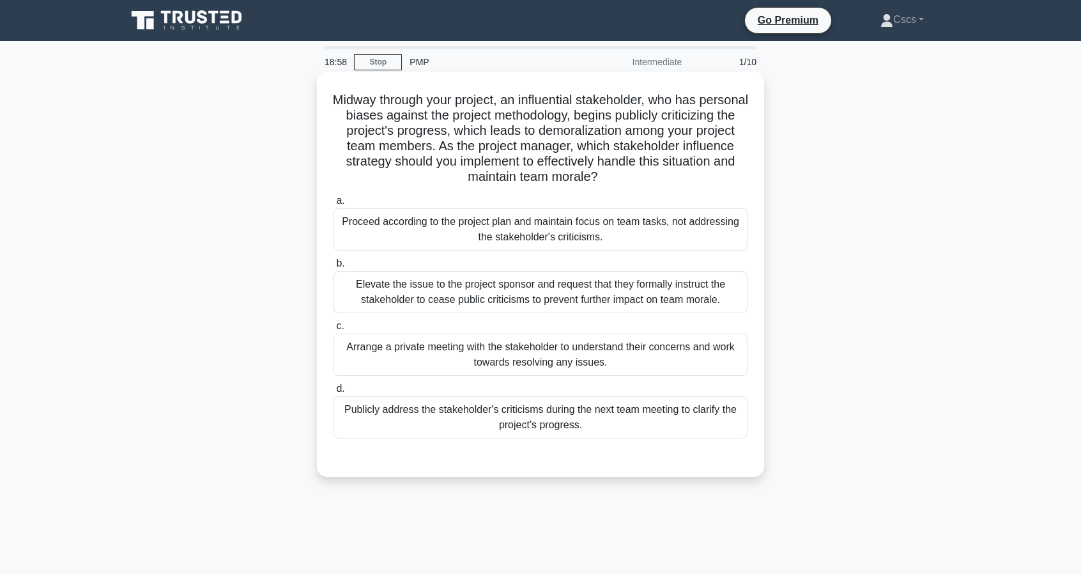
click at [599, 361] on div "Arrange a private meeting with the stakeholder to understand their concerns and…" at bounding box center [541, 355] width 414 height 42
click at [334, 330] on input "c. Arrange a private meeting with the stakeholder to understand their concerns …" at bounding box center [334, 326] width 0 height 8
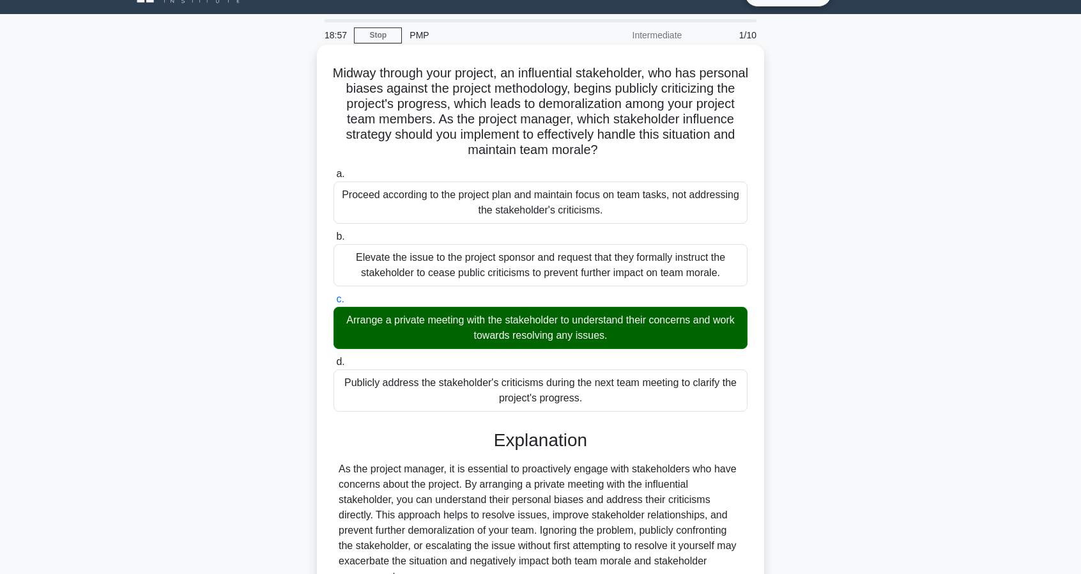
scroll to position [151, 0]
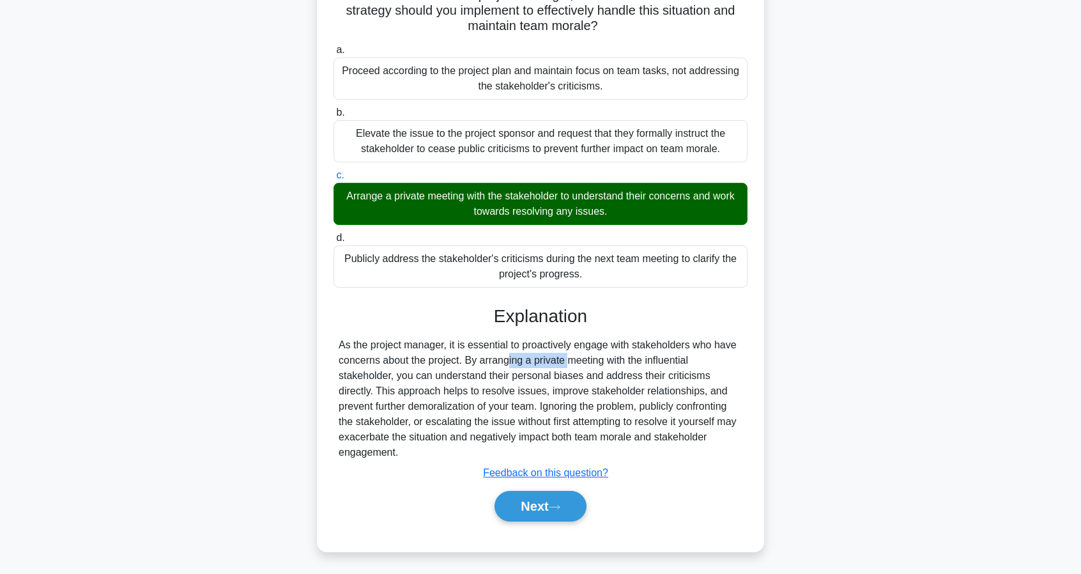
drag, startPoint x: 452, startPoint y: 357, endPoint x: 492, endPoint y: 357, distance: 39.6
click at [492, 357] on div "As the project manager, it is essential to proactively engage with stakeholders…" at bounding box center [541, 398] width 404 height 123
drag, startPoint x: 507, startPoint y: 360, endPoint x: 466, endPoint y: 364, distance: 41.1
click at [466, 364] on div "As the project manager, it is essential to proactively engage with stakeholders…" at bounding box center [541, 398] width 404 height 123
click at [458, 373] on div "As the project manager, it is essential to proactively engage with stakeholders…" at bounding box center [541, 398] width 404 height 123
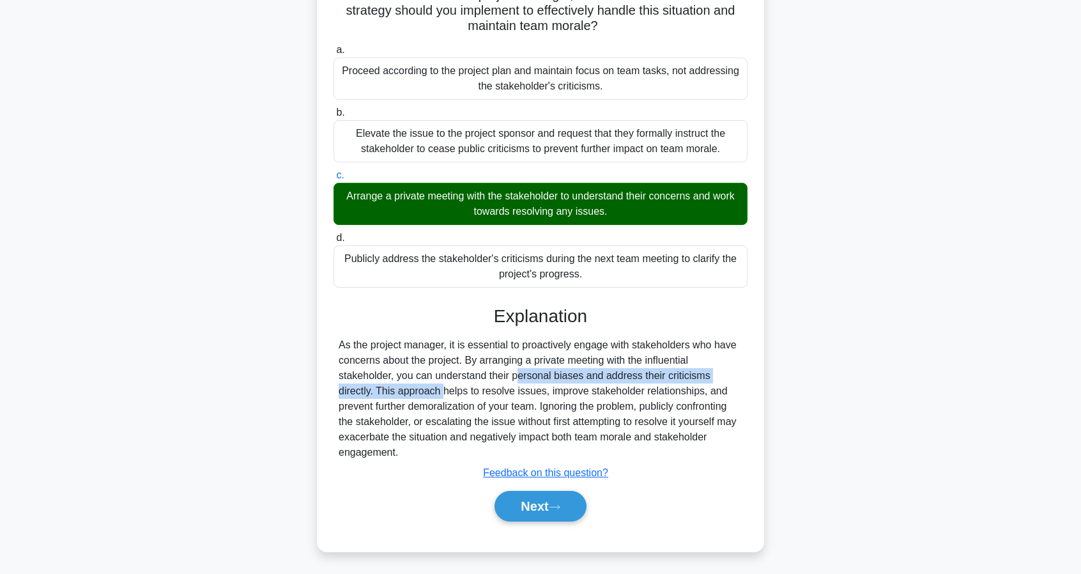
drag, startPoint x: 441, startPoint y: 376, endPoint x: 366, endPoint y: 394, distance: 77.5
click at [366, 394] on div "As the project manager, it is essential to proactively engage with stakeholders…" at bounding box center [541, 398] width 404 height 123
drag, startPoint x: 374, startPoint y: 390, endPoint x: 532, endPoint y: 380, distance: 158.8
click at [532, 380] on div "As the project manager, it is essential to proactively engage with stakeholders…" at bounding box center [541, 398] width 404 height 123
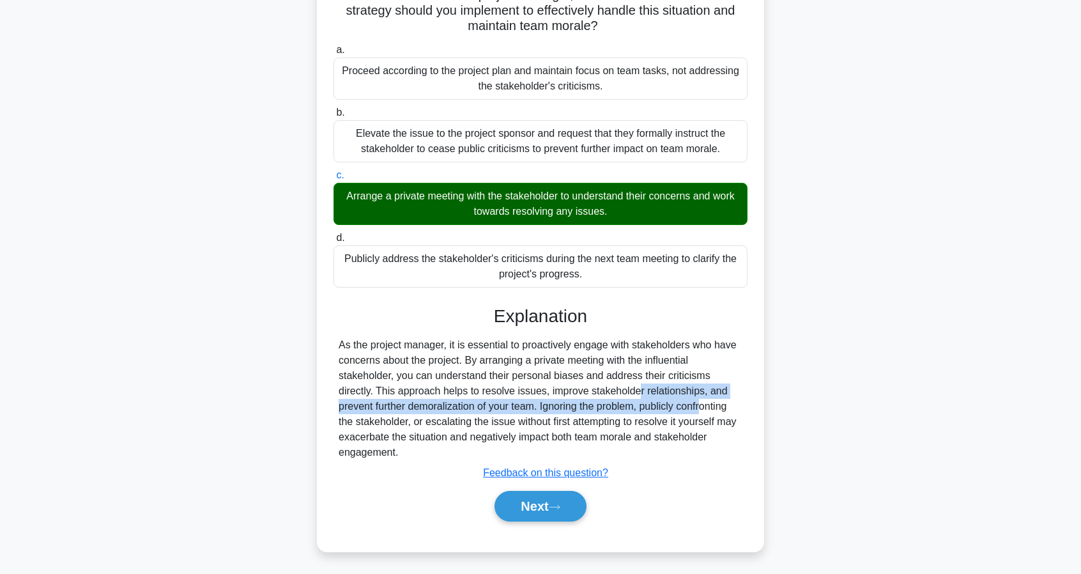
drag, startPoint x: 565, startPoint y: 392, endPoint x: 631, endPoint y: 408, distance: 67.7
click at [631, 408] on div "As the project manager, it is essential to proactively engage with stakeholders…" at bounding box center [541, 398] width 404 height 123
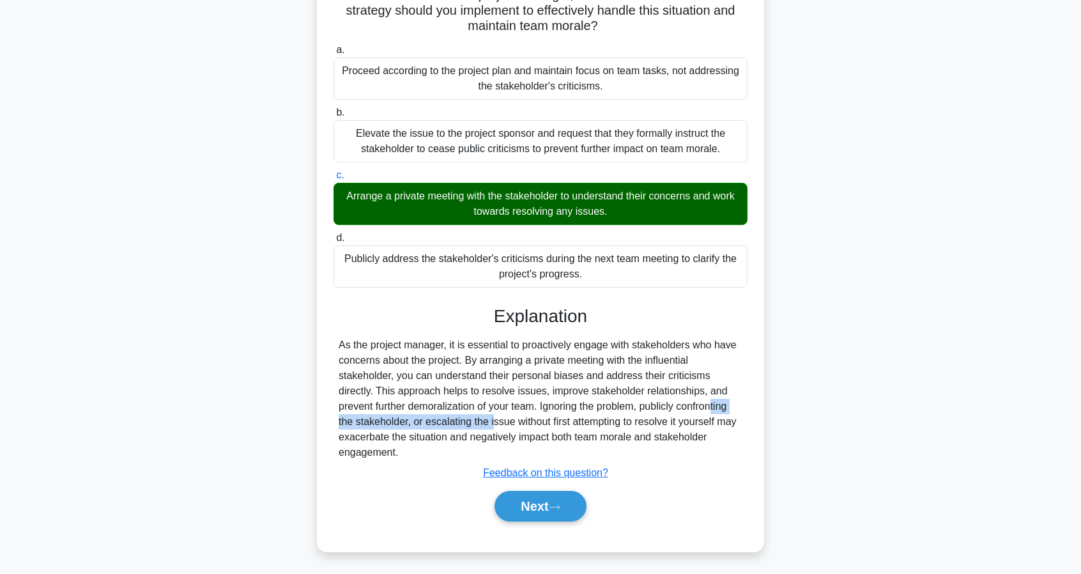
drag, startPoint x: 647, startPoint y: 409, endPoint x: 422, endPoint y: 420, distance: 225.8
click at [422, 420] on div "As the project manager, it is essential to proactively engage with stakeholders…" at bounding box center [541, 398] width 404 height 123
drag, startPoint x: 435, startPoint y: 418, endPoint x: 723, endPoint y: 440, distance: 289.6
click at [723, 440] on div "As the project manager, it is essential to proactively engage with stakeholders…" at bounding box center [541, 398] width 404 height 123
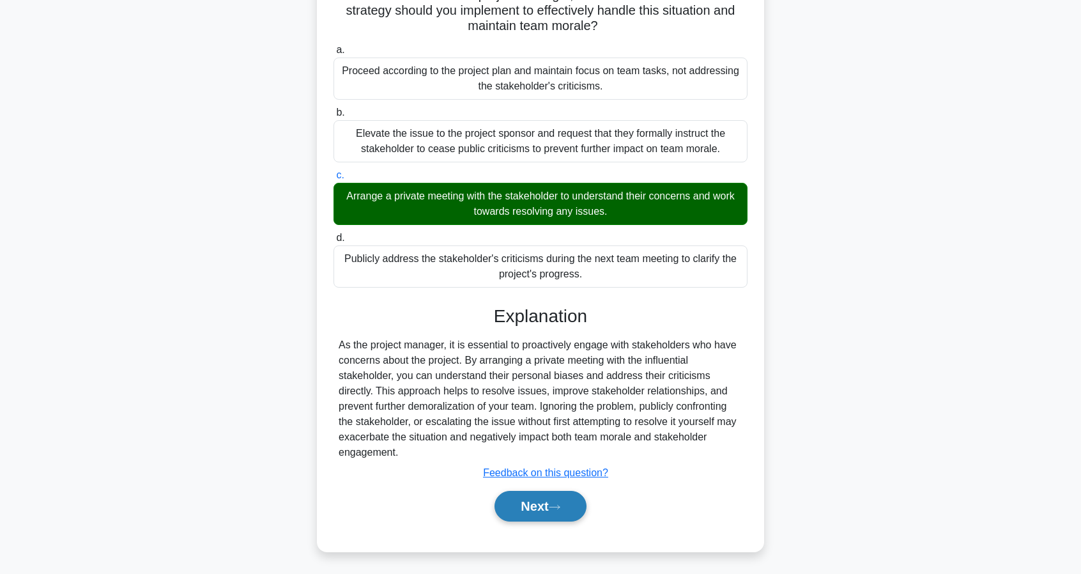
click at [558, 504] on icon at bounding box center [555, 507] width 12 height 7
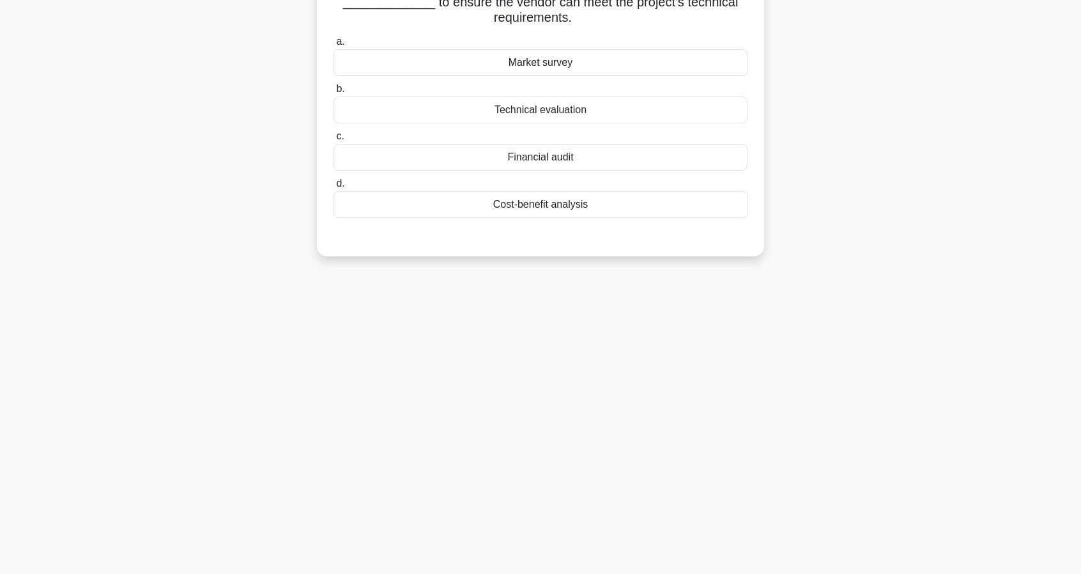
scroll to position [0, 0]
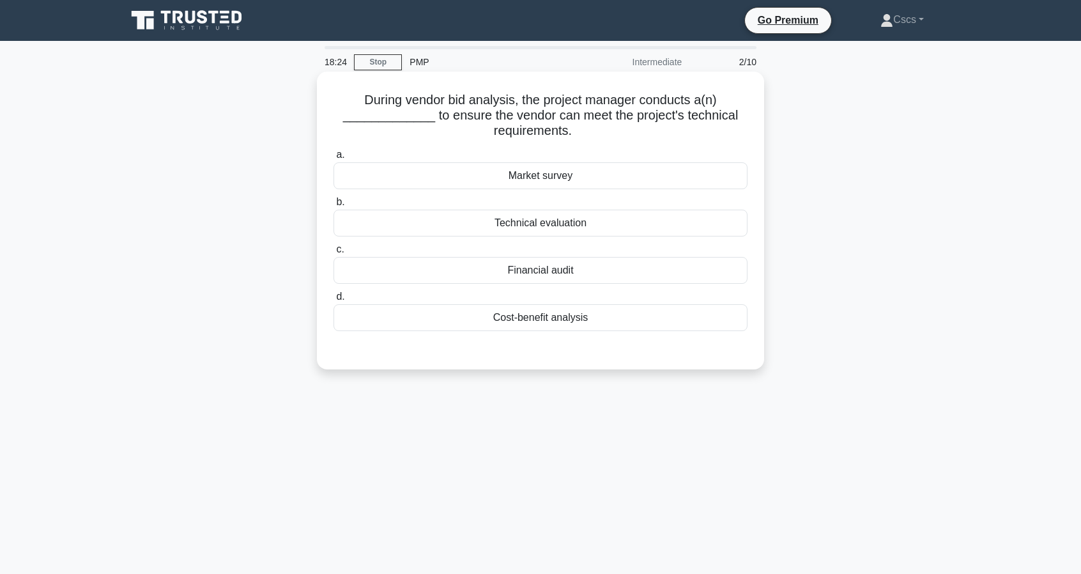
click at [602, 220] on div "Technical evaluation" at bounding box center [541, 223] width 414 height 27
click at [334, 206] on input "b. Technical evaluation" at bounding box center [334, 202] width 0 height 8
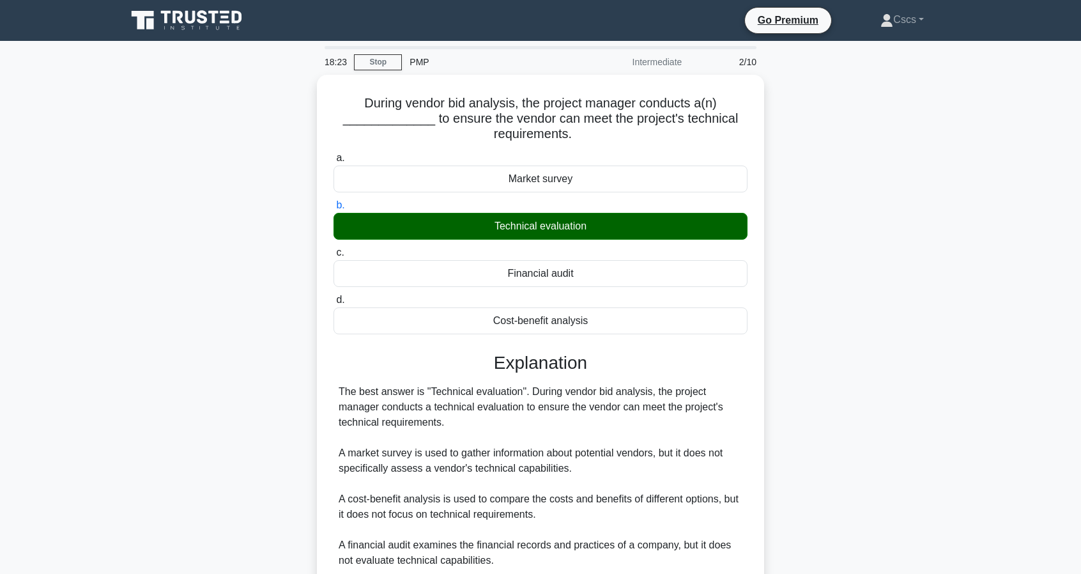
scroll to position [116, 0]
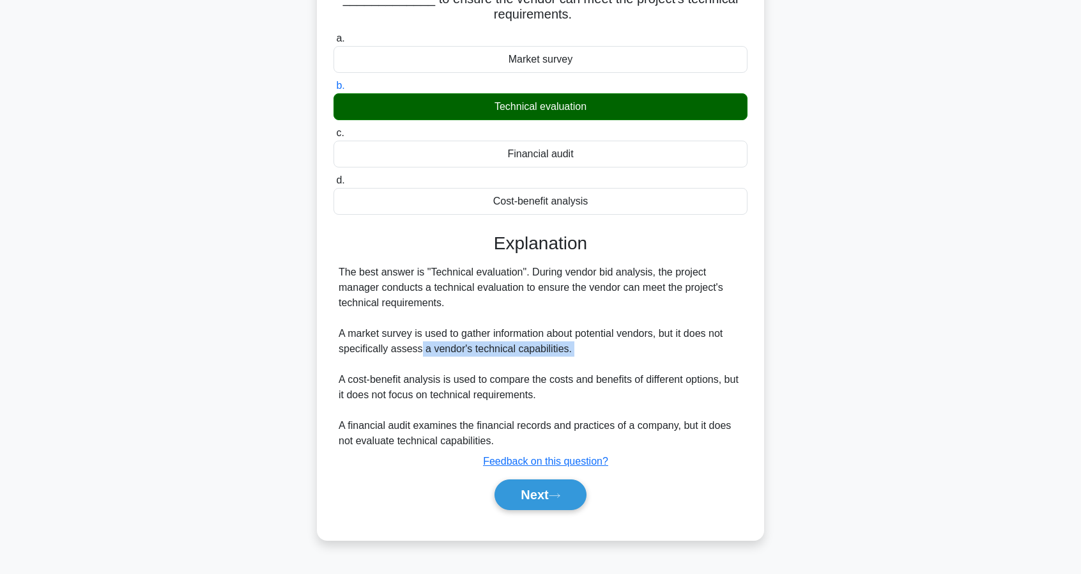
drag, startPoint x: 447, startPoint y: 346, endPoint x: 554, endPoint y: 360, distance: 107.6
click at [554, 360] on div "The best answer is "Technical evaluation". During vendor bid analysis, the proj…" at bounding box center [541, 357] width 404 height 184
drag, startPoint x: 572, startPoint y: 358, endPoint x: 366, endPoint y: 352, distance: 205.9
click at [366, 352] on div "The best answer is "Technical evaluation". During vendor bid analysis, the proj…" at bounding box center [541, 357] width 404 height 184
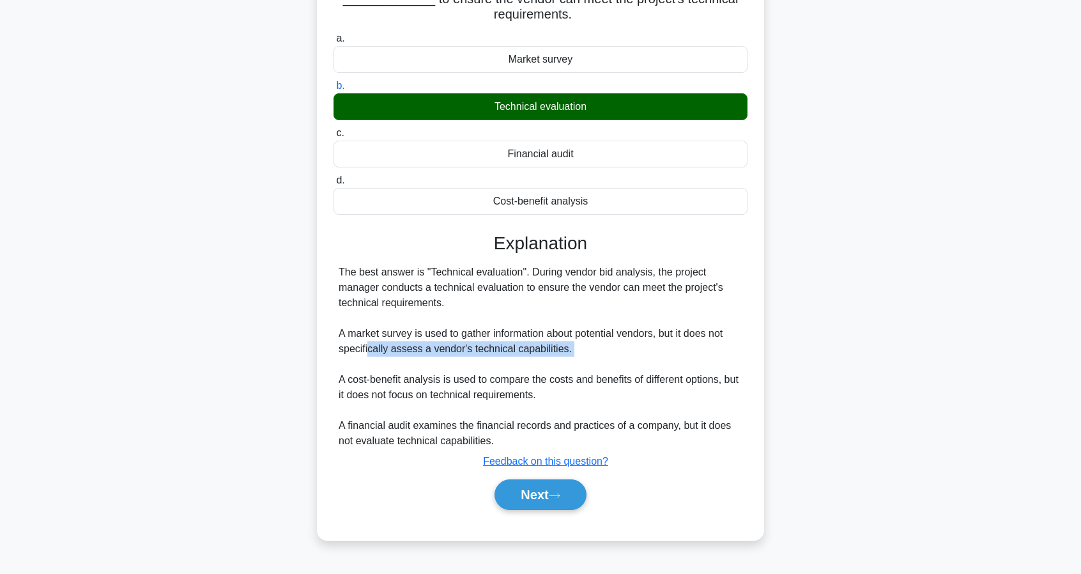
click at [366, 352] on div "The best answer is "Technical evaluation". During vendor bid analysis, the proj…" at bounding box center [541, 357] width 404 height 184
drag, startPoint x: 366, startPoint y: 352, endPoint x: 596, endPoint y: 362, distance: 229.6
click at [596, 362] on div "The best answer is "Technical evaluation". During vendor bid analysis, the proj…" at bounding box center [541, 357] width 404 height 184
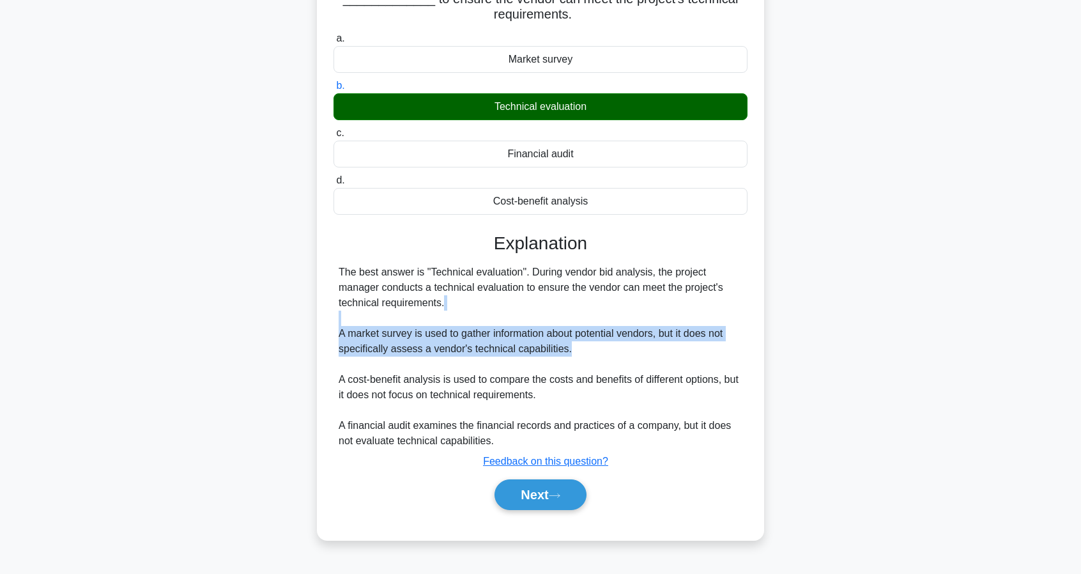
drag, startPoint x: 544, startPoint y: 346, endPoint x: 326, endPoint y: 315, distance: 220.7
click at [326, 315] on div "During vendor bid analysis, the project manager conducts a(n) _____________ to …" at bounding box center [540, 247] width 437 height 574
click at [336, 332] on div "The best answer is "Technical evaluation". During vendor bid analysis, the proj…" at bounding box center [541, 357] width 414 height 184
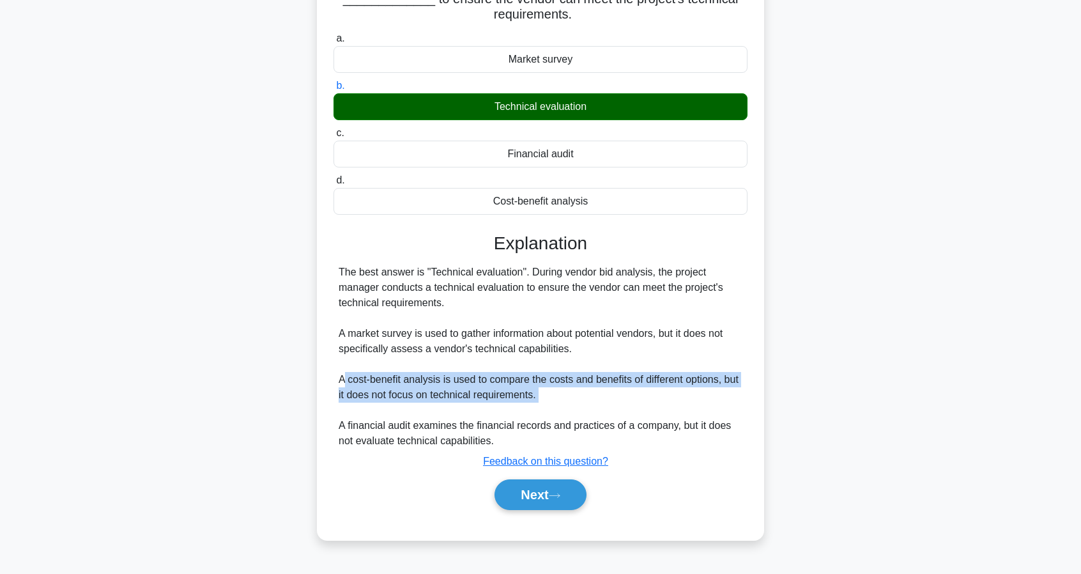
drag, startPoint x: 342, startPoint y: 379, endPoint x: 573, endPoint y: 410, distance: 232.8
click at [573, 410] on div "The best answer is "Technical evaluation". During vendor bid analysis, the proj…" at bounding box center [541, 357] width 404 height 184
drag, startPoint x: 574, startPoint y: 404, endPoint x: 344, endPoint y: 379, distance: 231.5
click at [349, 366] on div "The best answer is "Technical evaluation". During vendor bid analysis, the proj…" at bounding box center [541, 357] width 404 height 184
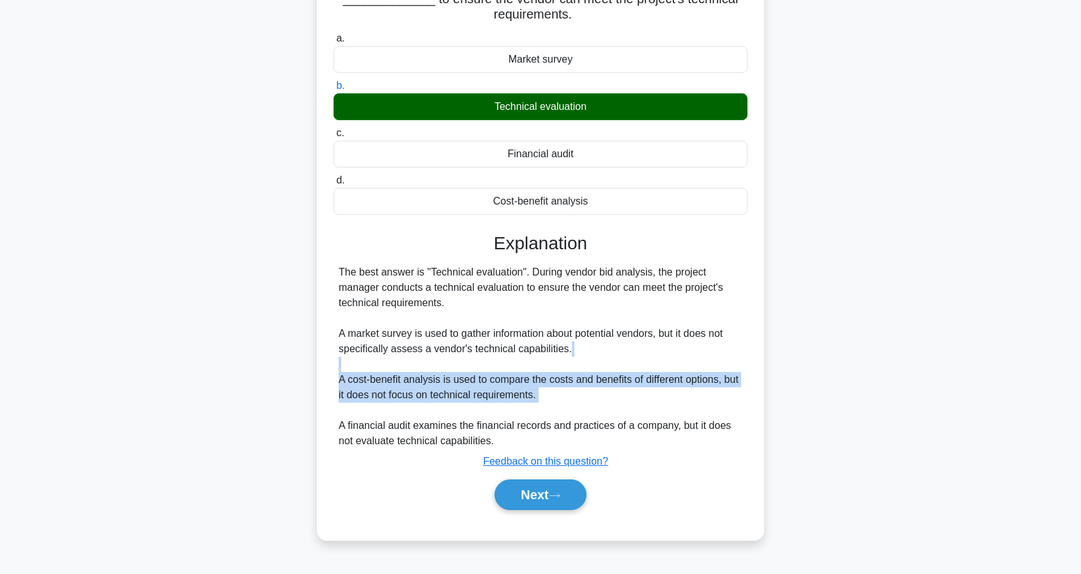
click at [344, 379] on div "The best answer is "Technical evaluation". During vendor bid analysis, the proj…" at bounding box center [541, 357] width 404 height 184
drag, startPoint x: 344, startPoint y: 379, endPoint x: 593, endPoint y: 386, distance: 249.3
click at [593, 386] on div "The best answer is "Technical evaluation". During vendor bid analysis, the proj…" at bounding box center [541, 357] width 404 height 184
click at [593, 387] on div "The best answer is "Technical evaluation". During vendor bid analysis, the proj…" at bounding box center [541, 357] width 404 height 184
drag, startPoint x: 541, startPoint y: 389, endPoint x: 463, endPoint y: 381, distance: 78.3
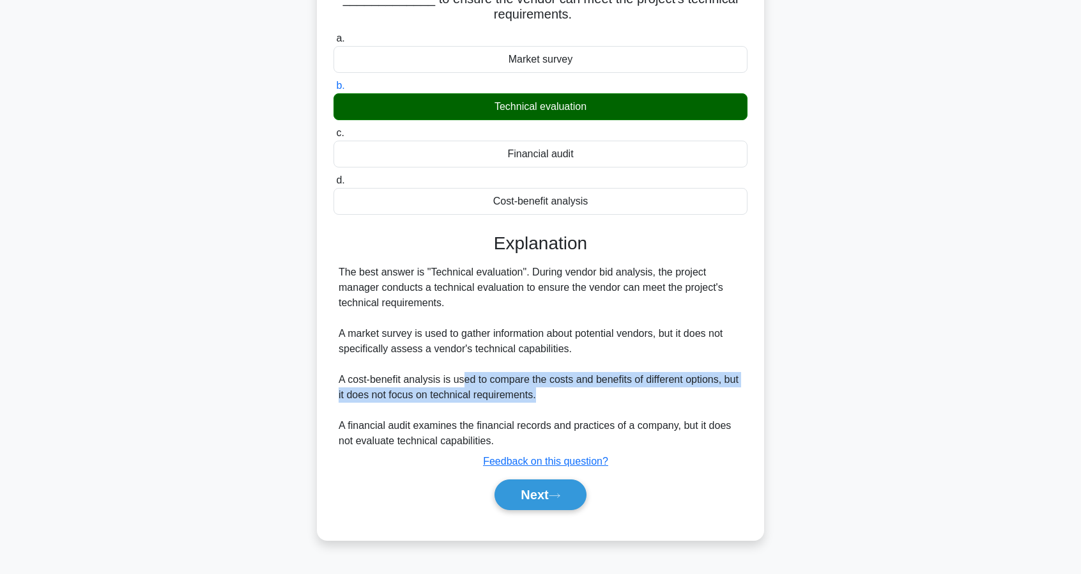
click at [463, 381] on div "The best answer is "Technical evaluation". During vendor bid analysis, the proj…" at bounding box center [541, 357] width 404 height 184
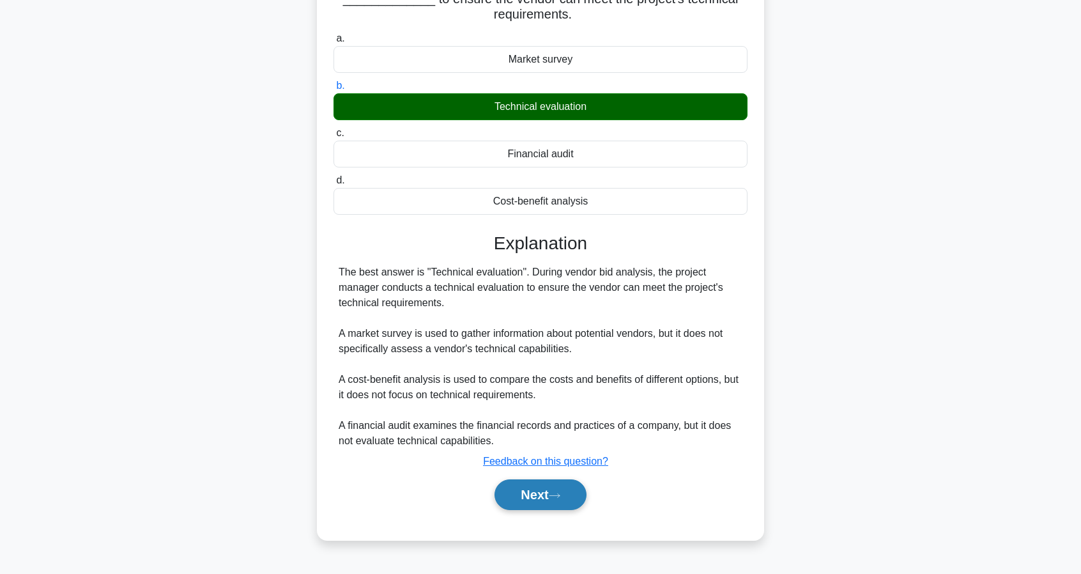
click at [551, 493] on button "Next" at bounding box center [540, 494] width 91 height 31
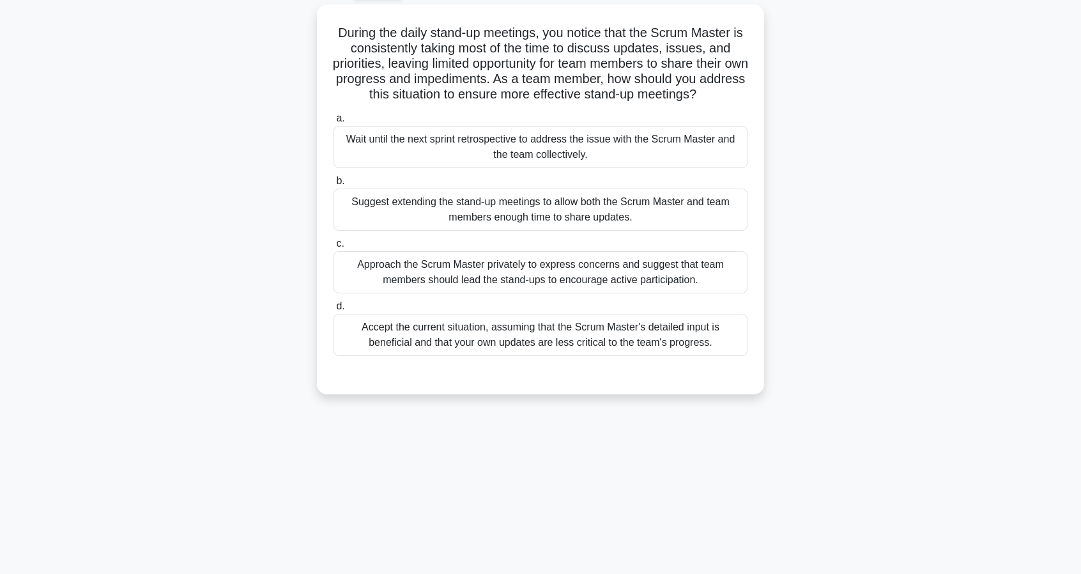
scroll to position [0, 0]
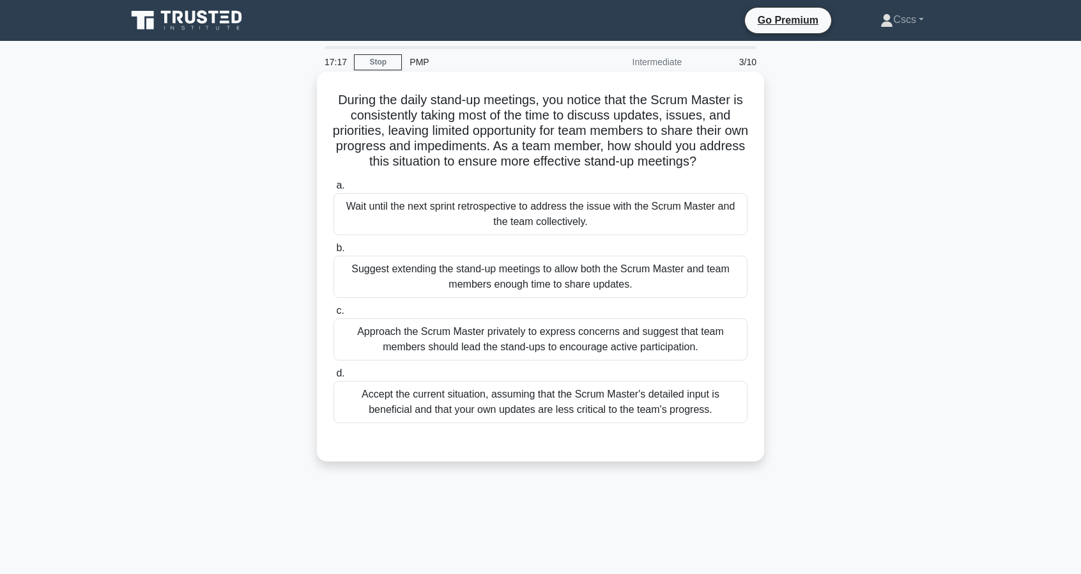
click at [653, 344] on div "Approach the Scrum Master privately to express concerns and suggest that team m…" at bounding box center [541, 339] width 414 height 42
click at [334, 315] on input "c. Approach the Scrum Master privately to express concerns and suggest that tea…" at bounding box center [334, 311] width 0 height 8
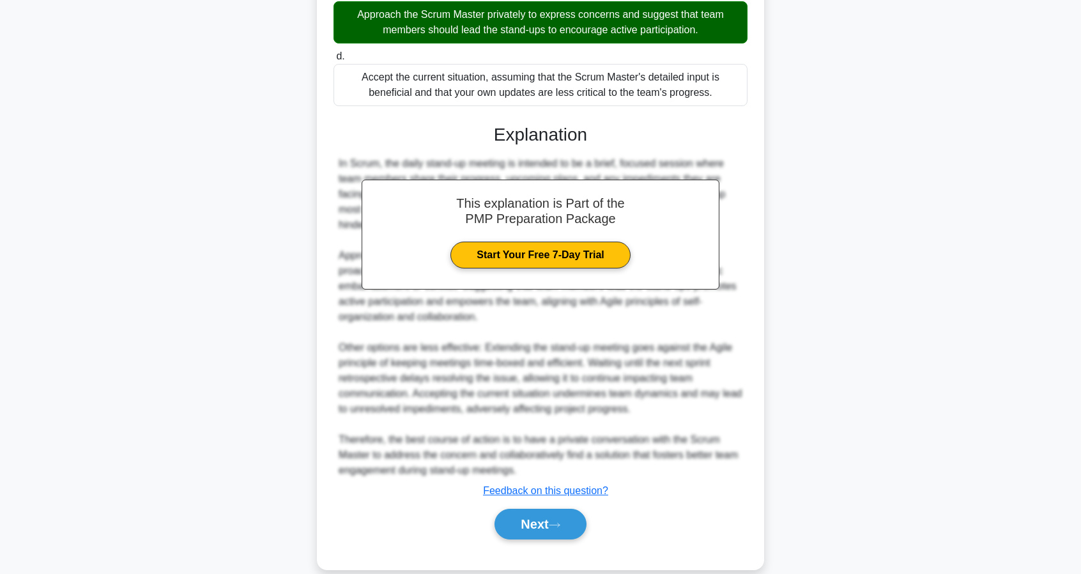
scroll to position [335, 0]
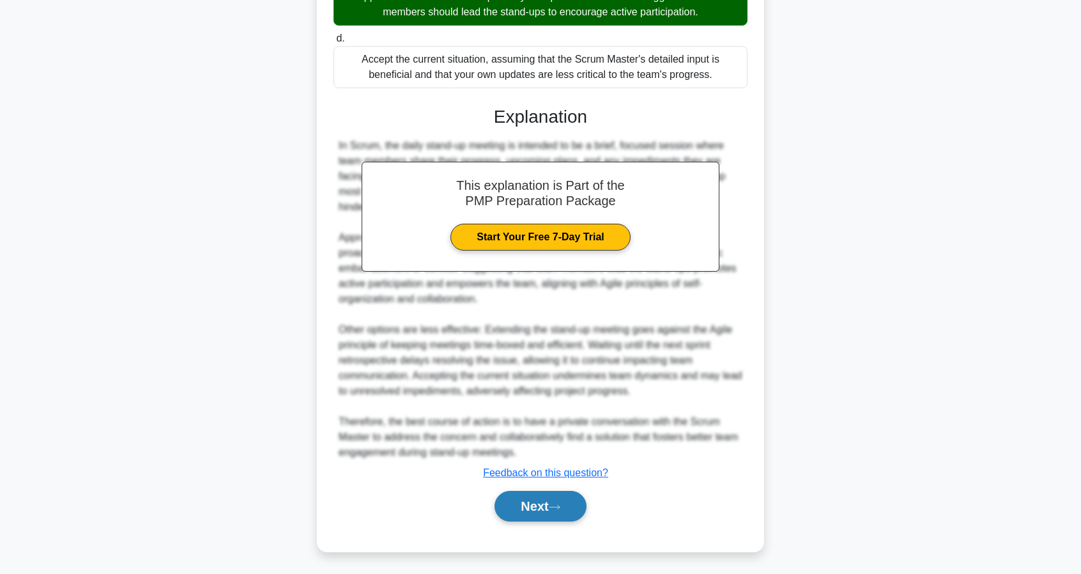
click at [524, 508] on button "Next" at bounding box center [540, 506] width 91 height 31
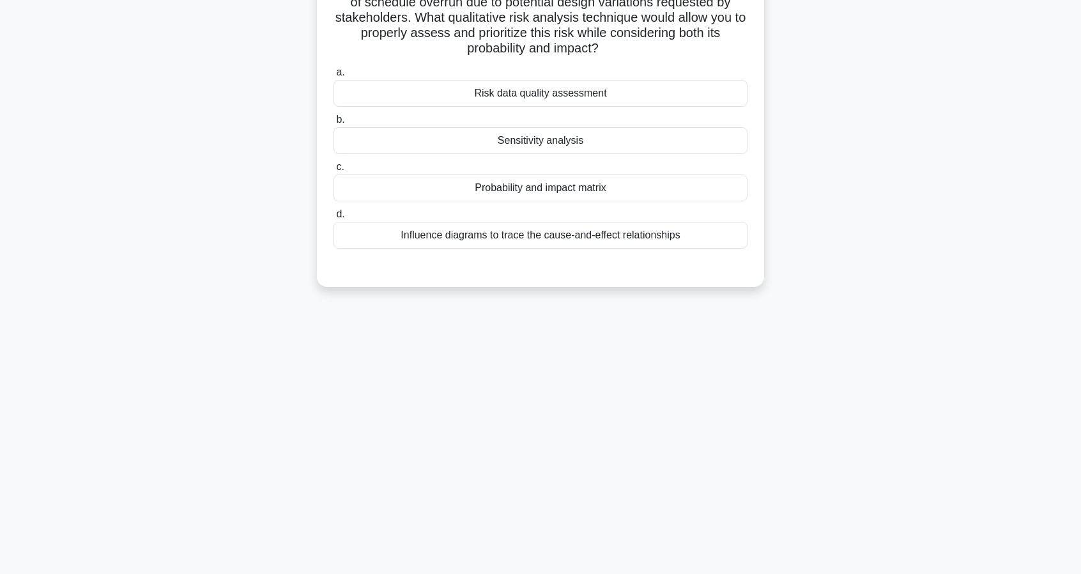
scroll to position [0, 0]
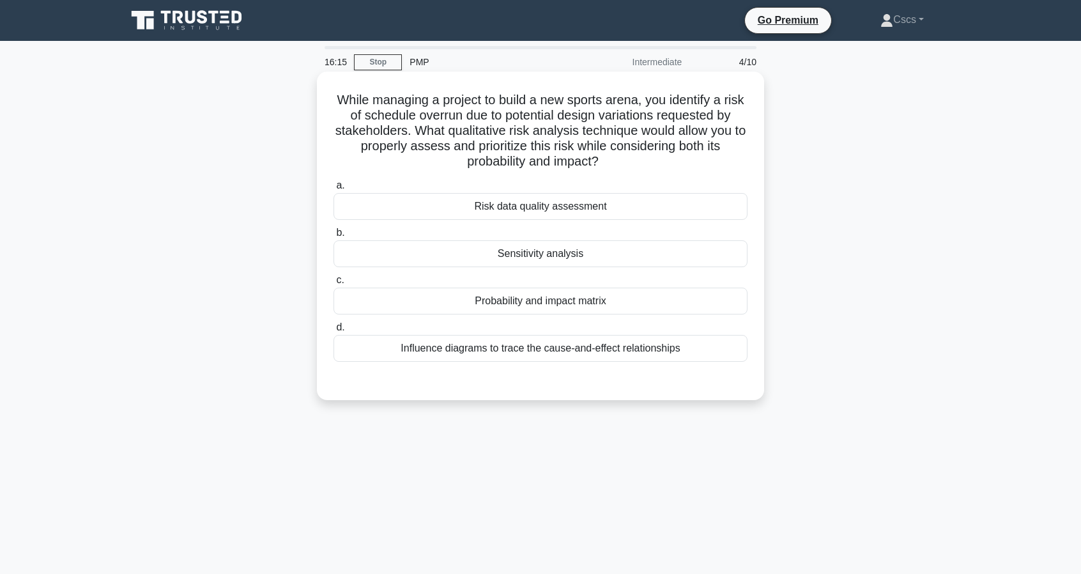
click at [647, 298] on div "Probability and impact matrix" at bounding box center [541, 301] width 414 height 27
click at [334, 284] on input "c. Probability and impact matrix" at bounding box center [334, 280] width 0 height 8
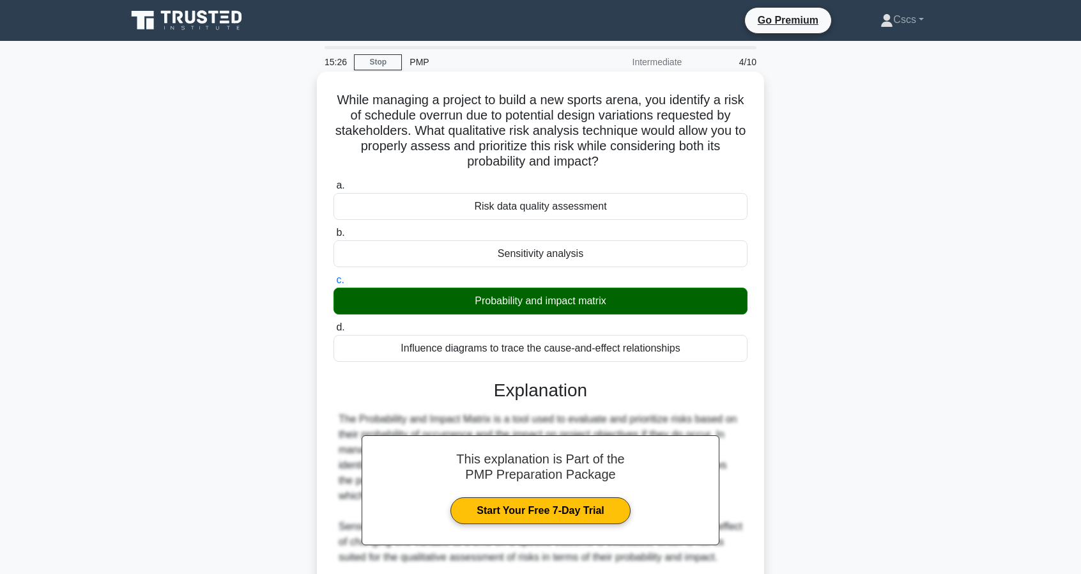
drag, startPoint x: 589, startPoint y: 152, endPoint x: 647, endPoint y: 172, distance: 60.8
click at [647, 172] on div "While managing a project to build a new sports arena, you identify a risk of sc…" at bounding box center [540, 441] width 437 height 728
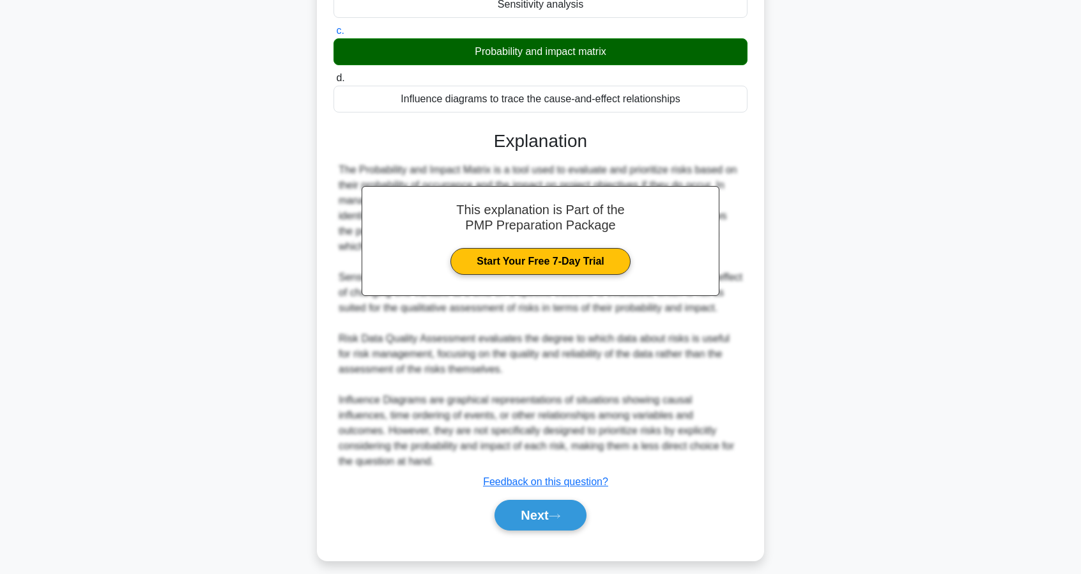
scroll to position [258, 0]
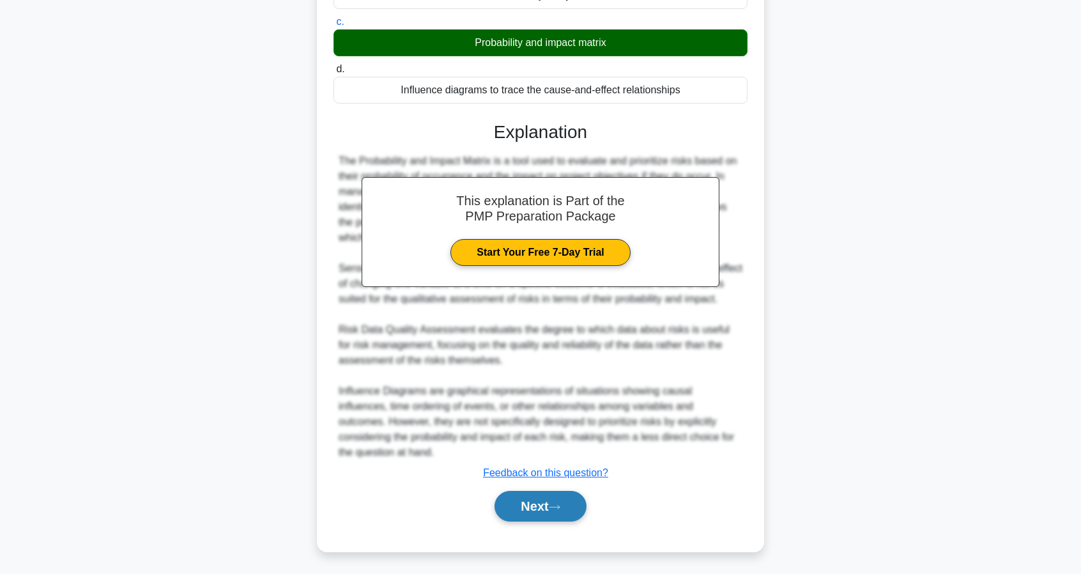
click at [559, 492] on button "Next" at bounding box center [540, 506] width 91 height 31
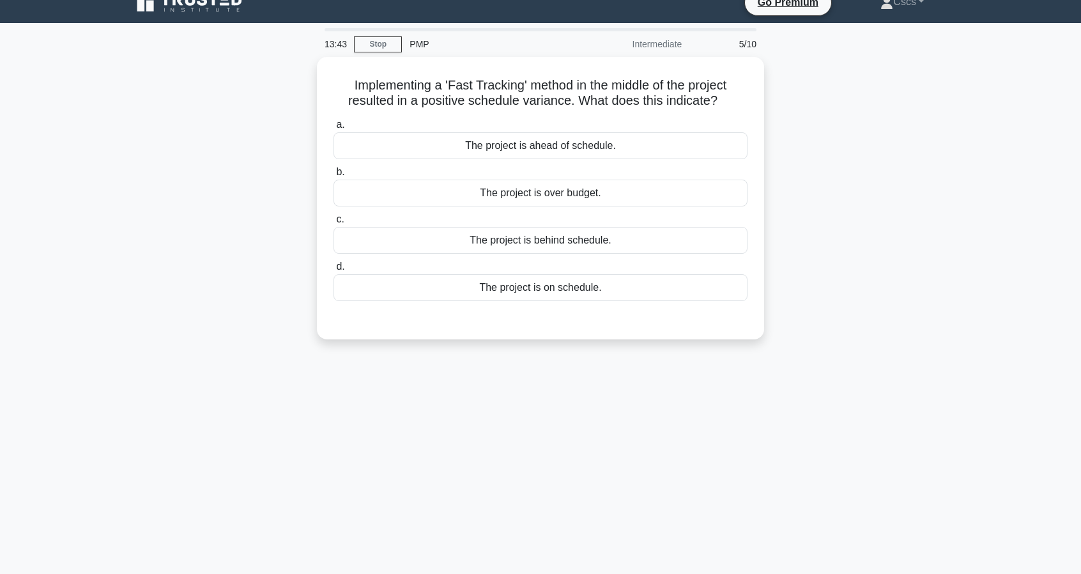
scroll to position [0, 0]
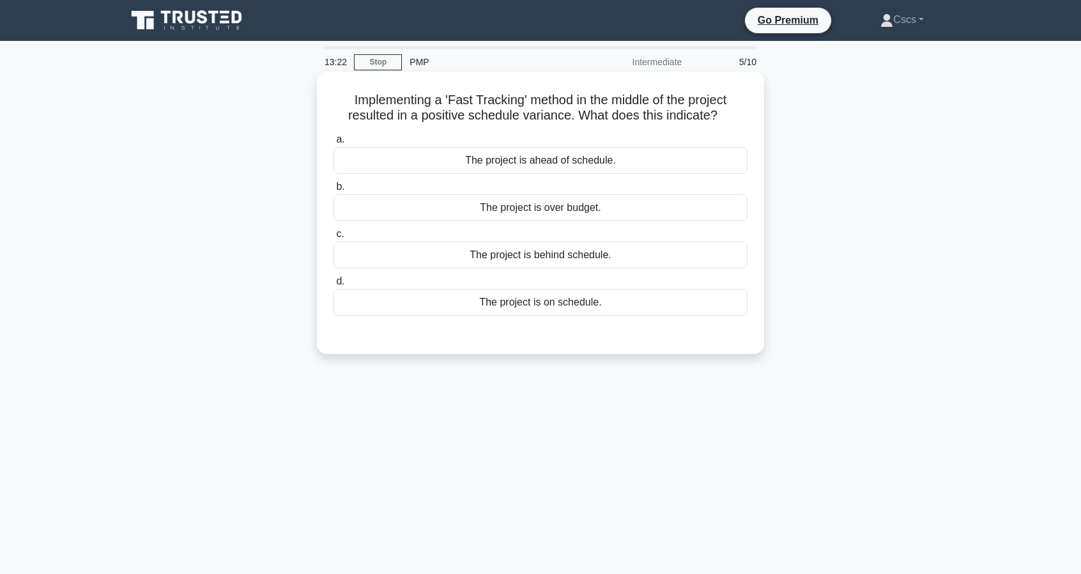
click at [620, 254] on div "The project is behind schedule." at bounding box center [541, 255] width 414 height 27
click at [334, 238] on input "c. The project is behind schedule." at bounding box center [334, 234] width 0 height 8
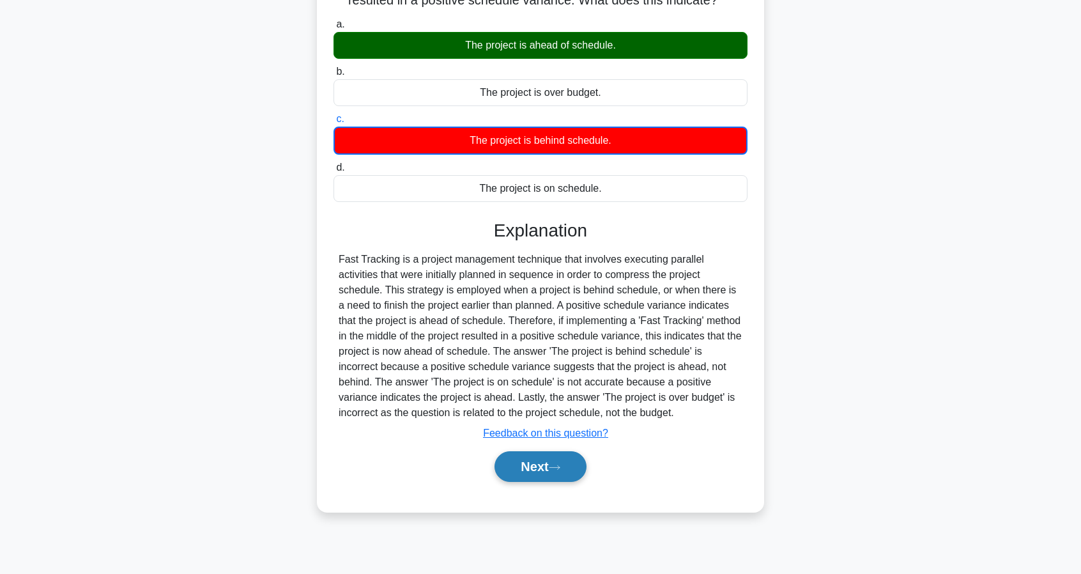
scroll to position [116, 0]
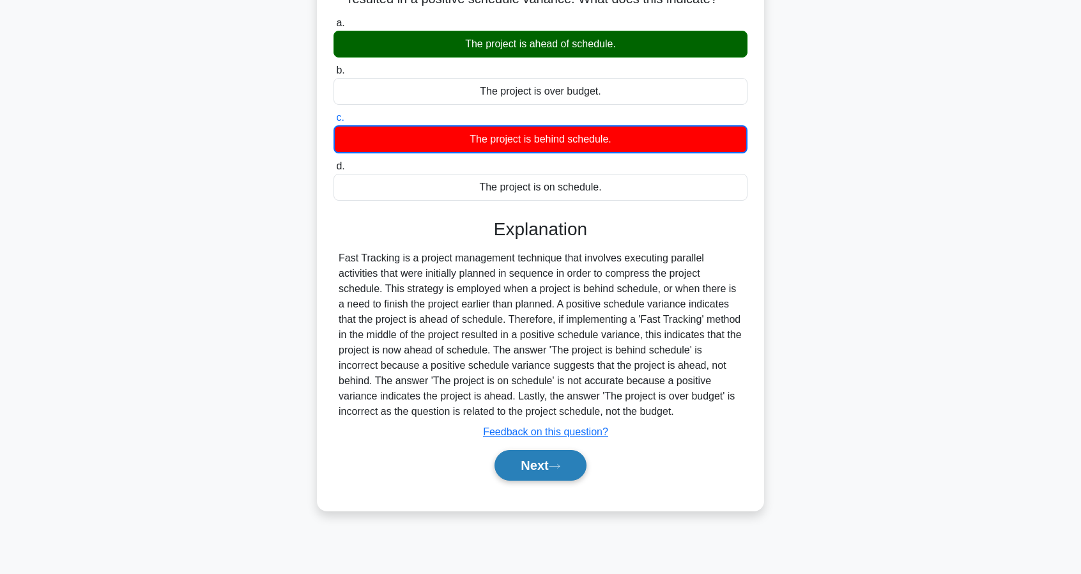
click at [556, 477] on button "Next" at bounding box center [540, 465] width 91 height 31
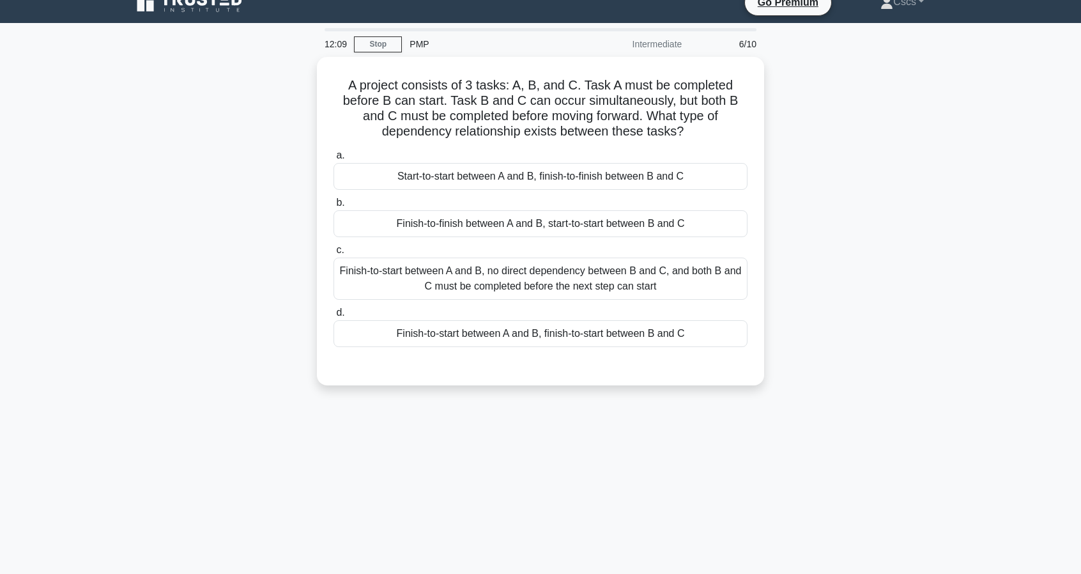
scroll to position [0, 0]
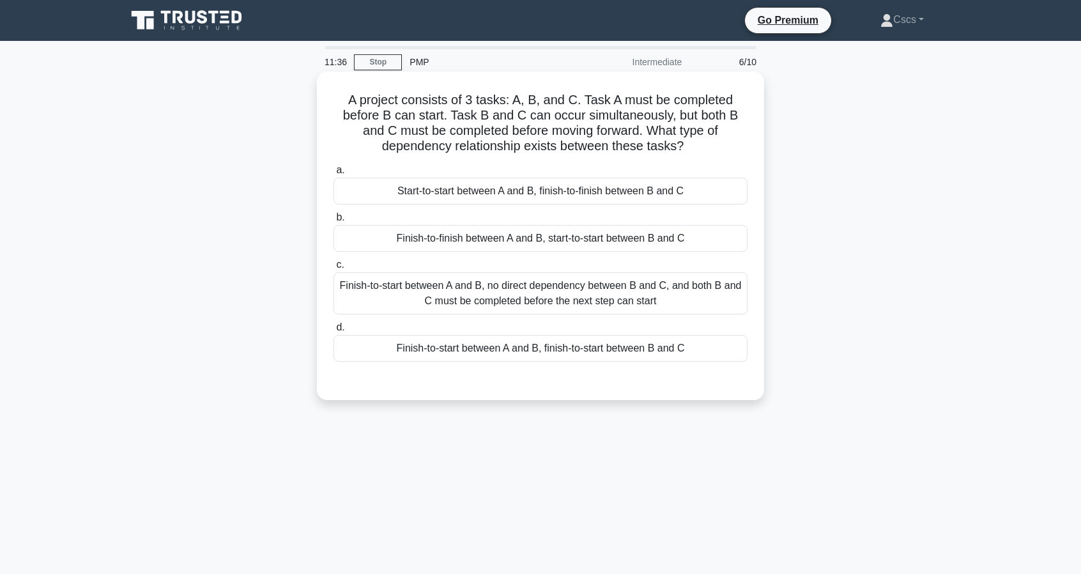
click at [427, 310] on div "Finish-to-start between A and B, no direct dependency between B and C, and both…" at bounding box center [541, 293] width 414 height 42
click at [334, 269] on input "c. Finish-to-start between A and B, no direct dependency between B and C, and b…" at bounding box center [334, 265] width 0 height 8
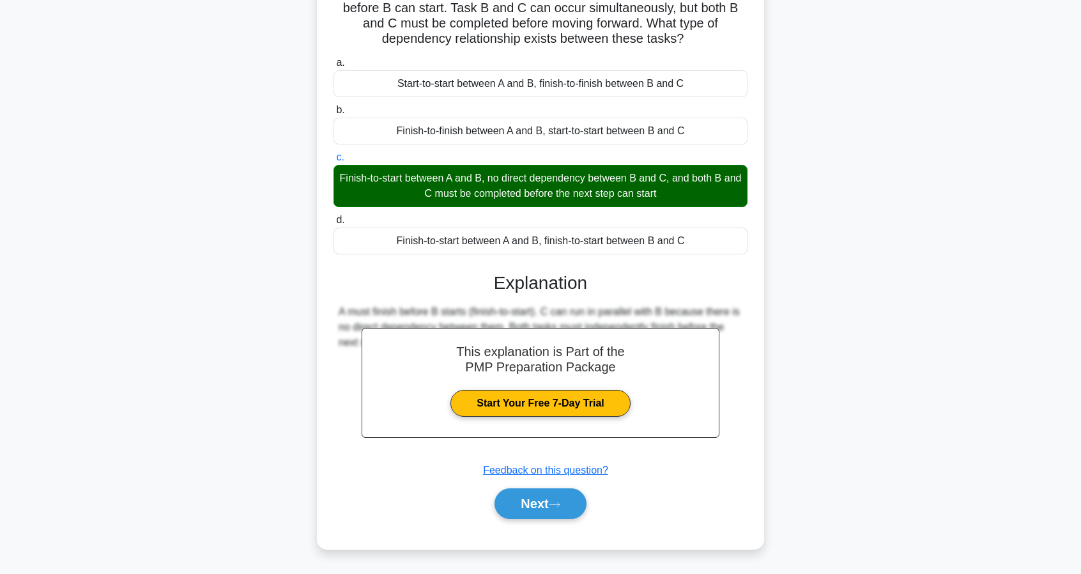
scroll to position [116, 0]
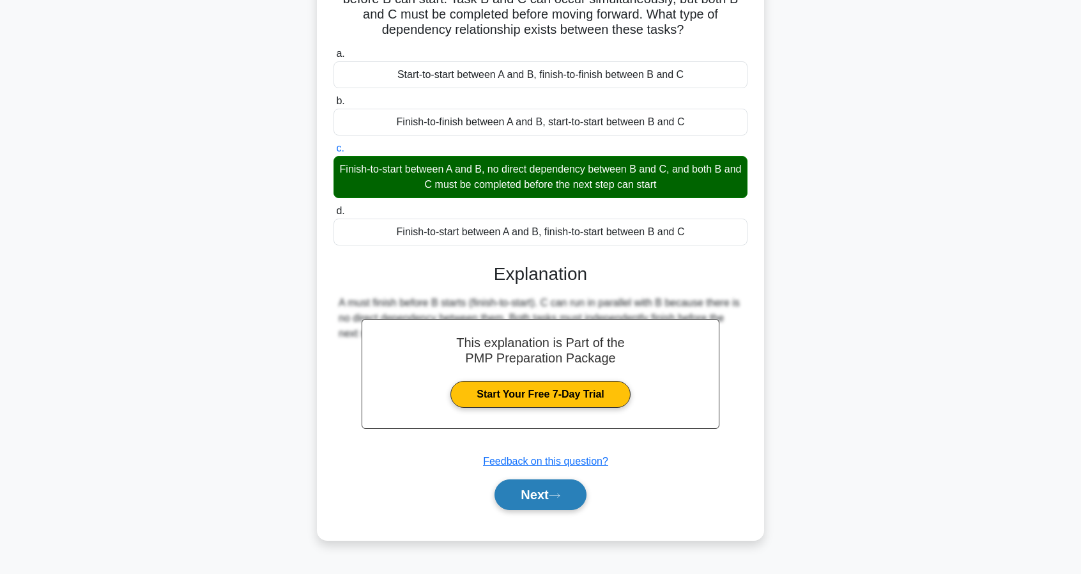
click at [551, 495] on button "Next" at bounding box center [540, 494] width 91 height 31
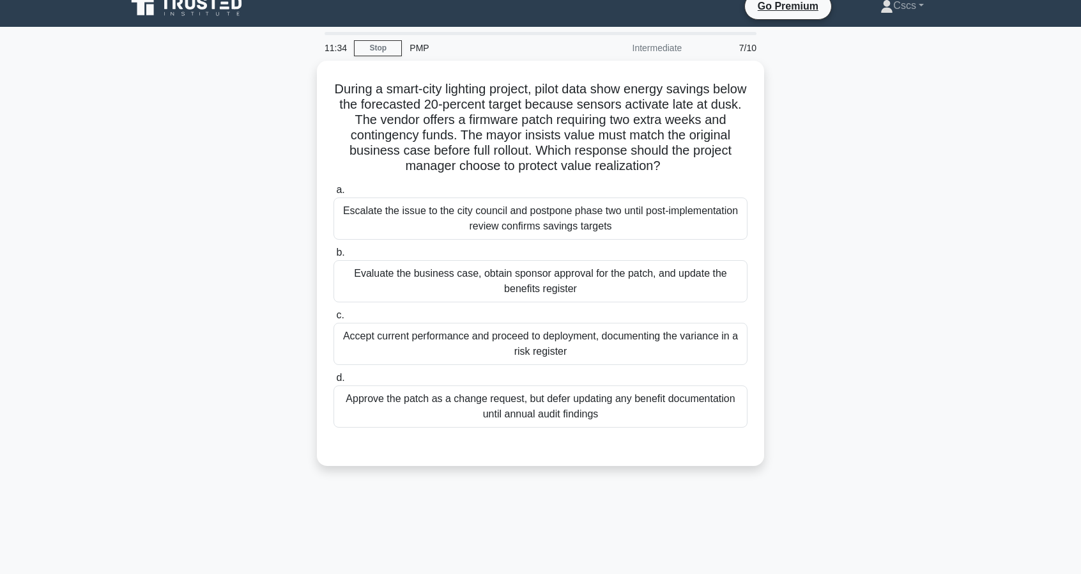
scroll to position [0, 0]
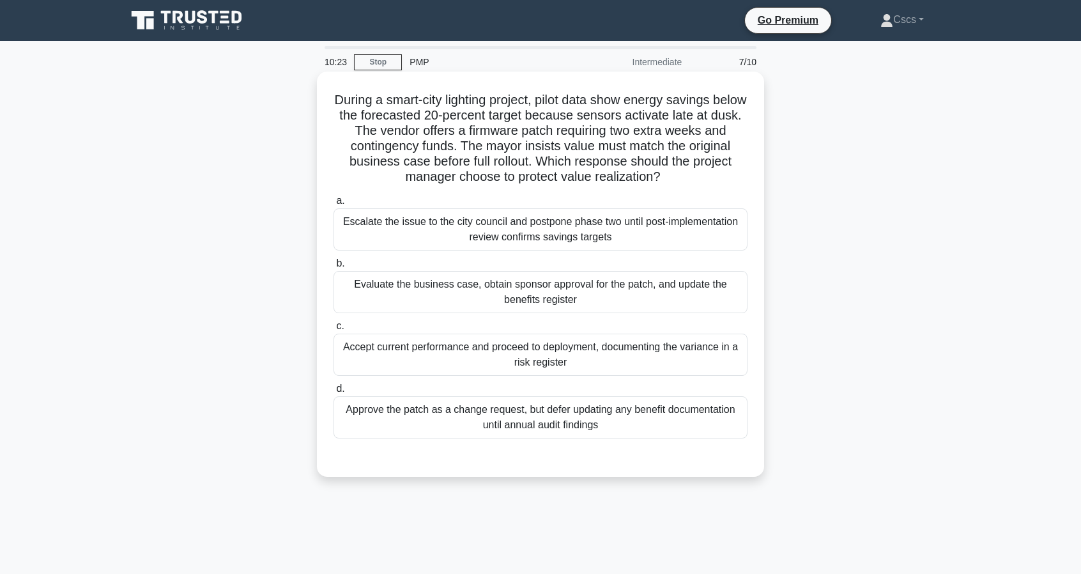
click at [520, 294] on div "Evaluate the business case, obtain sponsor approval for the patch, and update t…" at bounding box center [541, 292] width 414 height 42
click at [334, 268] on input "b. Evaluate the business case, obtain sponsor approval for the patch, and updat…" at bounding box center [334, 263] width 0 height 8
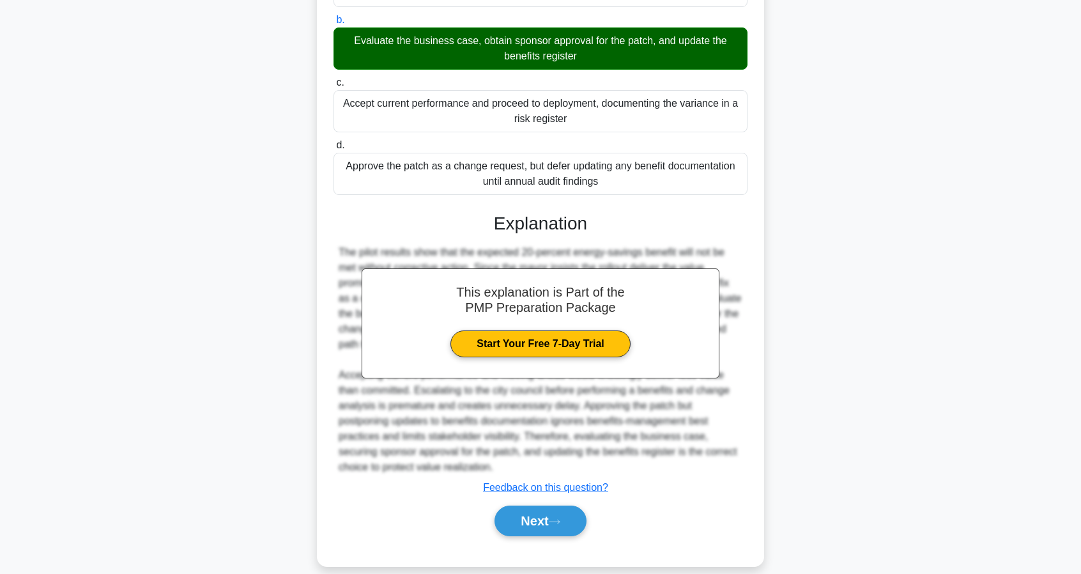
scroll to position [258, 0]
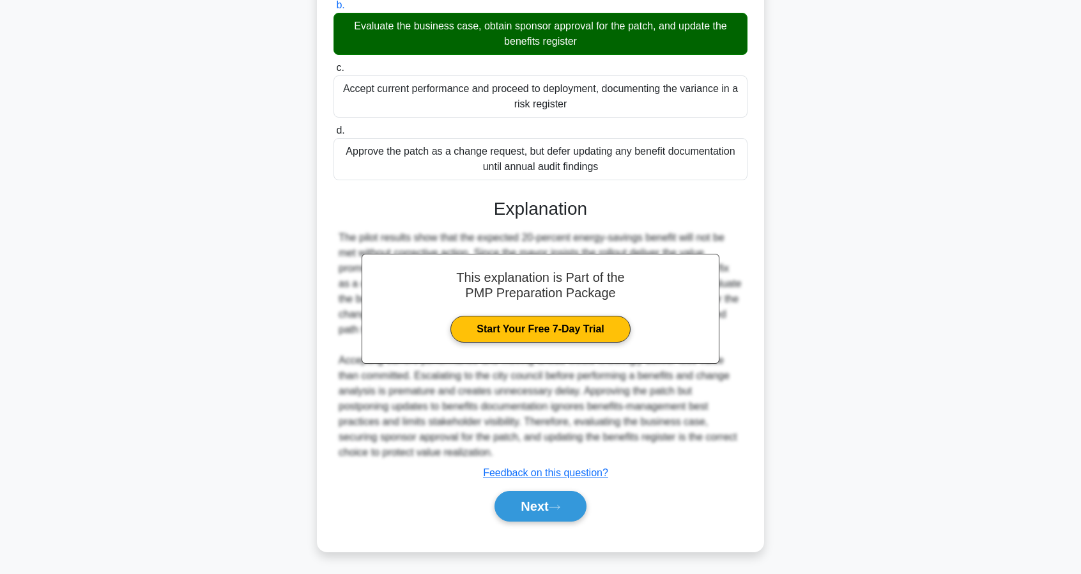
click at [523, 526] on div "a. Escalate the issue to the city council and postpone phase two until post-imp…" at bounding box center [540, 234] width 417 height 604
click at [527, 511] on button "Next" at bounding box center [540, 506] width 91 height 31
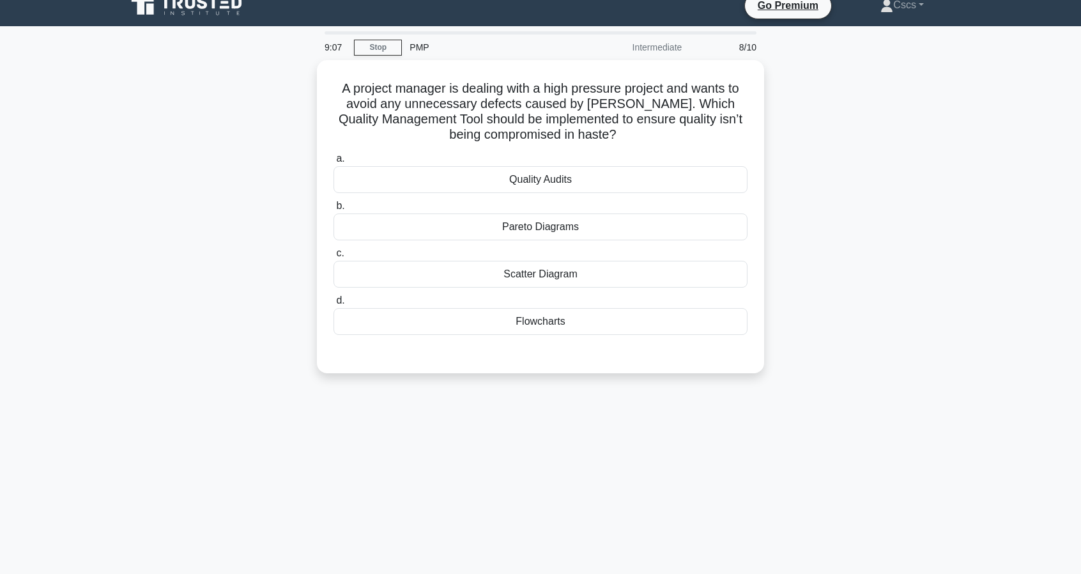
scroll to position [0, 0]
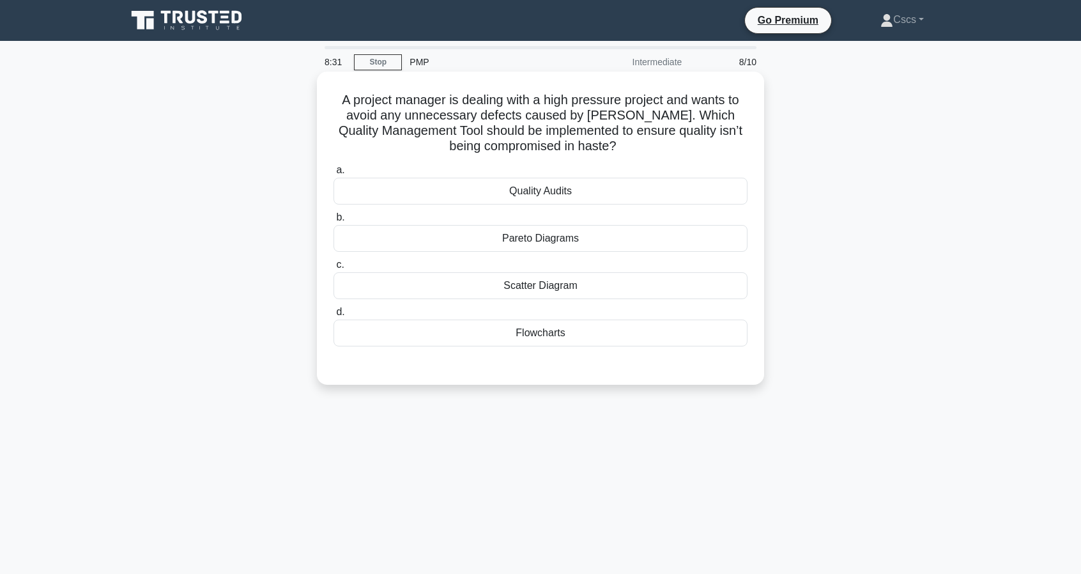
click at [587, 181] on div "Quality Audits" at bounding box center [541, 191] width 414 height 27
click at [334, 174] on input "a. Quality Audits" at bounding box center [334, 170] width 0 height 8
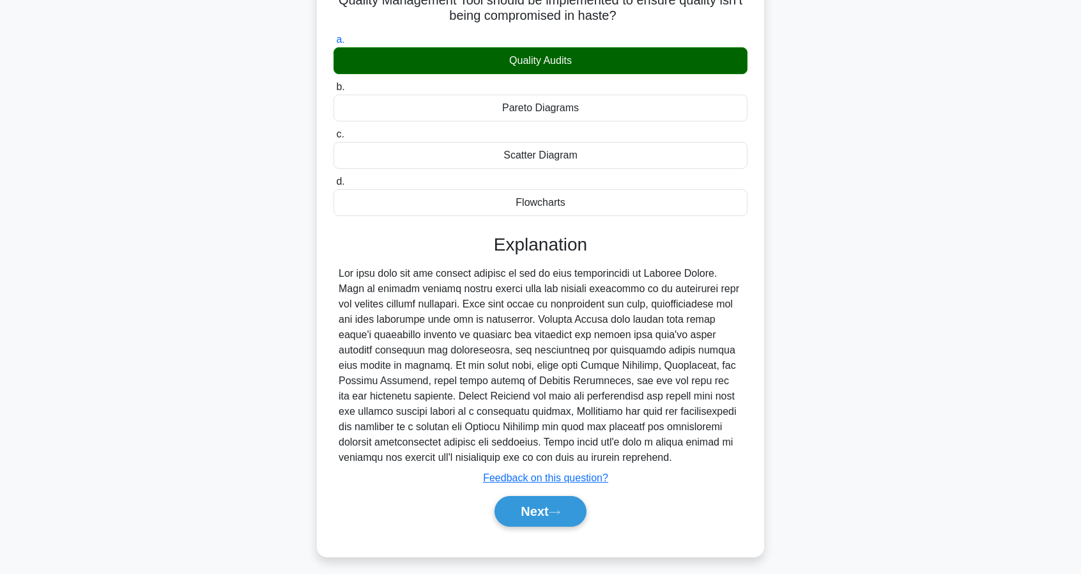
scroll to position [135, 0]
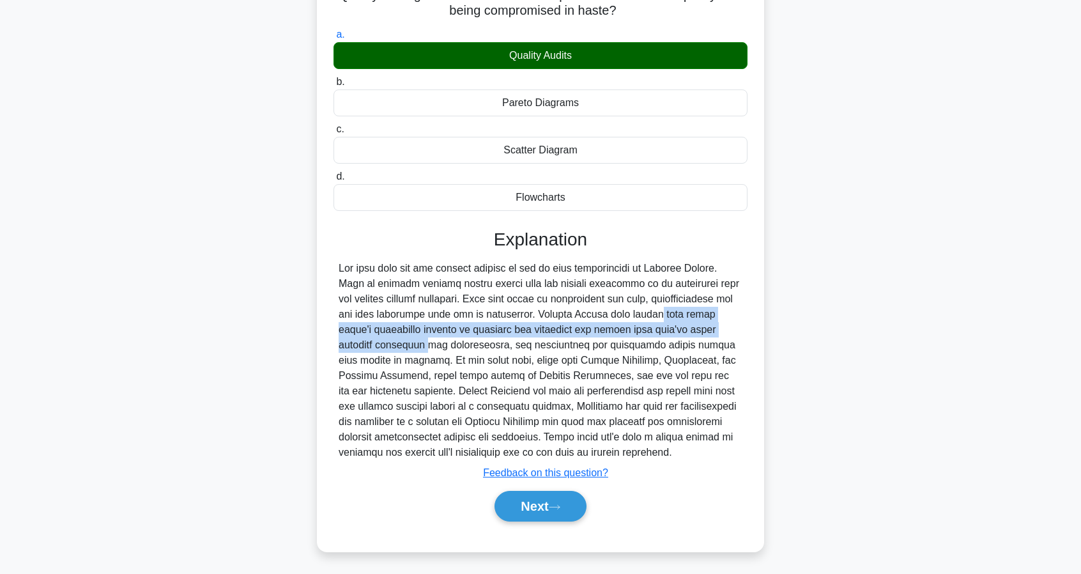
drag, startPoint x: 528, startPoint y: 318, endPoint x: 650, endPoint y: 329, distance: 122.5
click at [648, 329] on div at bounding box center [541, 360] width 404 height 199
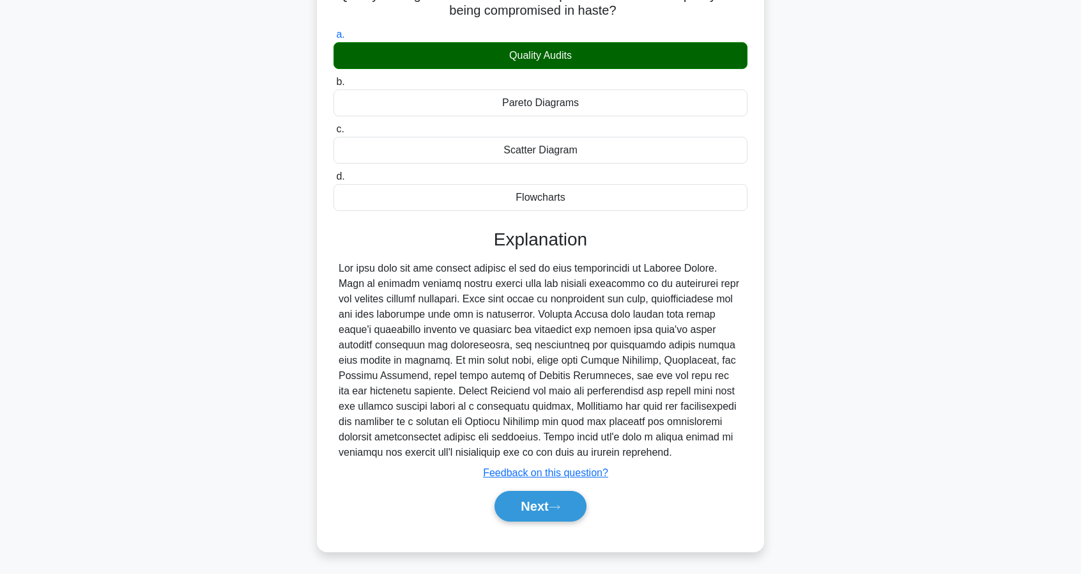
click at [656, 330] on div at bounding box center [541, 360] width 404 height 199
drag, startPoint x: 592, startPoint y: 310, endPoint x: 403, endPoint y: 333, distance: 190.5
click at [390, 333] on div at bounding box center [541, 360] width 404 height 199
drag, startPoint x: 429, startPoint y: 333, endPoint x: 569, endPoint y: 331, distance: 139.3
click at [564, 332] on div at bounding box center [541, 360] width 404 height 199
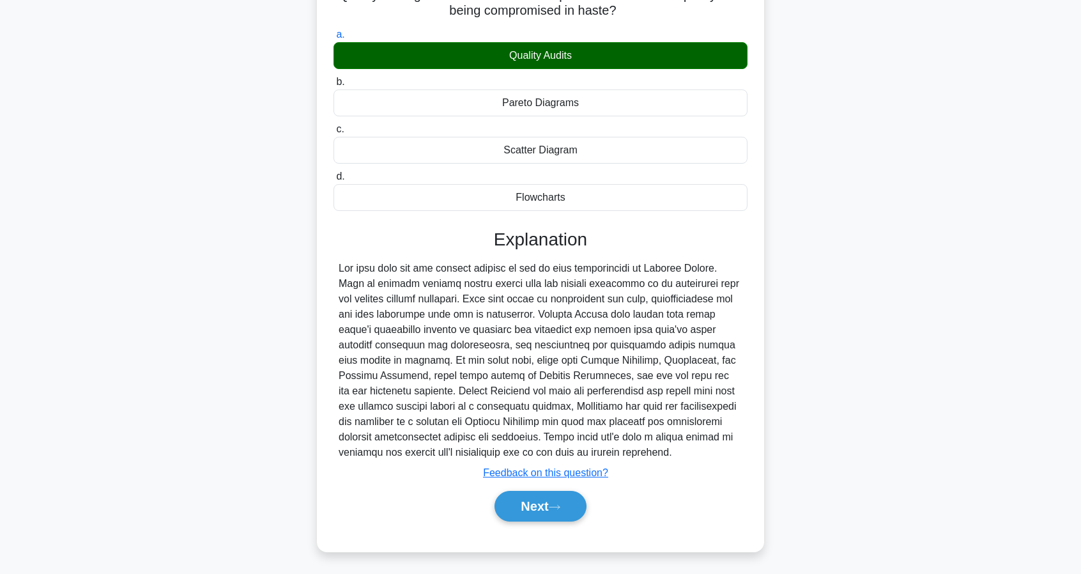
click at [569, 331] on div at bounding box center [541, 360] width 404 height 199
drag, startPoint x: 428, startPoint y: 333, endPoint x: 722, endPoint y: 330, distance: 294.0
click at [722, 330] on div at bounding box center [541, 360] width 404 height 199
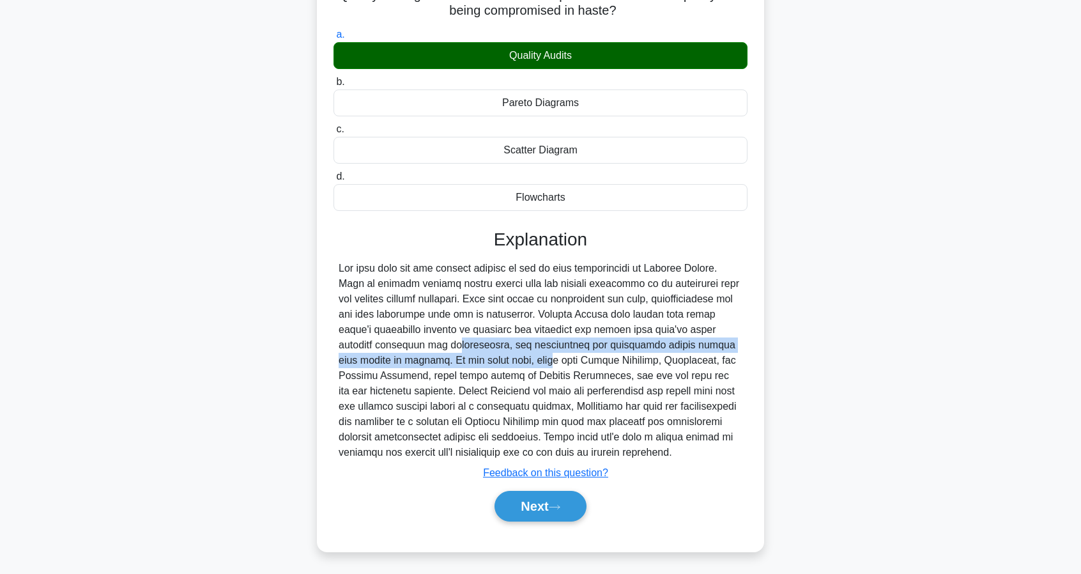
drag, startPoint x: 739, startPoint y: 337, endPoint x: 665, endPoint y: 332, distance: 74.3
click at [667, 329] on div at bounding box center [541, 360] width 404 height 199
click at [665, 332] on div at bounding box center [541, 360] width 404 height 199
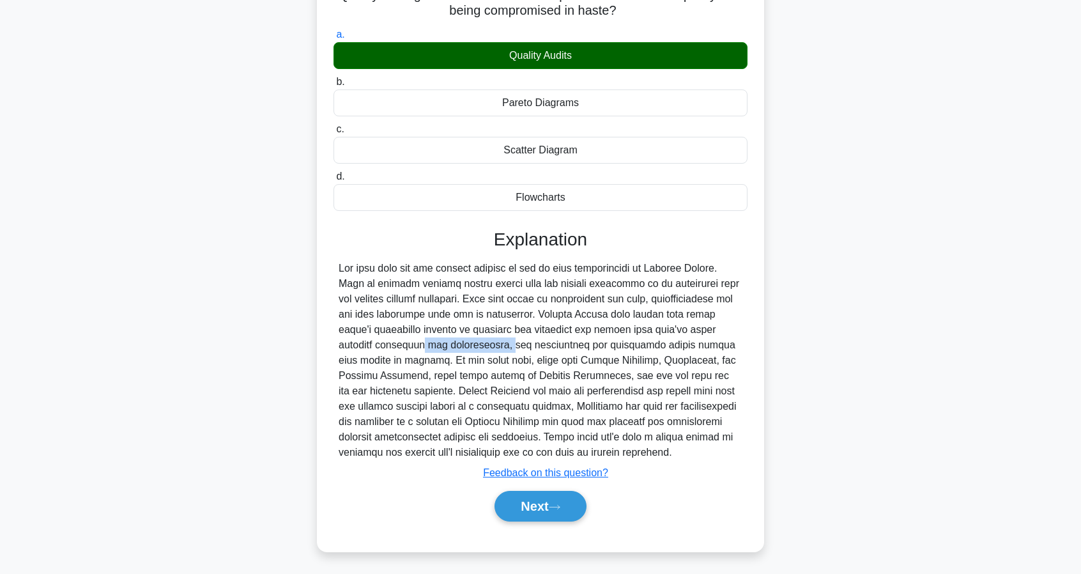
drag, startPoint x: 635, startPoint y: 335, endPoint x: 721, endPoint y: 332, distance: 85.7
click at [721, 332] on div at bounding box center [541, 360] width 404 height 199
drag, startPoint x: 721, startPoint y: 332, endPoint x: 714, endPoint y: 337, distance: 8.2
click at [721, 332] on div at bounding box center [541, 360] width 404 height 199
drag, startPoint x: 423, startPoint y: 349, endPoint x: 672, endPoint y: 346, distance: 249.2
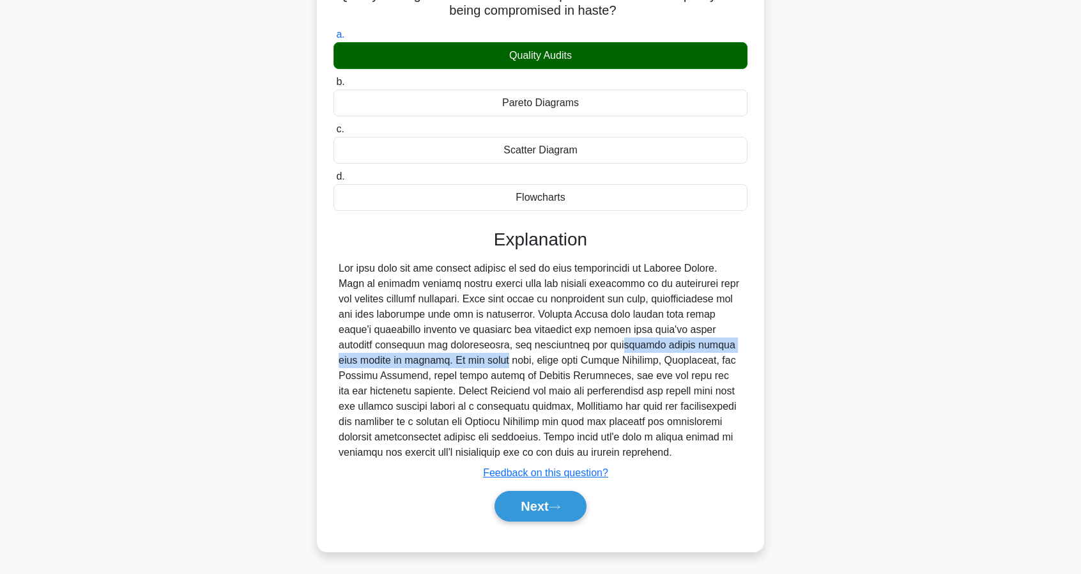
click at [673, 345] on div at bounding box center [541, 360] width 404 height 199
click at [672, 346] on div at bounding box center [541, 360] width 404 height 199
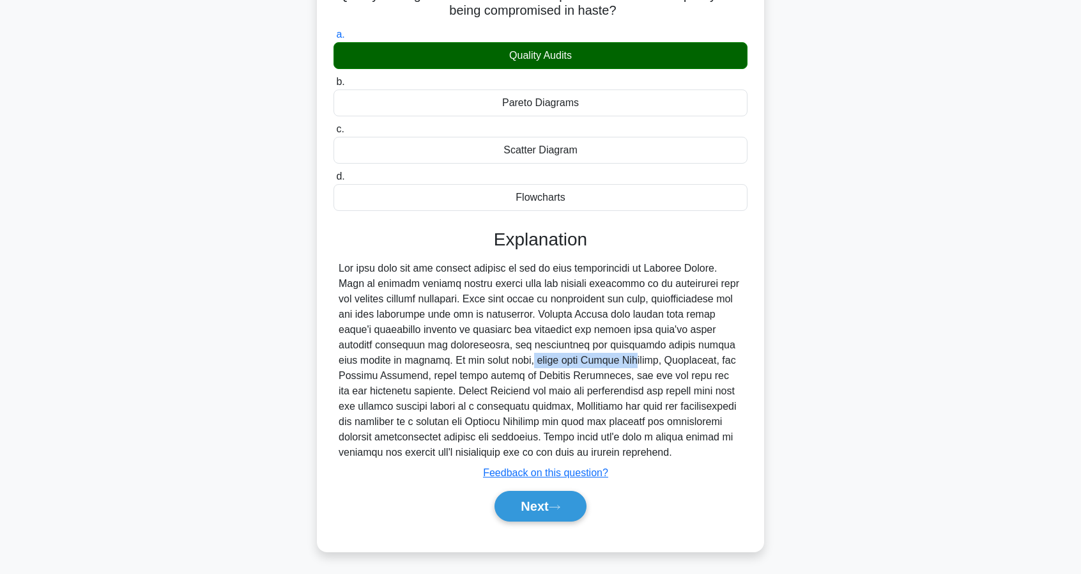
drag, startPoint x: 702, startPoint y: 343, endPoint x: 411, endPoint y: 358, distance: 291.1
click at [411, 358] on div at bounding box center [541, 360] width 404 height 199
drag, startPoint x: 636, startPoint y: 341, endPoint x: 459, endPoint y: 364, distance: 179.1
click at [459, 364] on div at bounding box center [541, 360] width 404 height 199
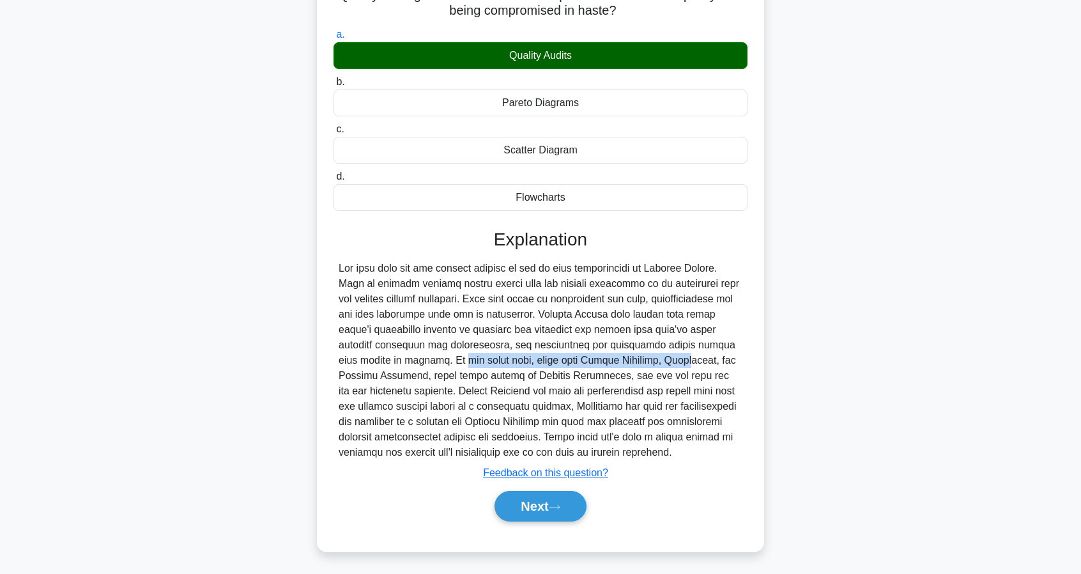
click at [450, 355] on div at bounding box center [541, 360] width 404 height 199
drag, startPoint x: 406, startPoint y: 356, endPoint x: 508, endPoint y: 346, distance: 102.7
click at [489, 358] on div at bounding box center [541, 360] width 404 height 199
click at [509, 346] on div at bounding box center [541, 360] width 404 height 199
drag, startPoint x: 528, startPoint y: 362, endPoint x: 571, endPoint y: 358, distance: 43.0
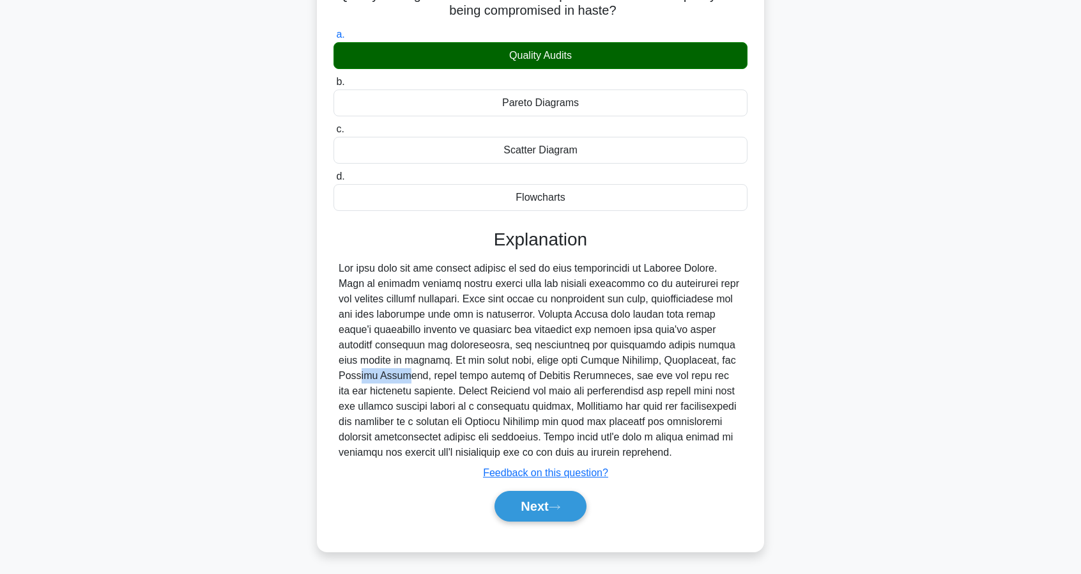
click at [571, 358] on div at bounding box center [541, 360] width 404 height 199
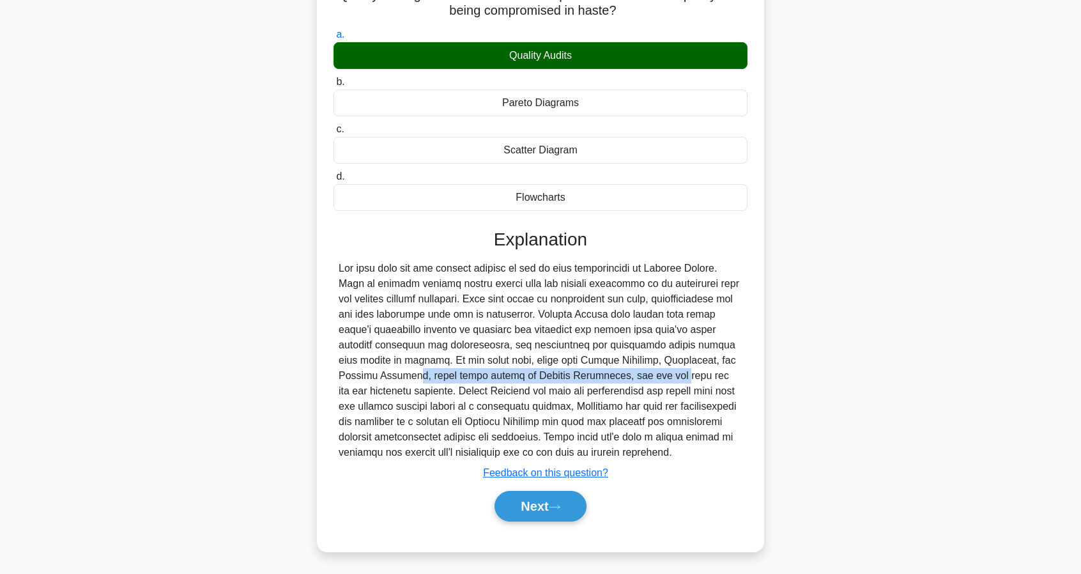
drag, startPoint x: 579, startPoint y: 353, endPoint x: 495, endPoint y: 372, distance: 86.4
click at [466, 376] on div at bounding box center [541, 360] width 404 height 199
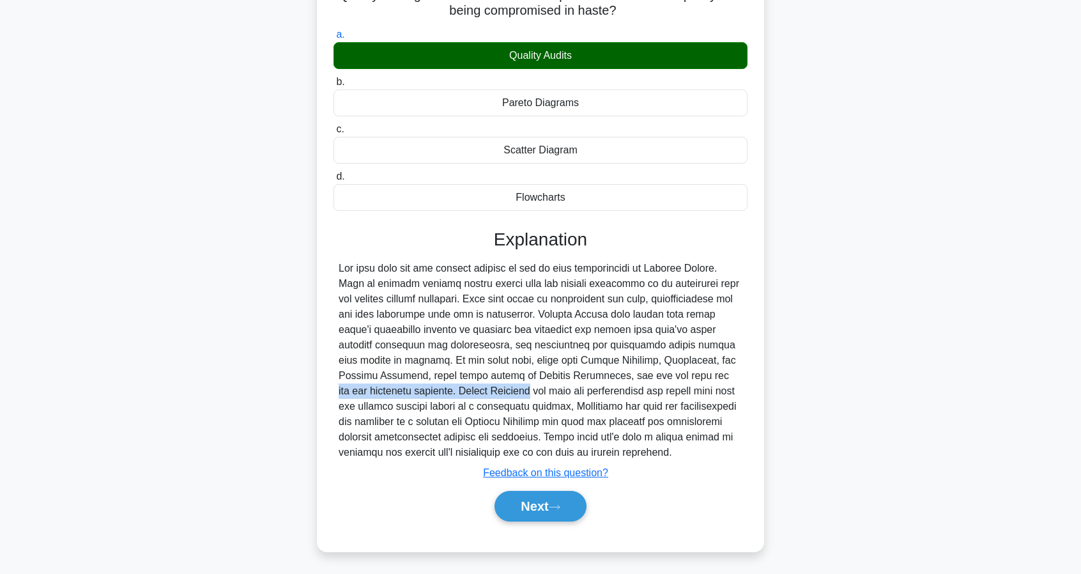
drag, startPoint x: 502, startPoint y: 364, endPoint x: 682, endPoint y: 378, distance: 181.4
click at [682, 376] on div at bounding box center [541, 360] width 404 height 199
click at [458, 377] on div at bounding box center [541, 360] width 404 height 199
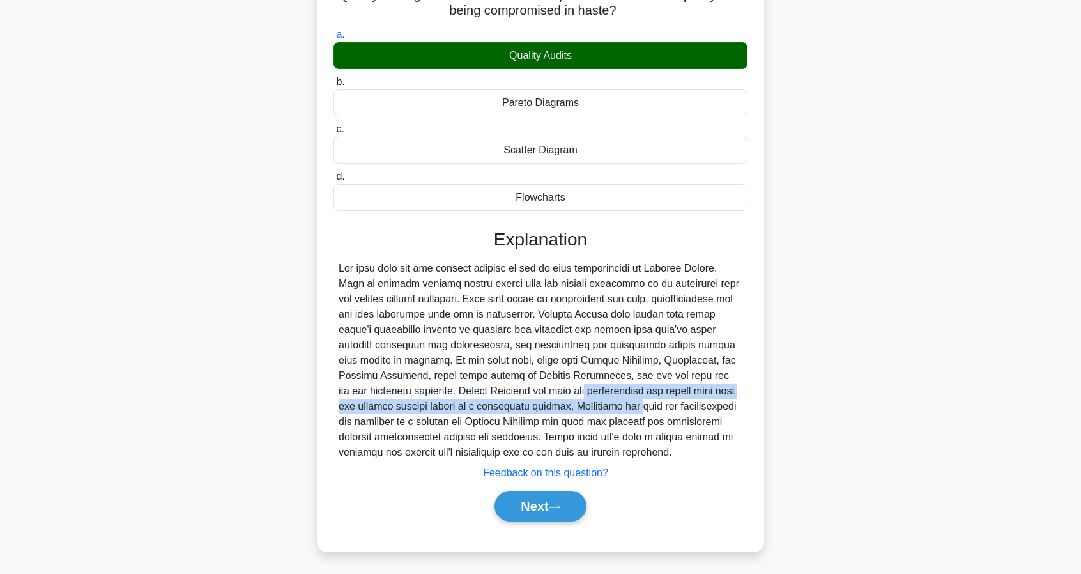
drag, startPoint x: 363, startPoint y: 390, endPoint x: 419, endPoint y: 409, distance: 59.4
click at [419, 409] on div at bounding box center [541, 360] width 404 height 199
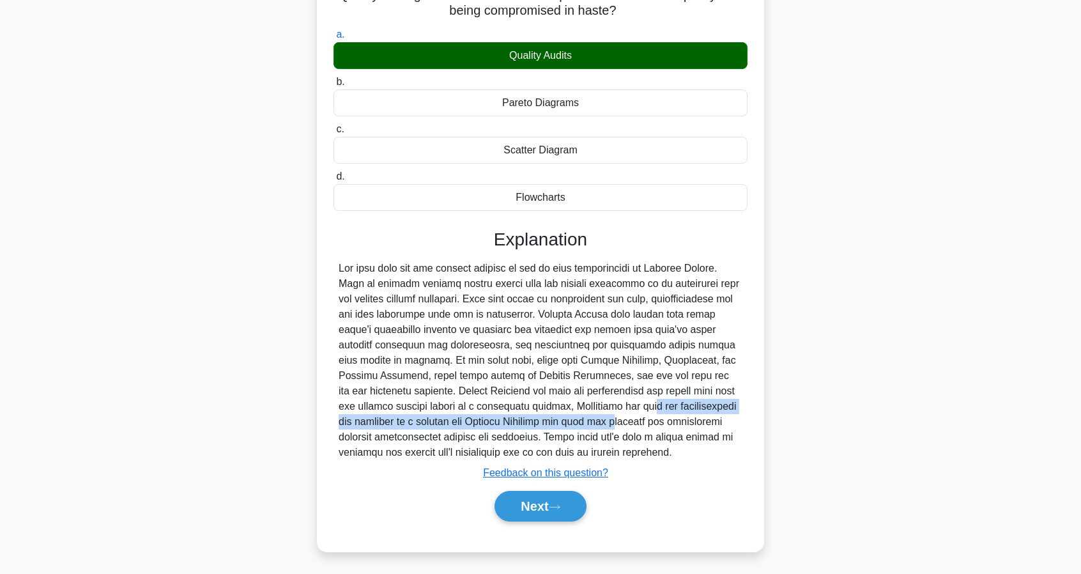
drag, startPoint x: 433, startPoint y: 409, endPoint x: 404, endPoint y: 427, distance: 34.7
click at [404, 424] on div at bounding box center [541, 360] width 404 height 199
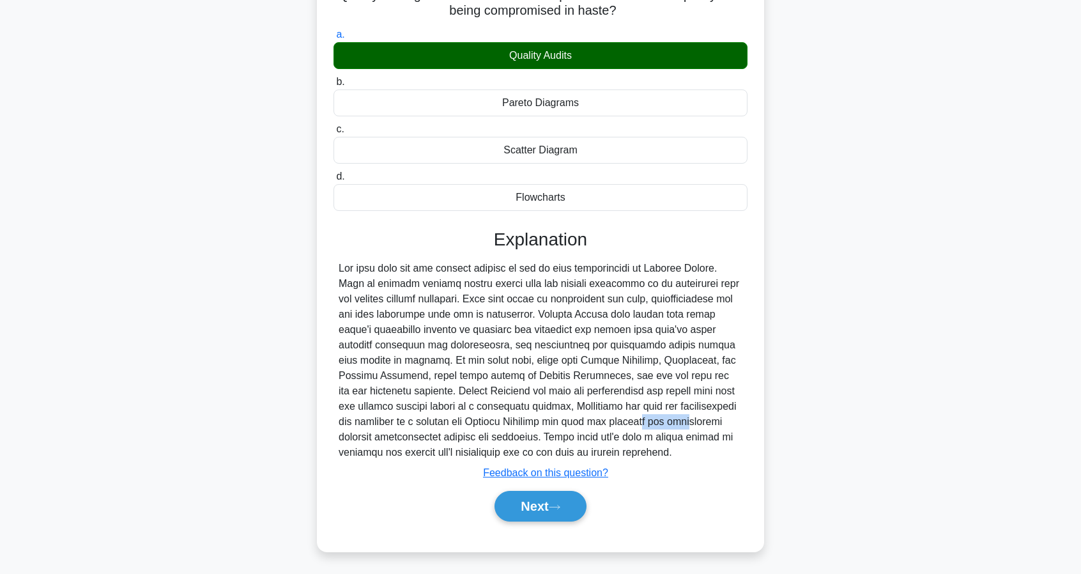
drag, startPoint x: 434, startPoint y: 421, endPoint x: 450, endPoint y: 403, distance: 24.5
click at [473, 415] on div at bounding box center [541, 360] width 404 height 199
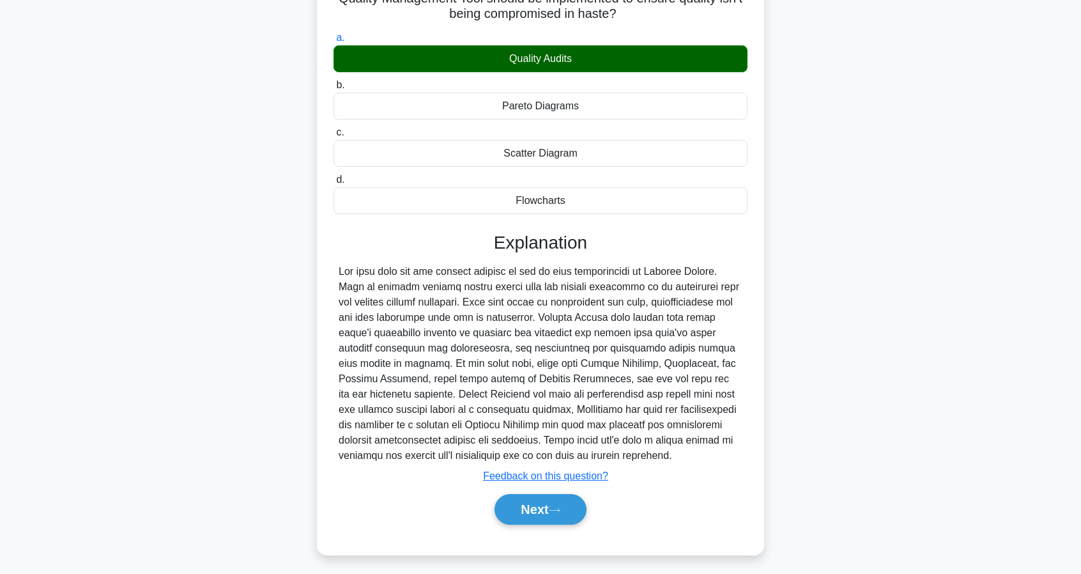
click at [790, 335] on div "A project manager is dealing with a high pressure project and wants to avoid an…" at bounding box center [540, 254] width 843 height 631
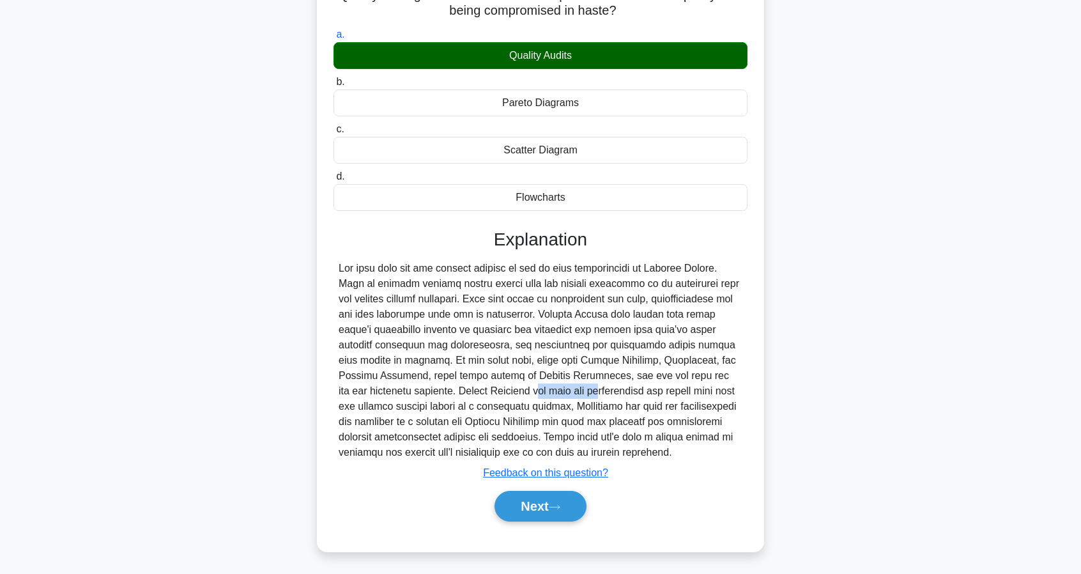
drag, startPoint x: 688, startPoint y: 375, endPoint x: 376, endPoint y: 387, distance: 312.7
click at [376, 387] on div at bounding box center [541, 360] width 404 height 199
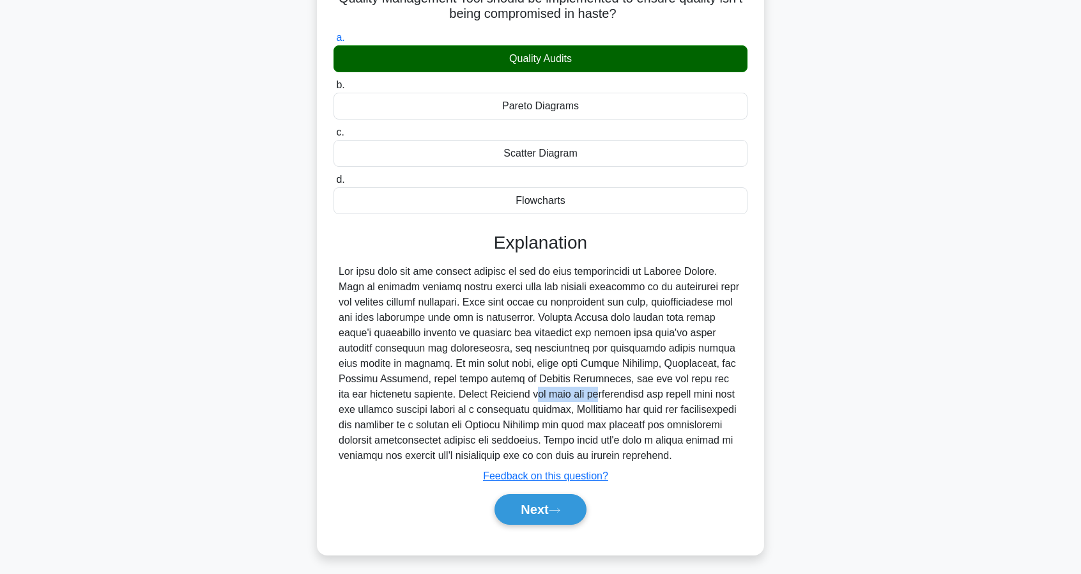
copy div "Pareto Diagram"
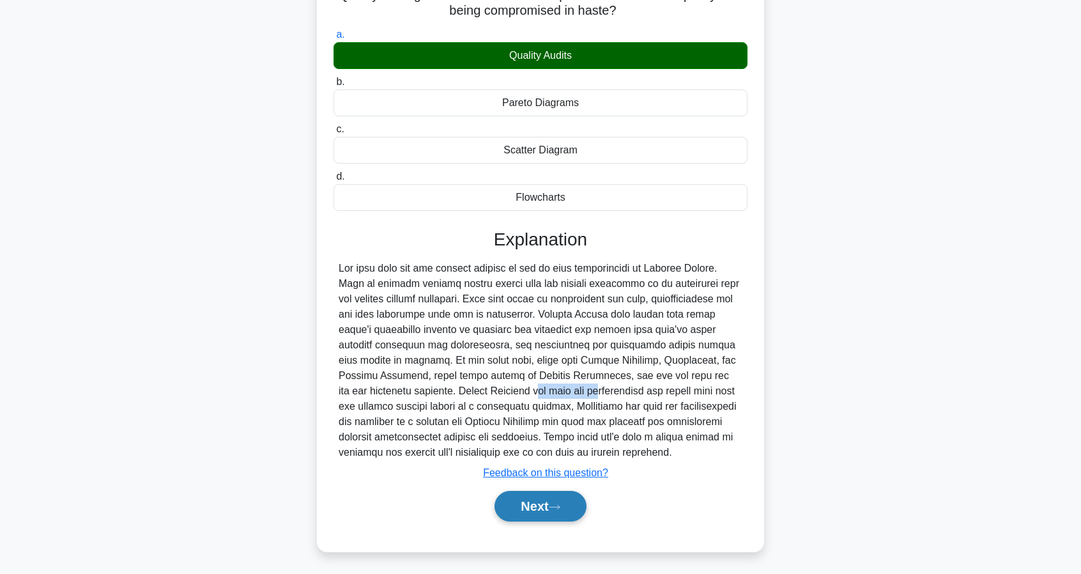
click at [544, 507] on button "Next" at bounding box center [540, 506] width 91 height 31
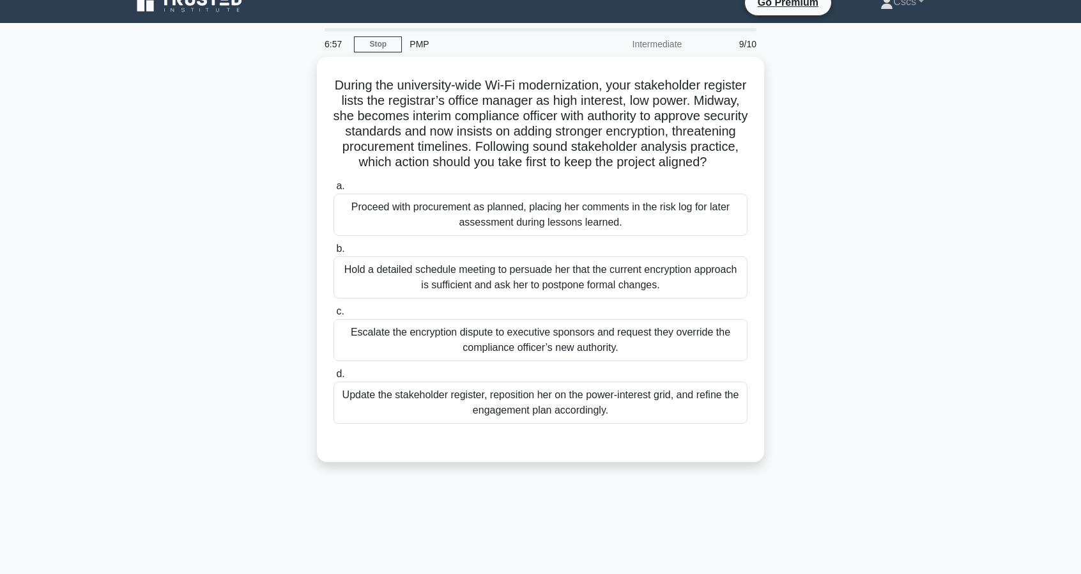
scroll to position [0, 0]
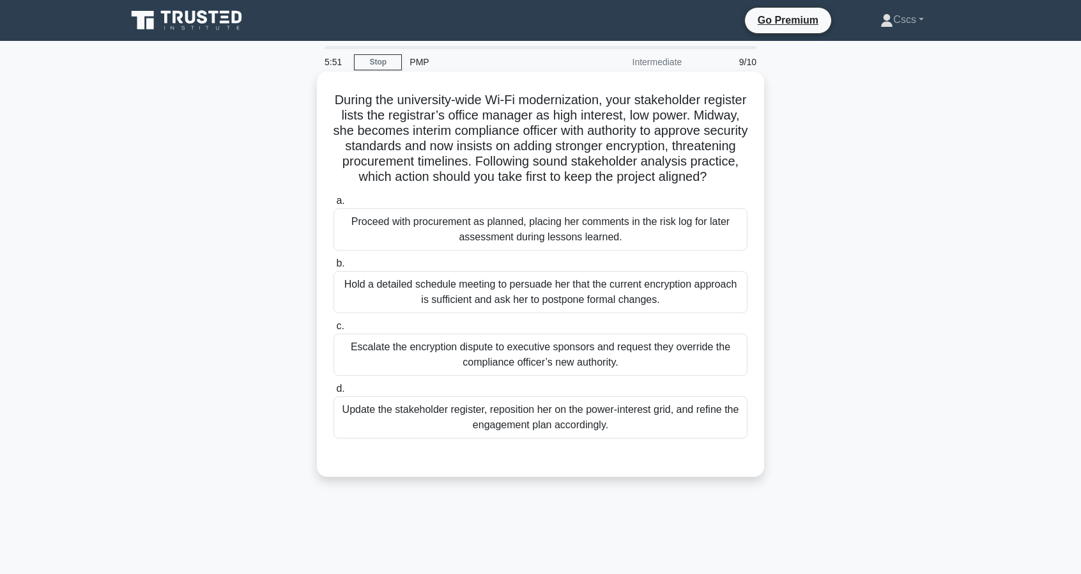
click at [516, 433] on div "Update the stakeholder register, reposition her on the power-interest grid, and…" at bounding box center [541, 417] width 414 height 42
click at [334, 393] on input "d. Update the stakeholder register, reposition her on the power-interest grid, …" at bounding box center [334, 389] width 0 height 8
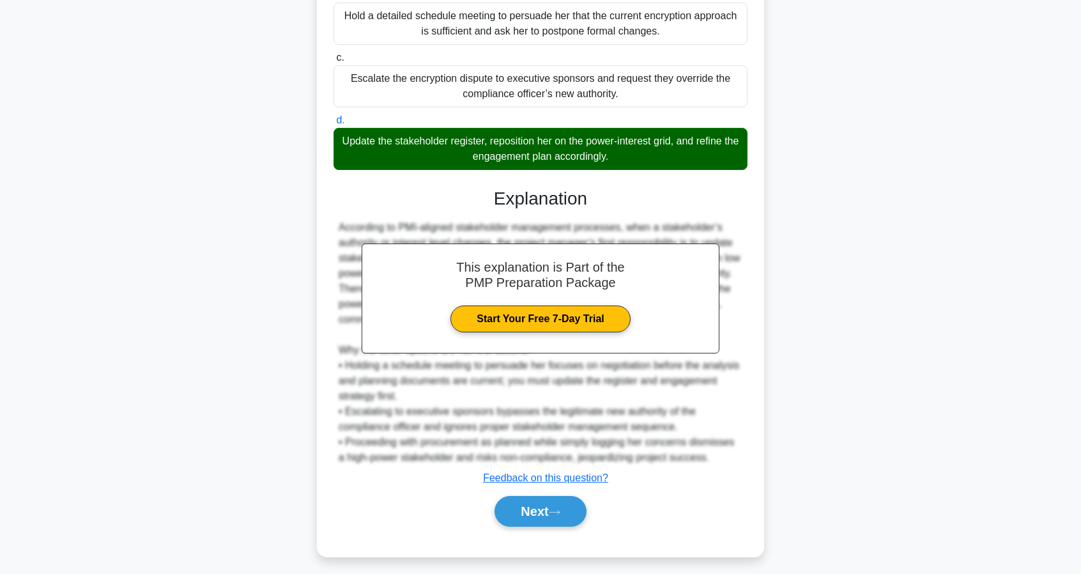
scroll to position [289, 0]
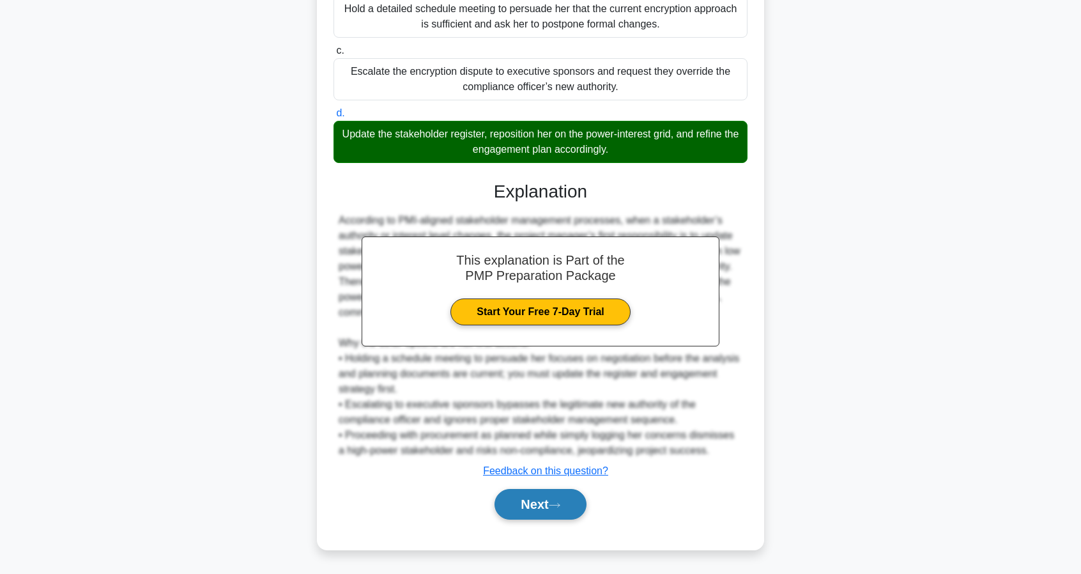
click at [564, 512] on button "Next" at bounding box center [540, 504] width 91 height 31
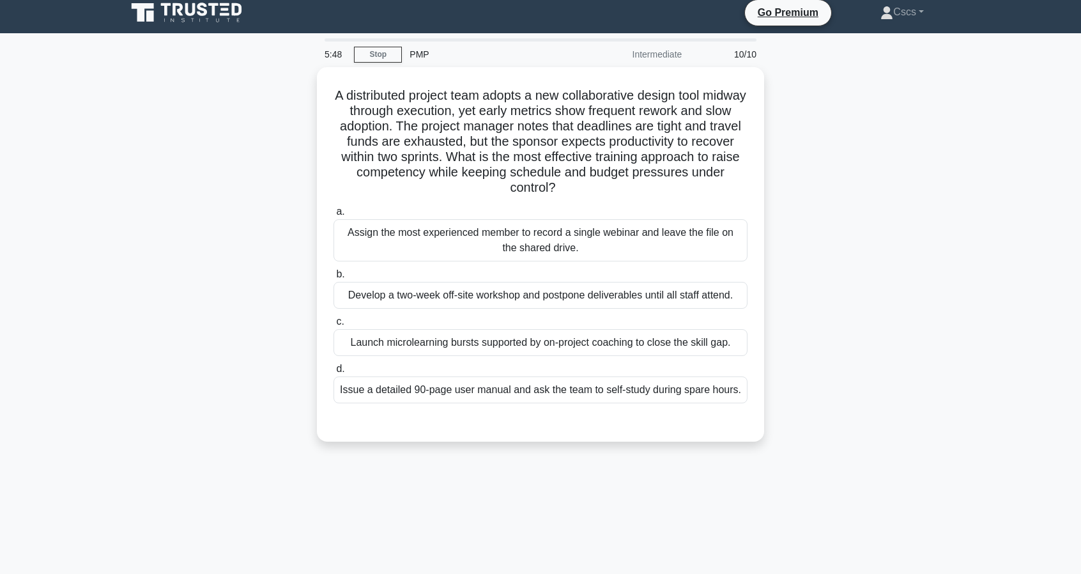
scroll to position [0, 0]
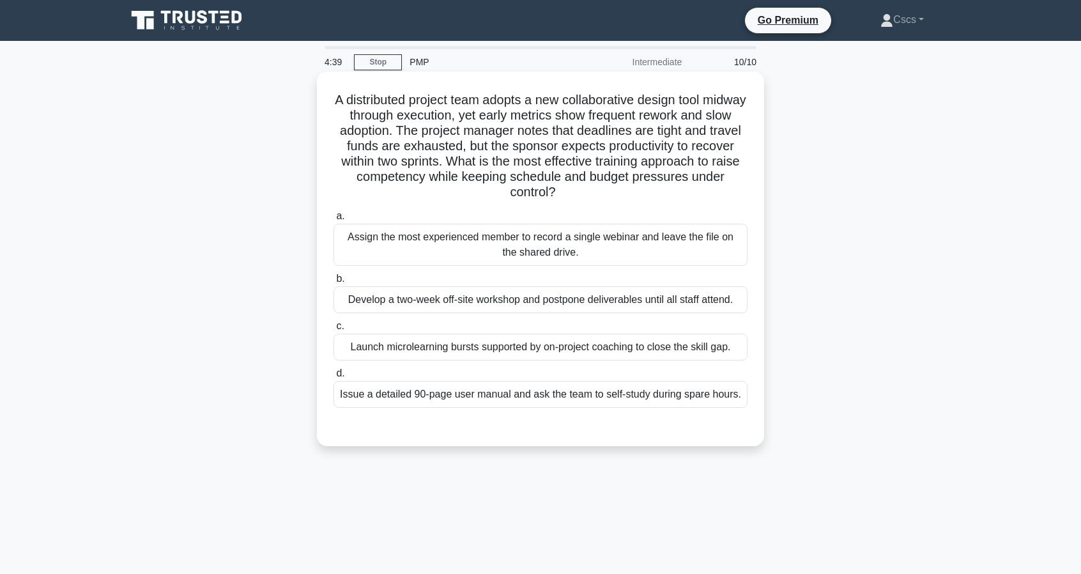
click at [705, 357] on div "Launch microlearning bursts supported by on-project coaching to close the skill…" at bounding box center [541, 347] width 414 height 27
click at [334, 330] on input "c. Launch microlearning bursts supported by on-project coaching to close the sk…" at bounding box center [334, 326] width 0 height 8
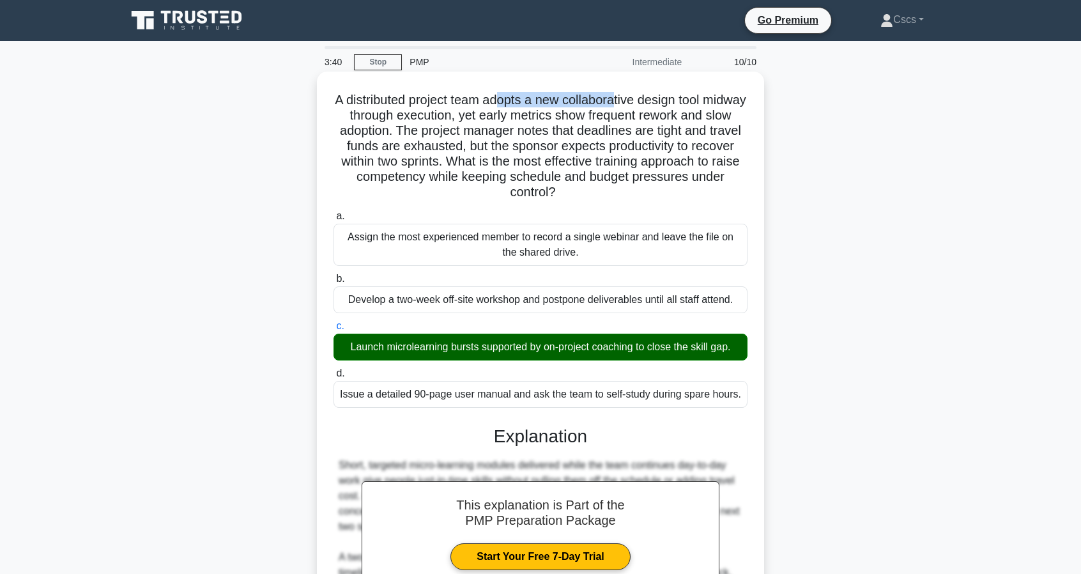
drag, startPoint x: 519, startPoint y: 102, endPoint x: 640, endPoint y: 104, distance: 121.4
click at [640, 104] on h5 "A distributed project team adopts a new collaborative design tool midway throug…" at bounding box center [540, 146] width 417 height 109
drag, startPoint x: 512, startPoint y: 100, endPoint x: 374, endPoint y: 120, distance: 139.5
click at [374, 120] on h5 "A distributed project team adopts a new collaborative design tool midway throug…" at bounding box center [540, 146] width 417 height 109
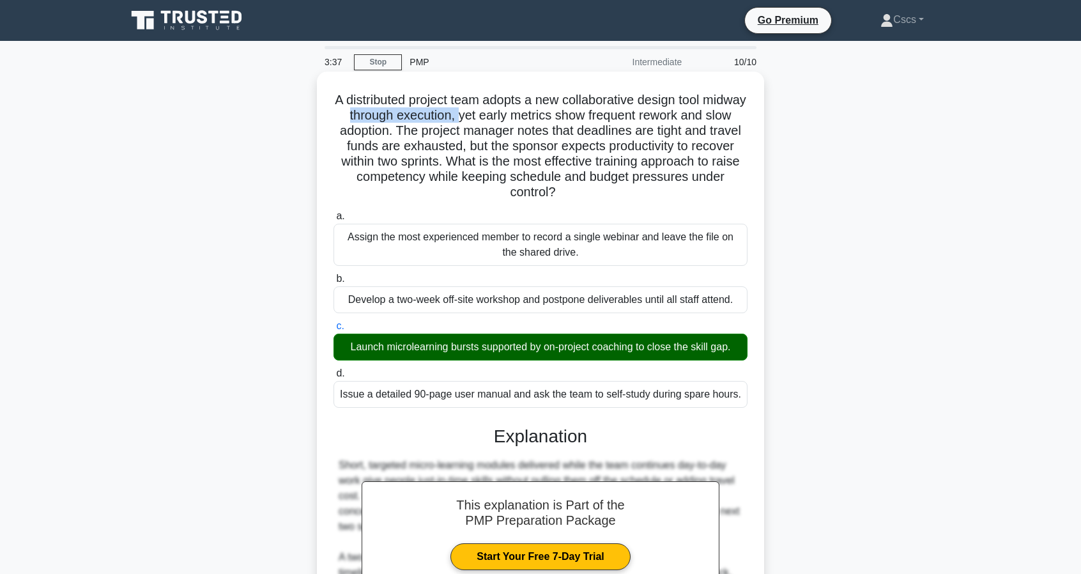
drag, startPoint x: 380, startPoint y: 118, endPoint x: 497, endPoint y: 121, distance: 117.6
click at [497, 121] on h5 "A distributed project team adopts a new collaborative design tool midway throug…" at bounding box center [540, 146] width 417 height 109
drag, startPoint x: 536, startPoint y: 107, endPoint x: 644, endPoint y: 105, distance: 108.0
click at [644, 105] on h5 "A distributed project team adopts a new collaborative design tool midway throug…" at bounding box center [540, 146] width 417 height 109
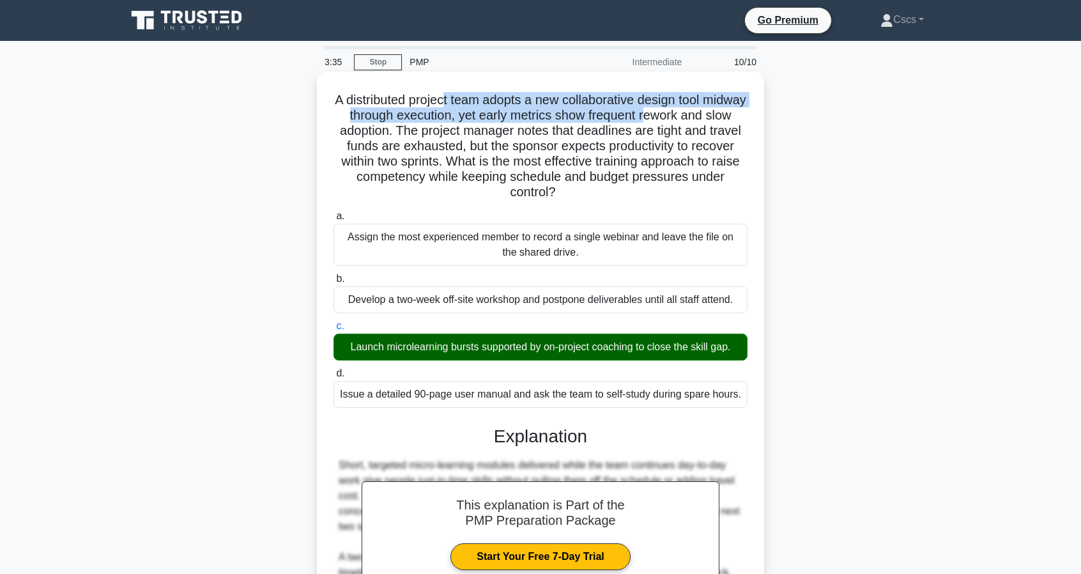
drag, startPoint x: 478, startPoint y: 104, endPoint x: 685, endPoint y: 109, distance: 207.1
click at [685, 109] on h5 "A distributed project team adopts a new collaborative design tool midway throug…" at bounding box center [540, 146] width 417 height 109
click at [623, 117] on h5 "A distributed project team adopts a new collaborative design tool midway throug…" at bounding box center [540, 146] width 417 height 109
drag, startPoint x: 416, startPoint y: 108, endPoint x: 429, endPoint y: 108, distance: 13.4
click at [429, 108] on h5 "A distributed project team adopts a new collaborative design tool midway throug…" at bounding box center [540, 146] width 417 height 109
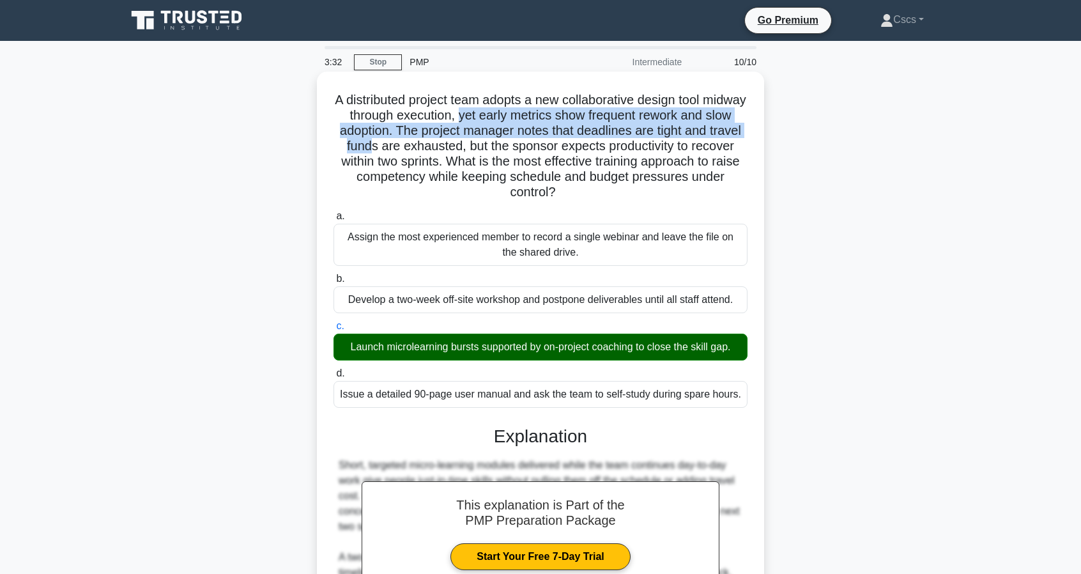
drag, startPoint x: 495, startPoint y: 116, endPoint x: 406, endPoint y: 142, distance: 92.8
click at [406, 142] on h5 "A distributed project team adopts a new collaborative design tool midway throug…" at bounding box center [540, 146] width 417 height 109
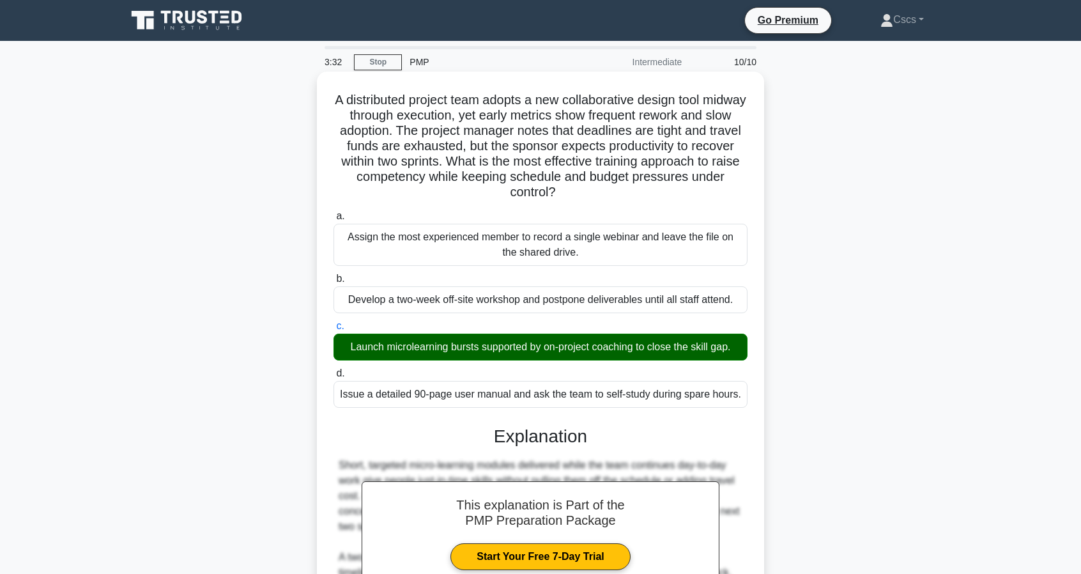
click at [459, 141] on h5 "A distributed project team adopts a new collaborative design tool midway throug…" at bounding box center [540, 146] width 417 height 109
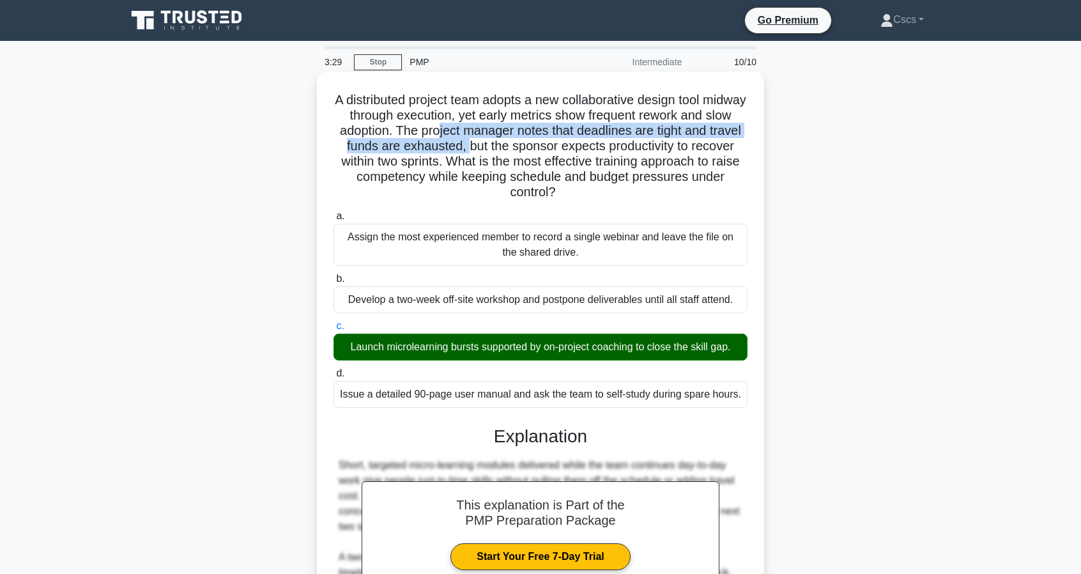
drag, startPoint x: 489, startPoint y: 125, endPoint x: 506, endPoint y: 144, distance: 25.4
click at [506, 144] on h5 "A distributed project team adopts a new collaborative design tool midway throug…" at bounding box center [540, 146] width 417 height 109
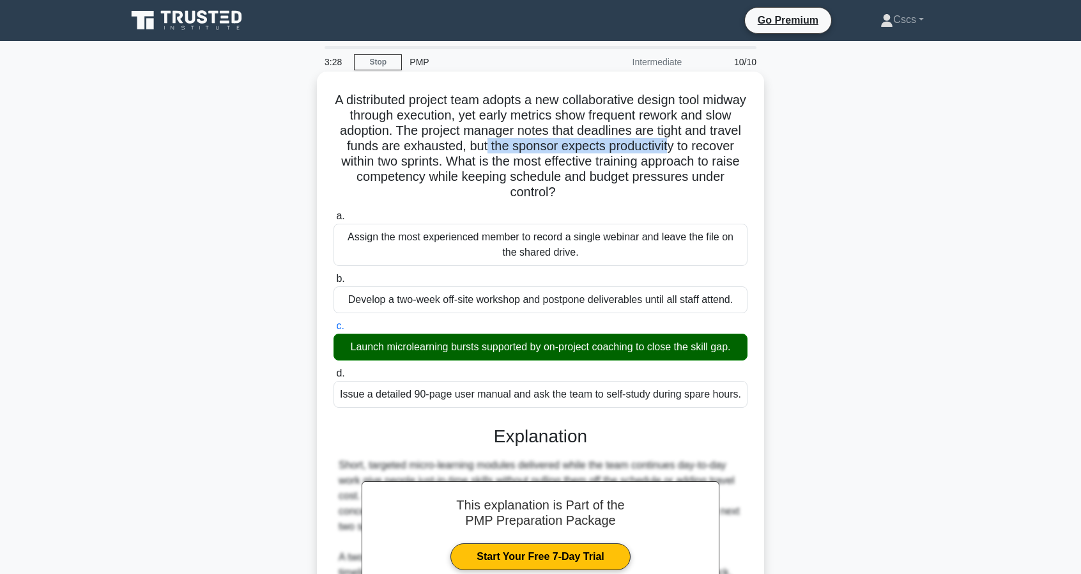
drag, startPoint x: 524, startPoint y: 146, endPoint x: 710, endPoint y: 148, distance: 186.0
click at [710, 148] on h5 "A distributed project team adopts a new collaborative design tool midway throug…" at bounding box center [540, 146] width 417 height 109
drag, startPoint x: 555, startPoint y: 153, endPoint x: 469, endPoint y: 164, distance: 86.9
click at [469, 164] on h5 "A distributed project team adopts a new collaborative design tool midway throug…" at bounding box center [540, 146] width 417 height 109
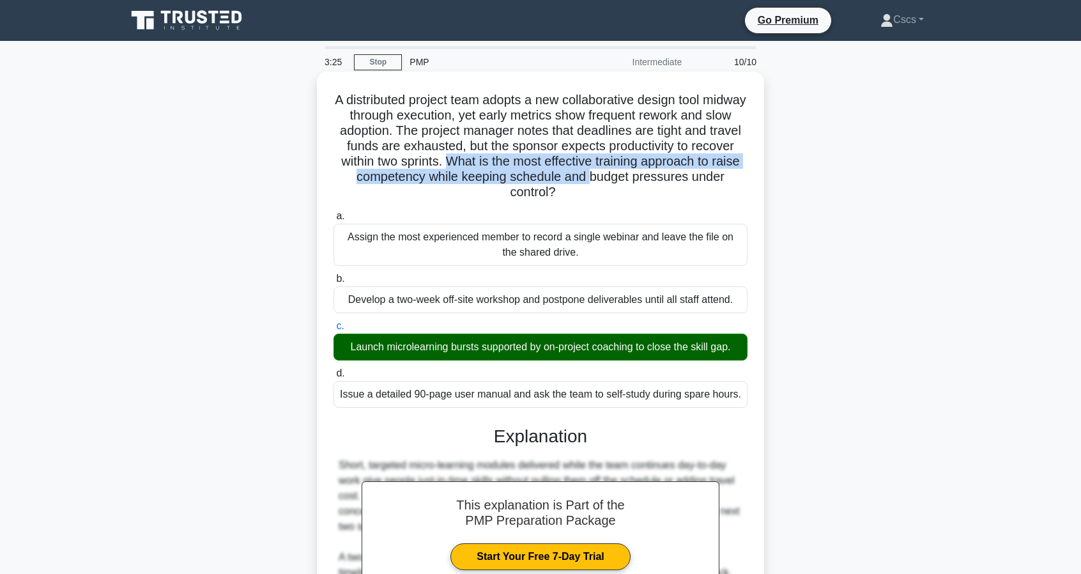
drag, startPoint x: 492, startPoint y: 160, endPoint x: 633, endPoint y: 178, distance: 142.3
click at [633, 178] on h5 "A distributed project team adopts a new collaborative design tool midway throug…" at bounding box center [540, 146] width 417 height 109
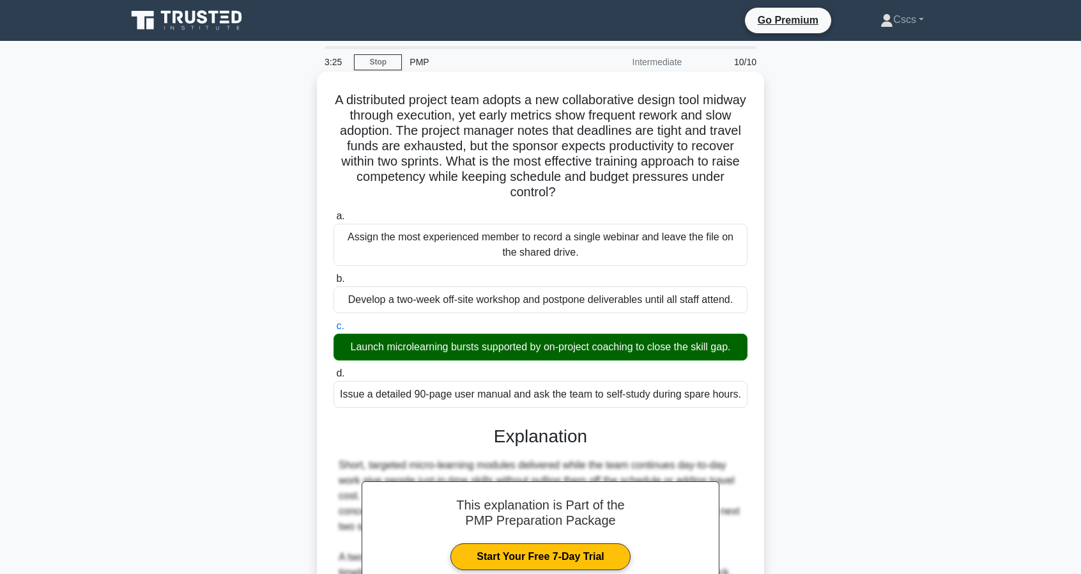
click at [647, 178] on h5 "A distributed project team adopts a new collaborative design tool midway throug…" at bounding box center [540, 146] width 417 height 109
drag, startPoint x: 498, startPoint y: 157, endPoint x: 566, endPoint y: 171, distance: 69.2
click at [566, 169] on h5 "A distributed project team adopts a new collaborative design tool midway throug…" at bounding box center [540, 146] width 417 height 109
drag, startPoint x: 566, startPoint y: 181, endPoint x: 562, endPoint y: 190, distance: 10.1
click at [566, 181] on h5 "A distributed project team adopts a new collaborative design tool midway throug…" at bounding box center [540, 146] width 417 height 109
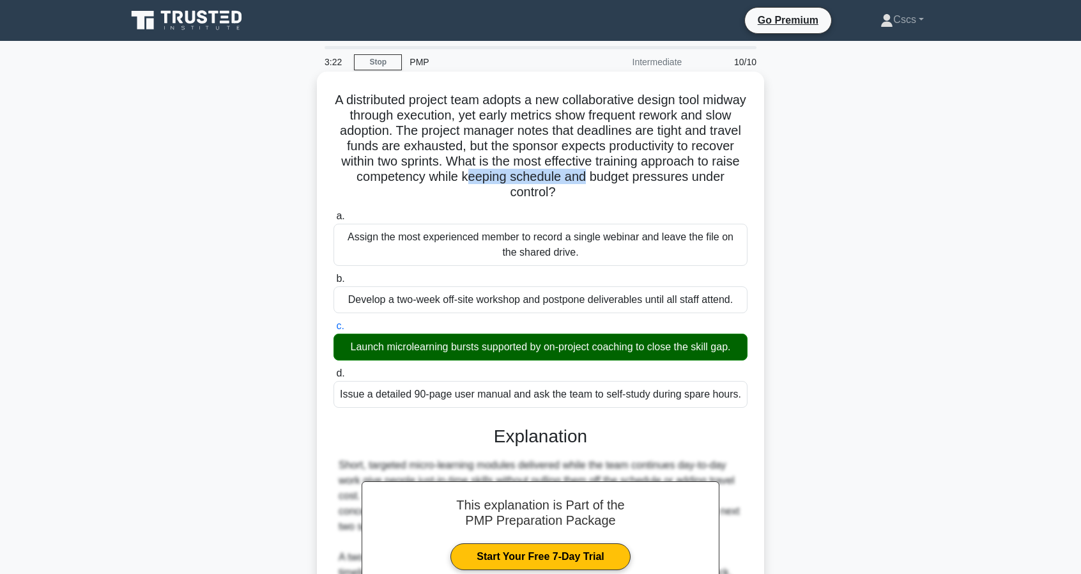
drag, startPoint x: 511, startPoint y: 181, endPoint x: 626, endPoint y: 173, distance: 115.3
click at [626, 173] on h5 "A distributed project team adopts a new collaborative design tool midway throug…" at bounding box center [540, 146] width 417 height 109
click at [410, 169] on h5 "A distributed project team adopts a new collaborative design tool midway throug…" at bounding box center [540, 146] width 417 height 109
drag, startPoint x: 424, startPoint y: 142, endPoint x: 581, endPoint y: 154, distance: 157.6
click at [581, 154] on h5 "A distributed project team adopts a new collaborative design tool midway throug…" at bounding box center [540, 146] width 417 height 109
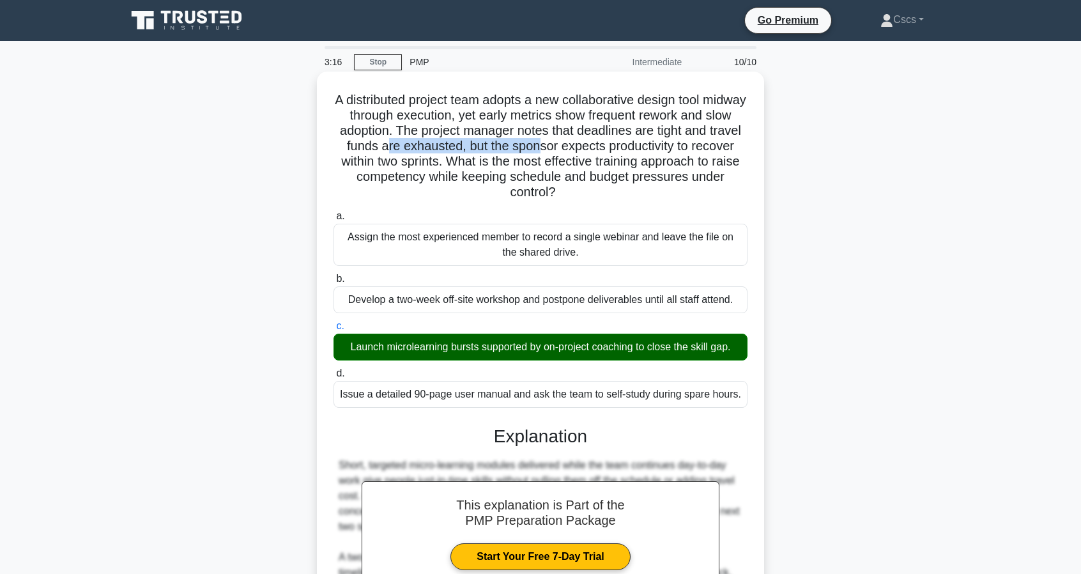
click at [583, 154] on h5 "A distributed project team adopts a new collaborative design tool midway throug…" at bounding box center [540, 146] width 417 height 109
drag, startPoint x: 615, startPoint y: 165, endPoint x: 470, endPoint y: 155, distance: 144.8
click at [470, 155] on h5 "A distributed project team adopts a new collaborative design tool midway throug…" at bounding box center [540, 146] width 417 height 109
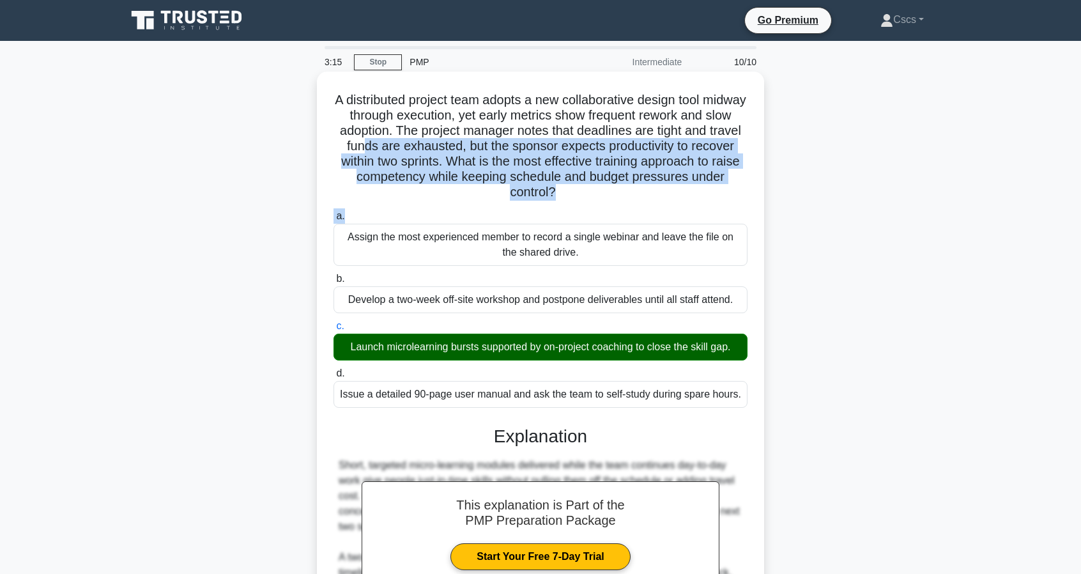
drag, startPoint x: 403, startPoint y: 152, endPoint x: 573, endPoint y: 207, distance: 178.6
click at [573, 207] on div "A distributed project team adopts a new collaborative design tool midway throug…" at bounding box center [540, 395] width 437 height 636
click at [572, 207] on div "a. Assign the most experienced member to record a single webinar and leave the …" at bounding box center [540, 308] width 429 height 204
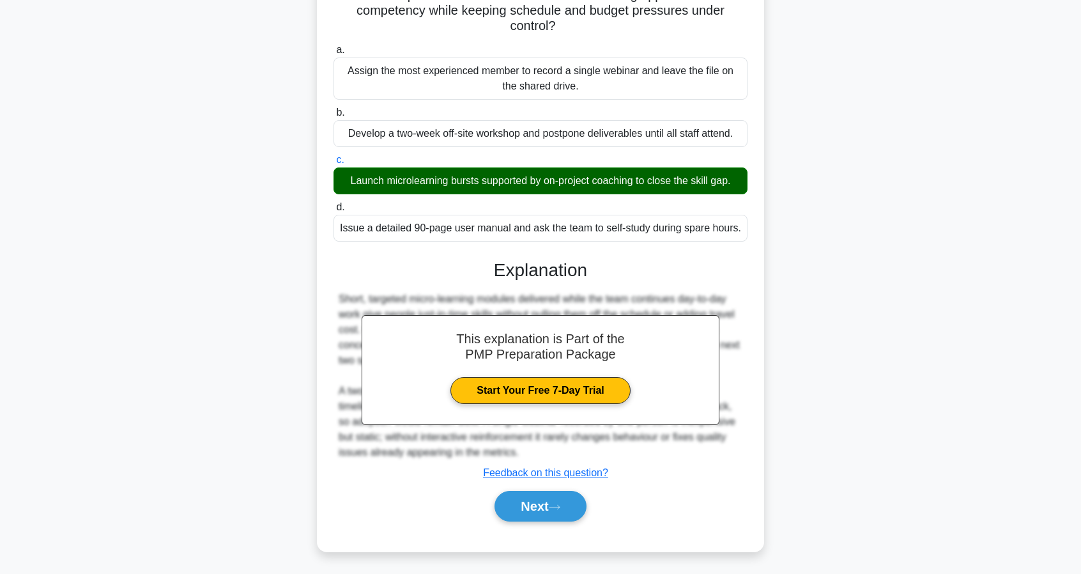
scroll to position [166, 0]
click at [550, 508] on button "Next" at bounding box center [540, 506] width 91 height 31
